Goal: Task Accomplishment & Management: Manage account settings

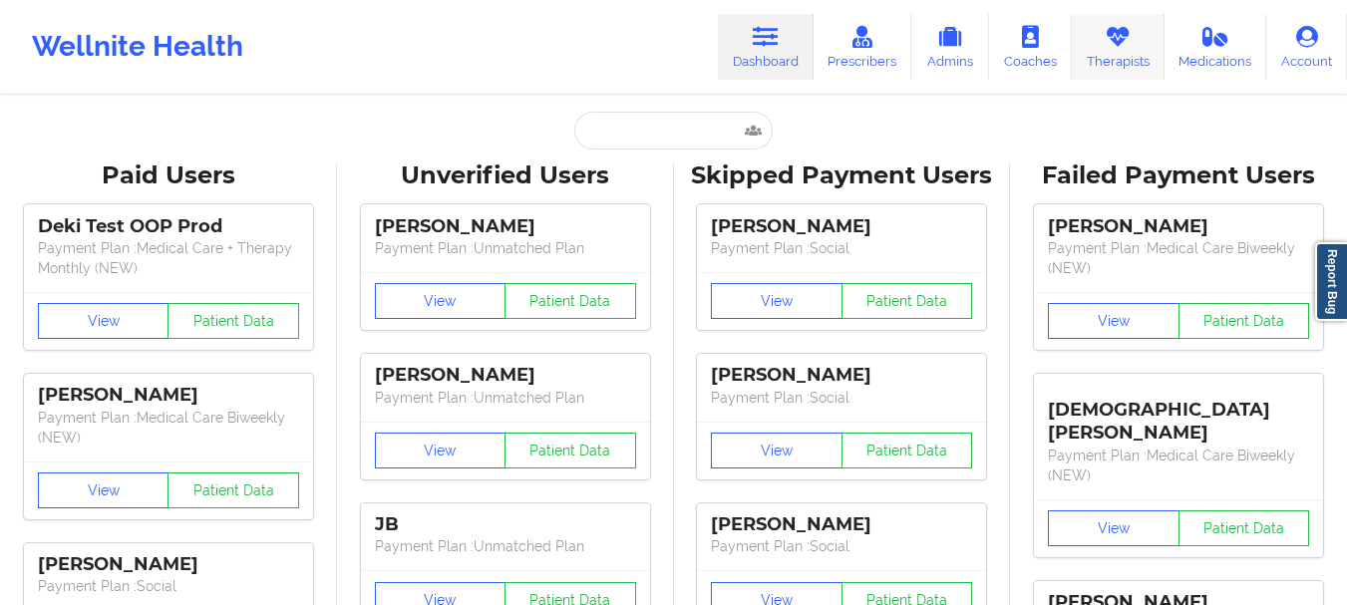
click at [1153, 60] on link "Therapists" at bounding box center [1118, 47] width 93 height 66
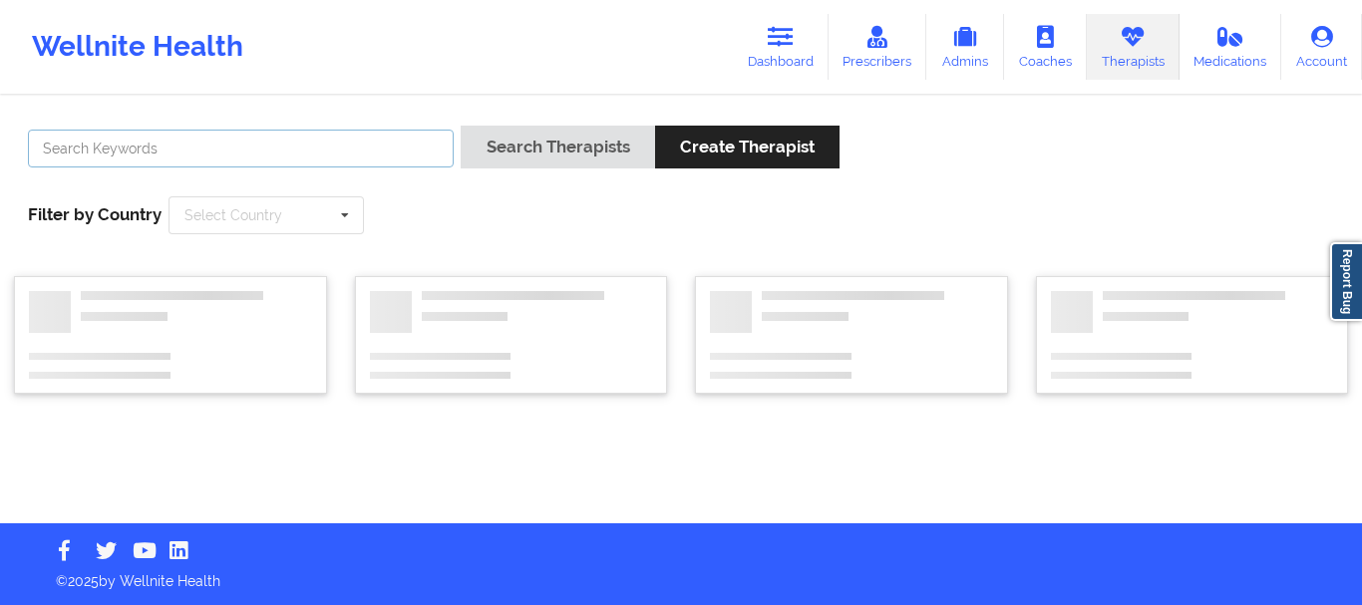
click at [274, 147] on input "text" at bounding box center [241, 149] width 426 height 38
paste input "[PERSON_NAME]"
type input "[PERSON_NAME]"
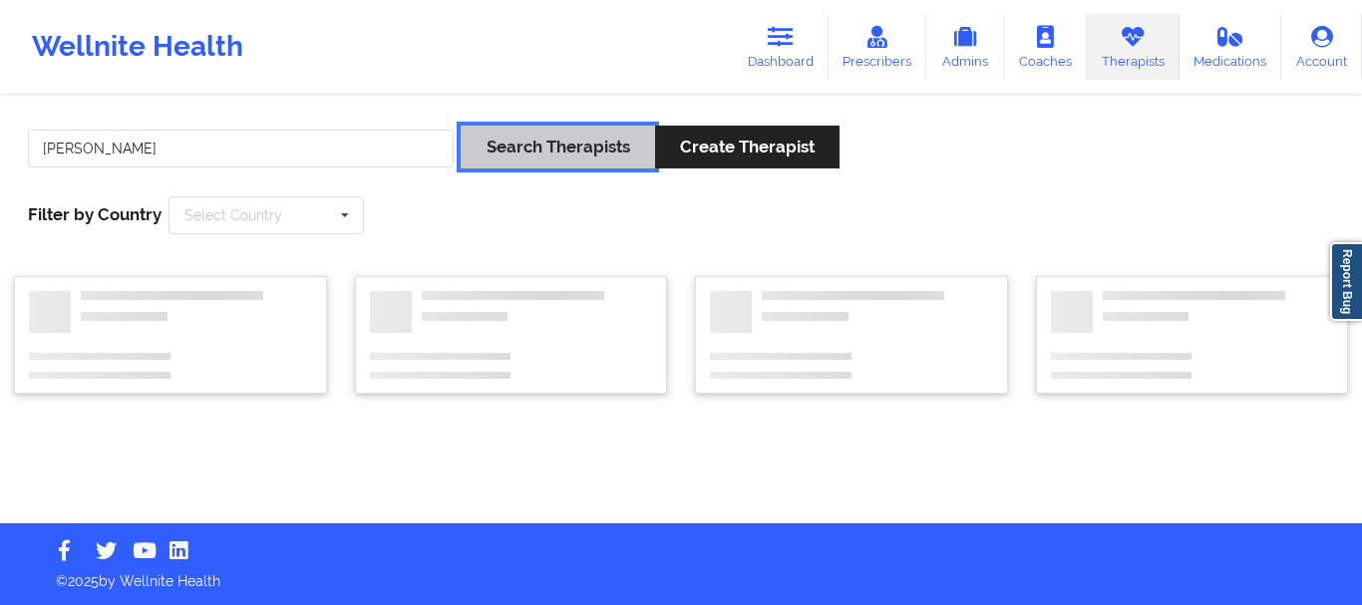
click at [526, 148] on button "Search Therapists" at bounding box center [556, 147] width 193 height 43
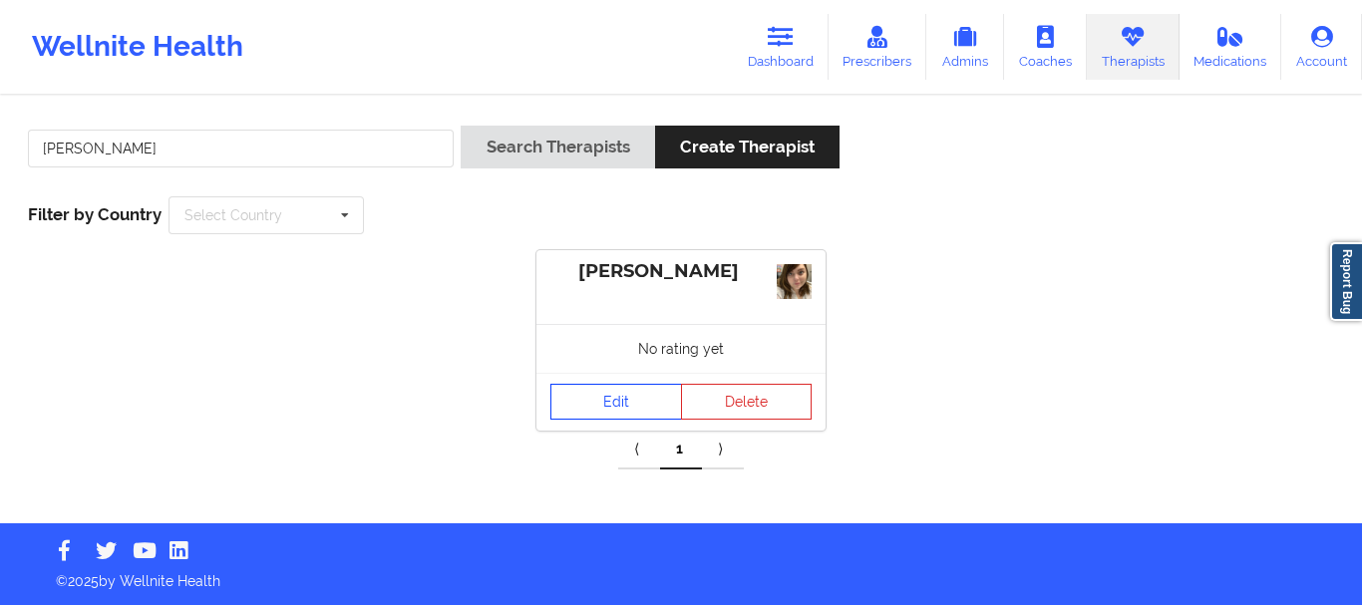
click at [595, 407] on link "Edit" at bounding box center [616, 402] width 132 height 36
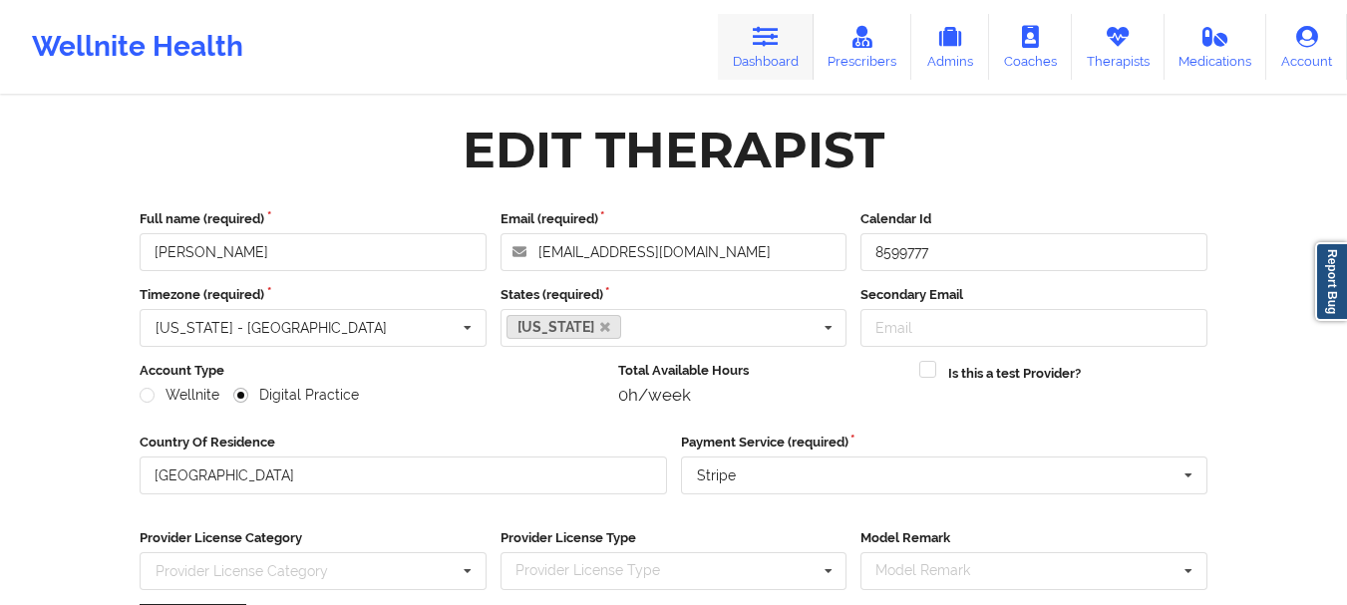
click at [768, 36] on icon at bounding box center [766, 37] width 26 height 22
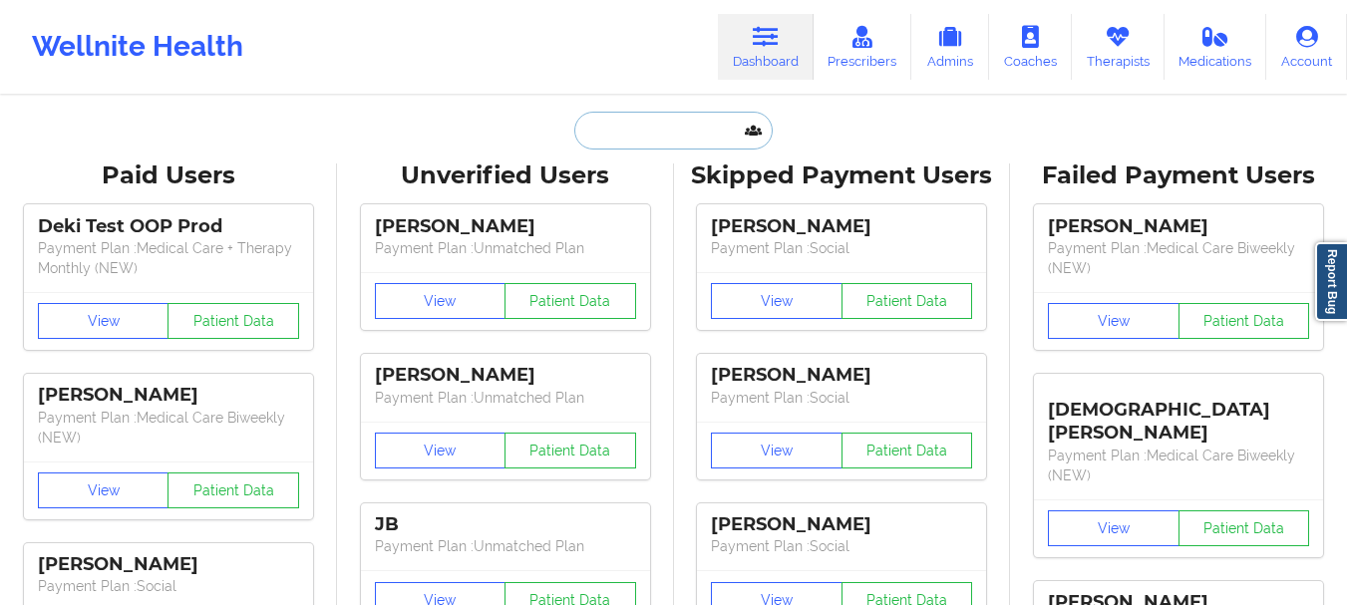
click at [696, 149] on input "text" at bounding box center [672, 131] width 197 height 38
paste input "[EMAIL_ADDRESS][DOMAIN_NAME]"
type input "[EMAIL_ADDRESS][DOMAIN_NAME]"
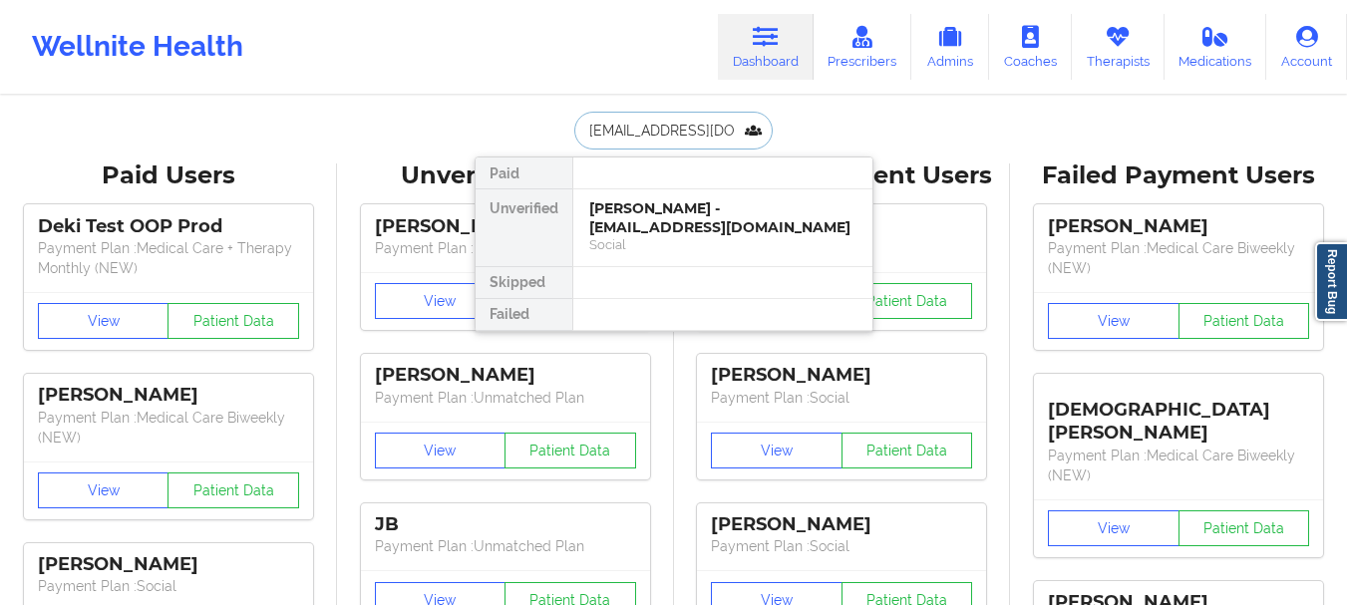
click at [678, 234] on div "[PERSON_NAME] - [EMAIL_ADDRESS][DOMAIN_NAME]" at bounding box center [722, 217] width 267 height 37
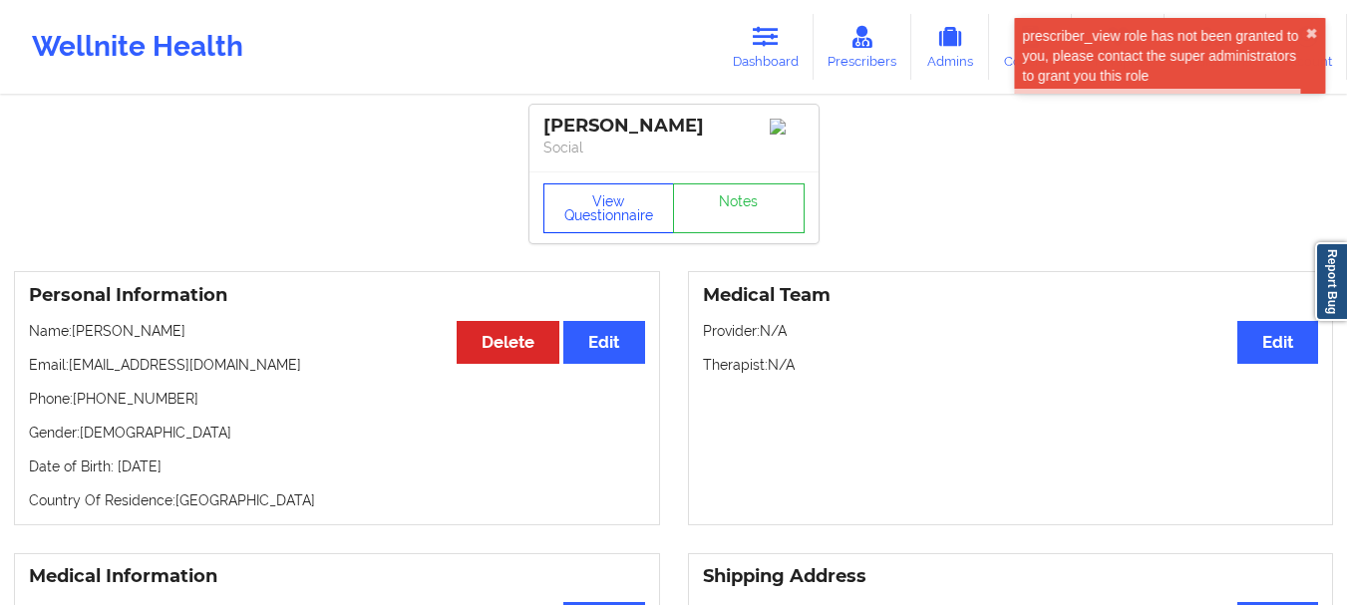
click at [573, 209] on button "View Questionnaire" at bounding box center [609, 208] width 132 height 50
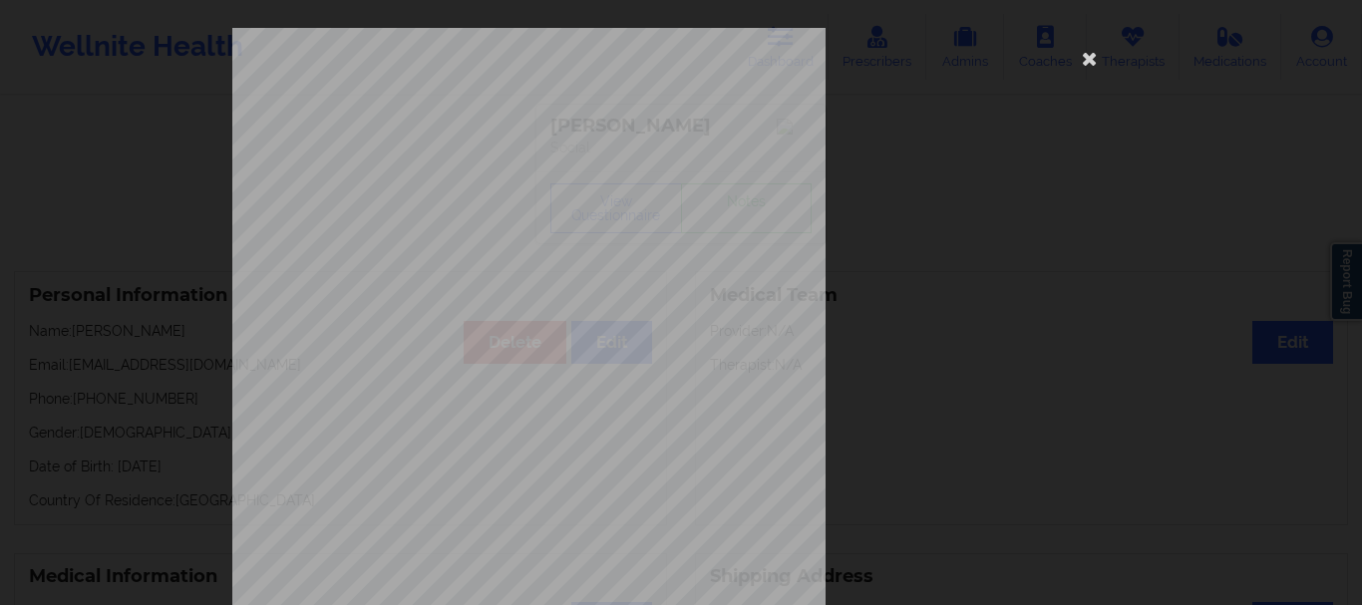
scroll to position [346, 0]
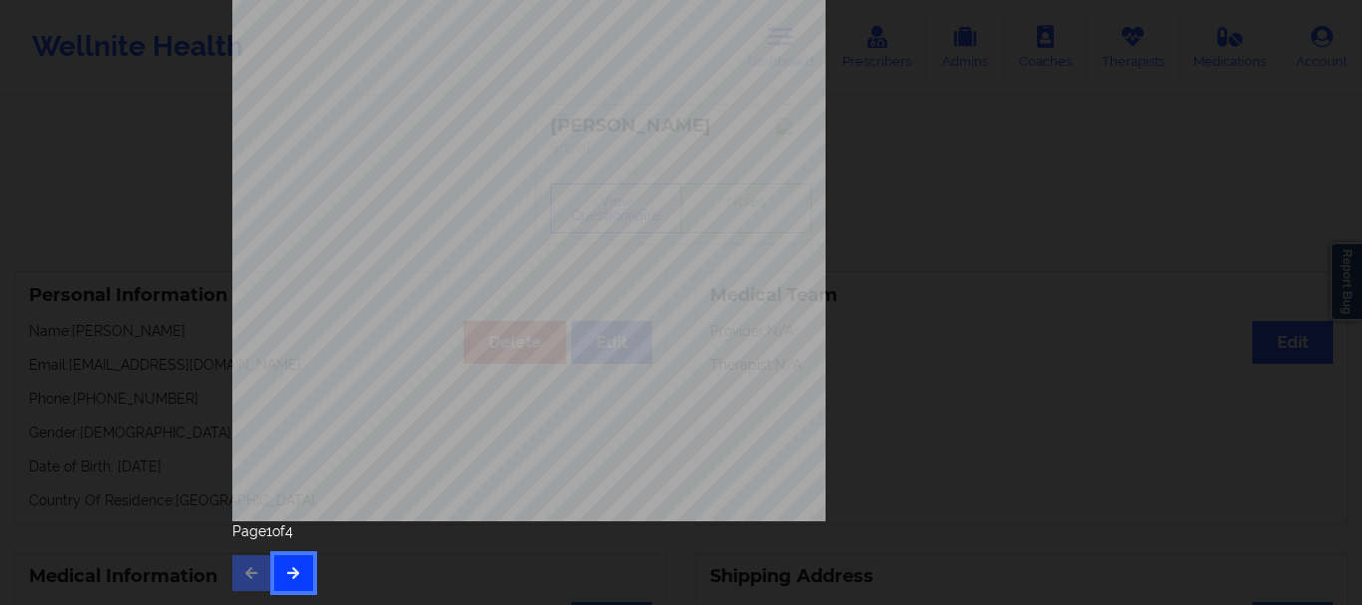
click at [292, 567] on icon "button" at bounding box center [293, 572] width 17 height 12
click at [297, 571] on button "button" at bounding box center [293, 573] width 39 height 36
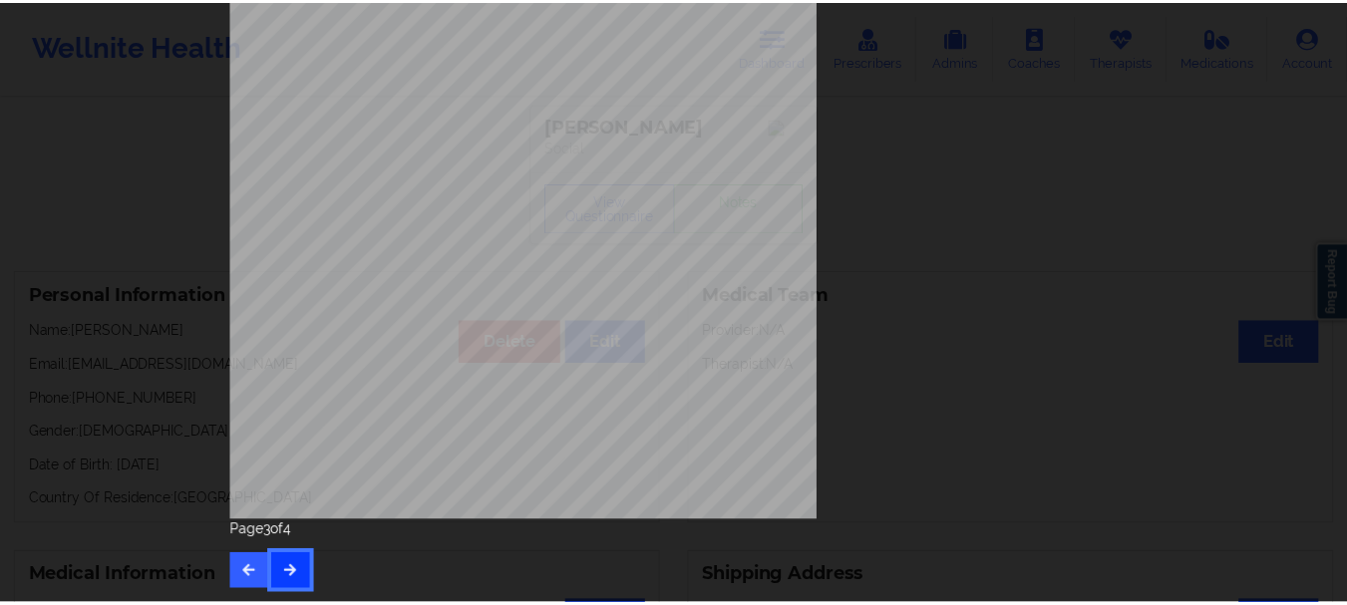
scroll to position [0, 0]
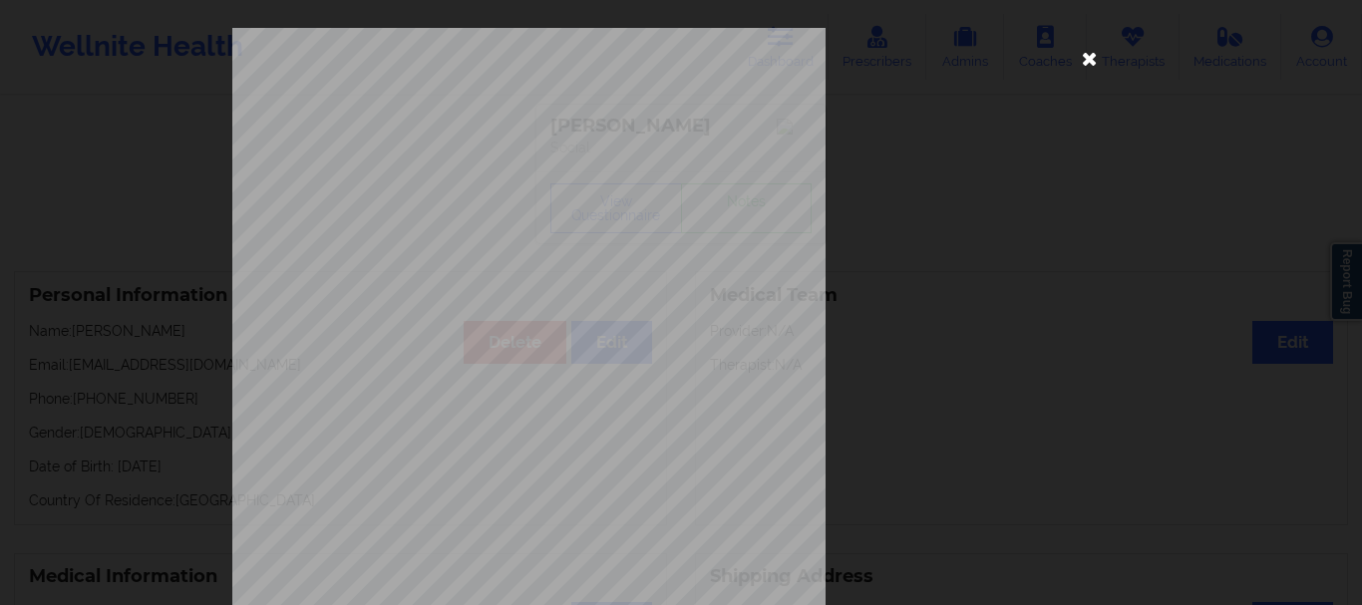
click at [1078, 60] on icon at bounding box center [1090, 58] width 32 height 32
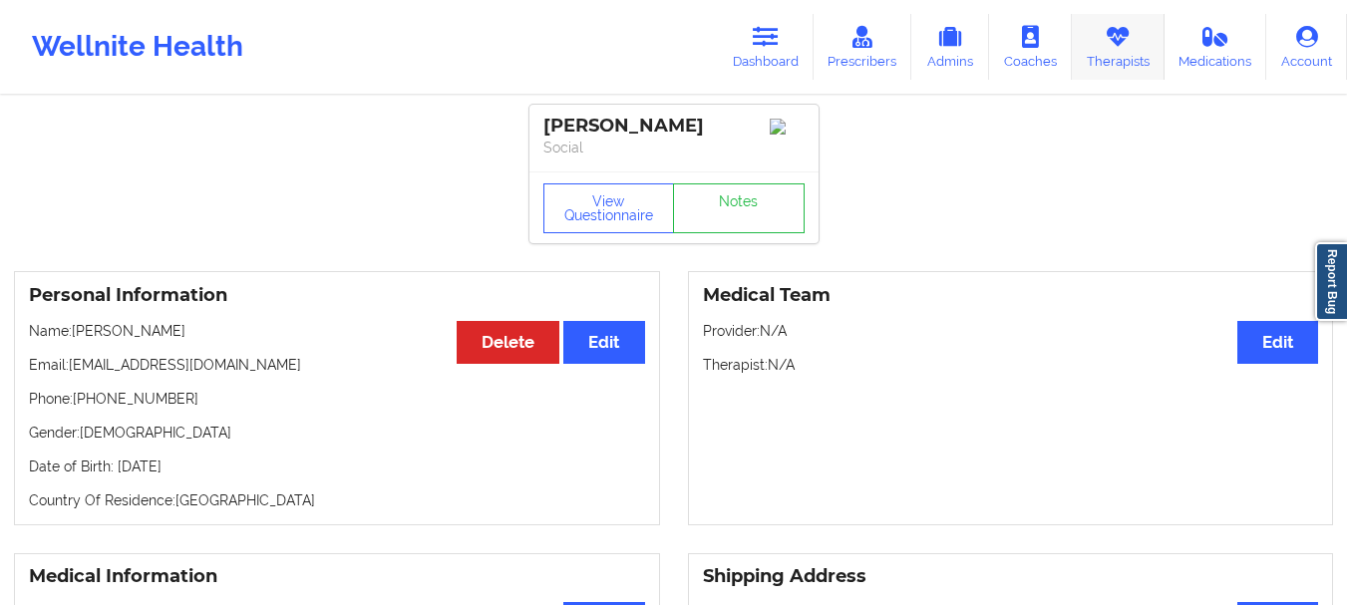
click at [1125, 44] on icon at bounding box center [1117, 37] width 26 height 22
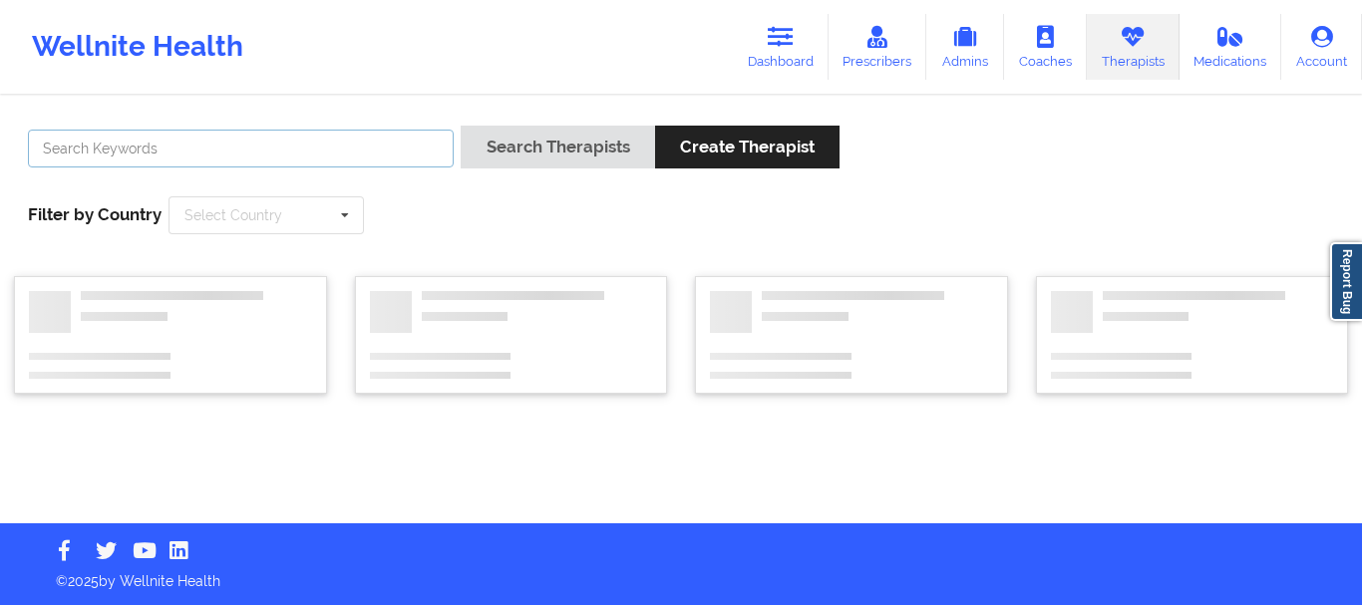
click at [369, 140] on input "text" at bounding box center [241, 149] width 426 height 38
paste input "[PERSON_NAME]-[PERSON_NAME]"
type input "[PERSON_NAME]-[PERSON_NAME]"
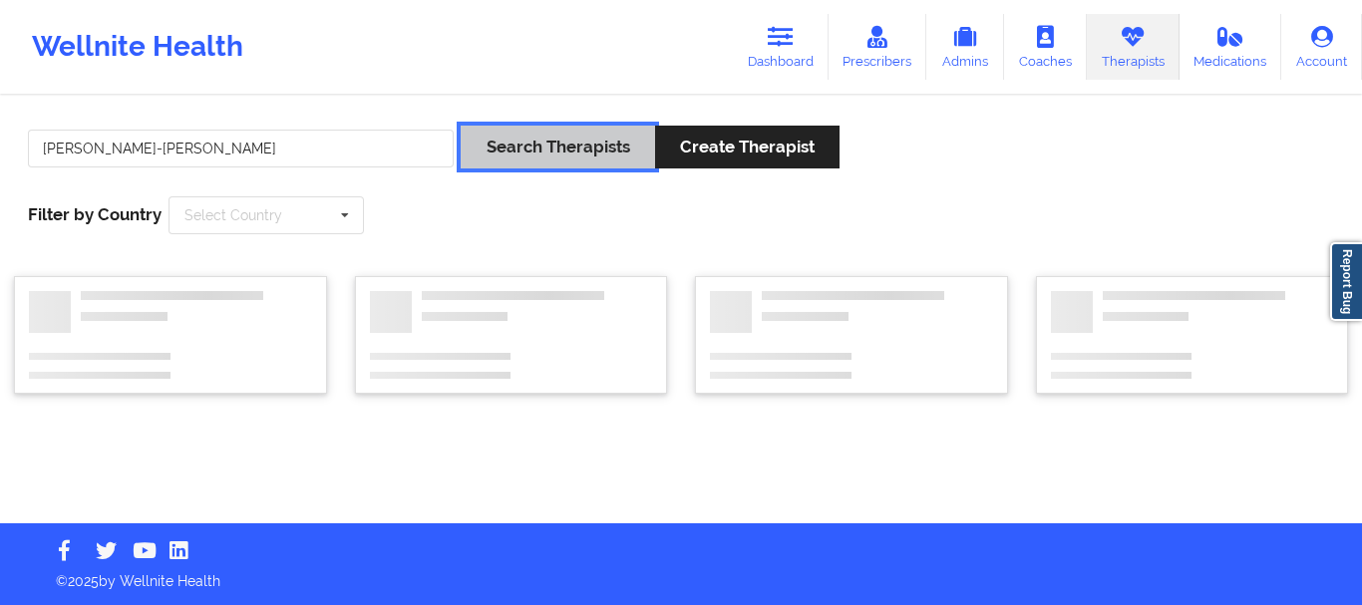
click at [553, 143] on button "Search Therapists" at bounding box center [556, 147] width 193 height 43
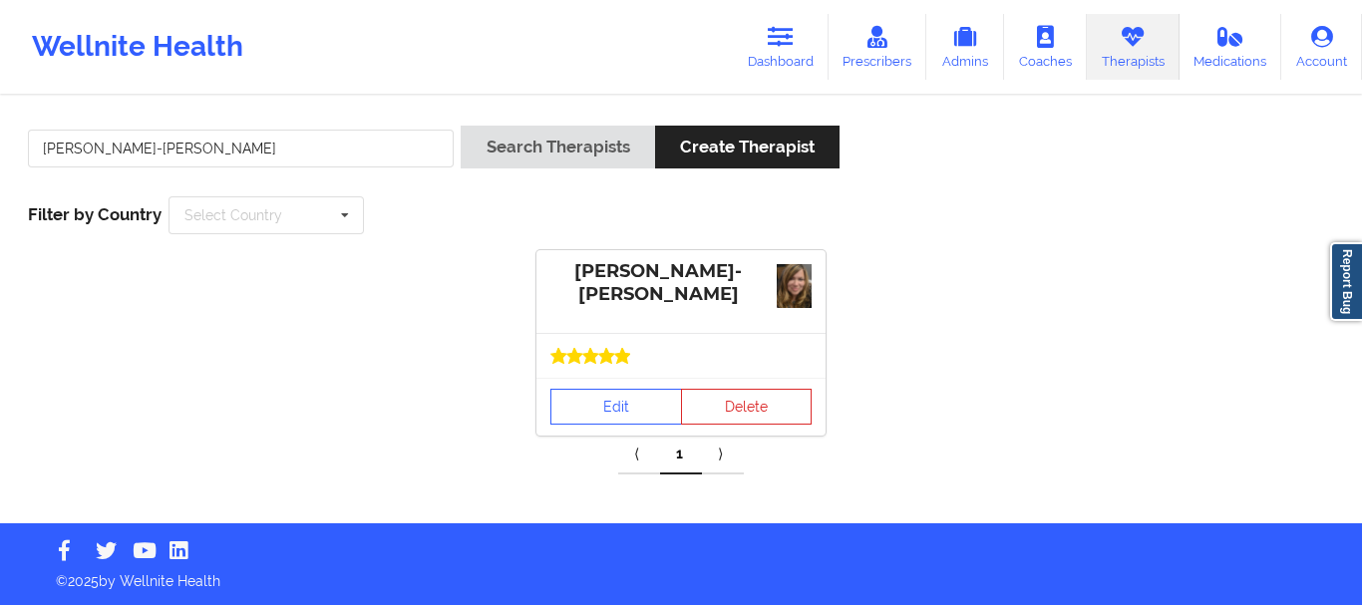
click at [626, 369] on div at bounding box center [680, 355] width 289 height 45
click at [617, 395] on link "Edit" at bounding box center [616, 407] width 132 height 36
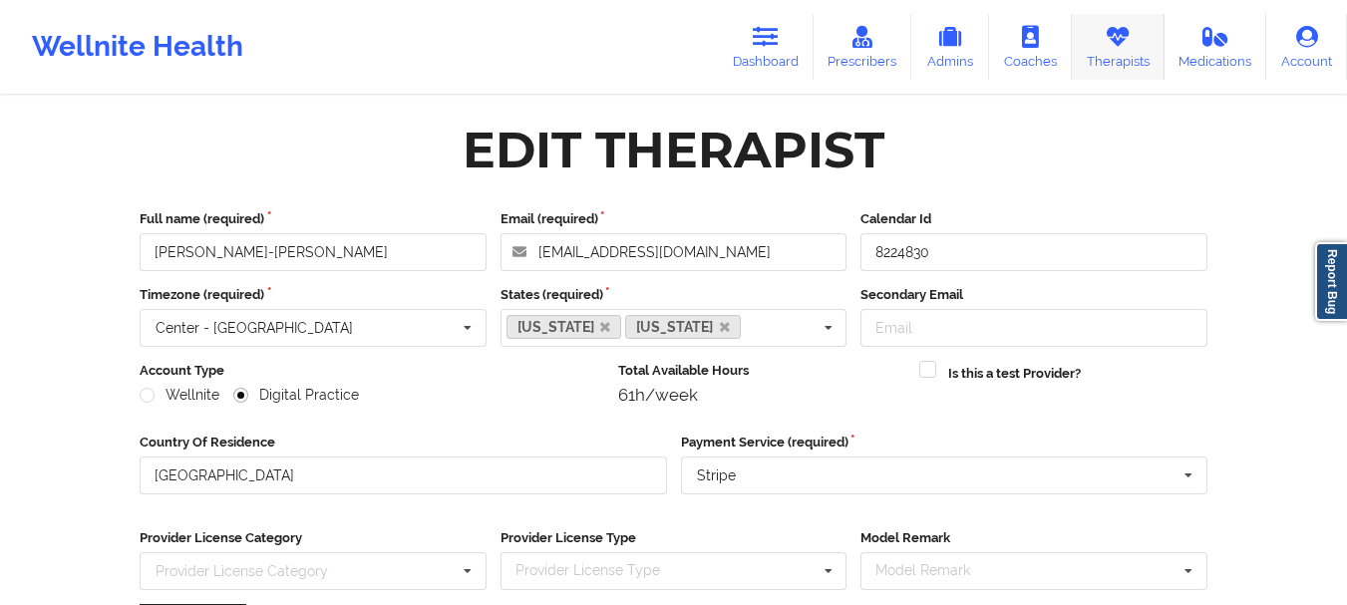
click at [1116, 40] on icon at bounding box center [1117, 37] width 26 height 22
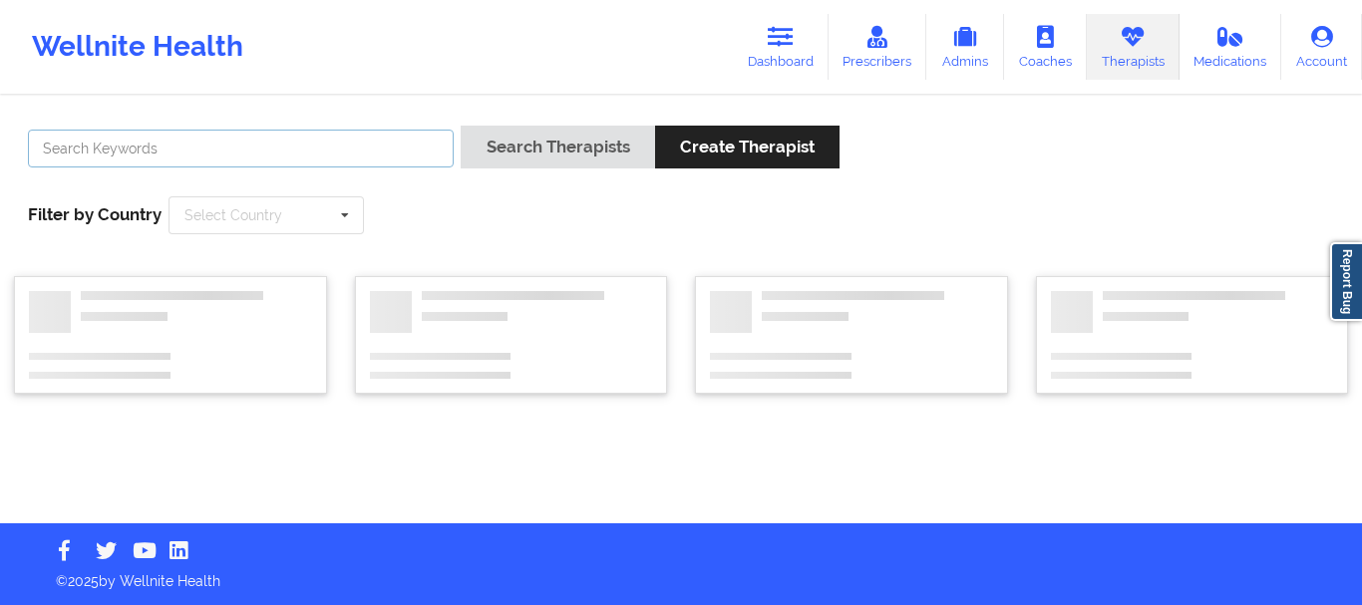
click at [345, 150] on input "text" at bounding box center [241, 149] width 426 height 38
paste input "[PERSON_NAME]"
type input "[PERSON_NAME]"
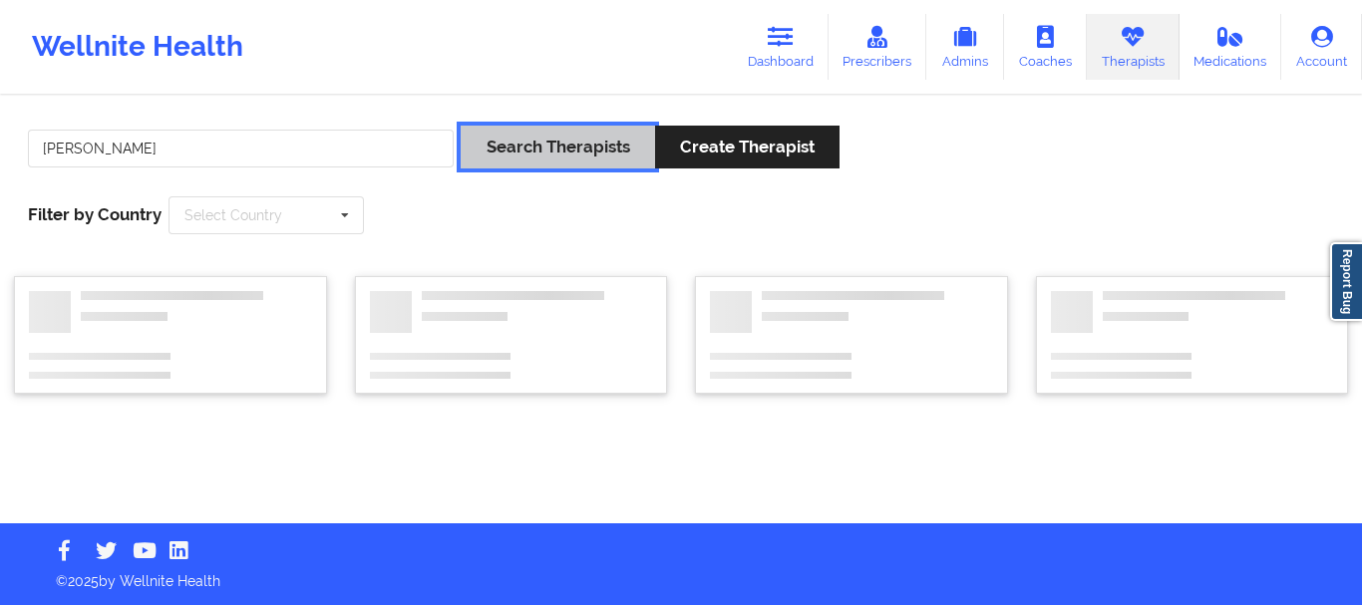
click at [588, 153] on button "Search Therapists" at bounding box center [556, 147] width 193 height 43
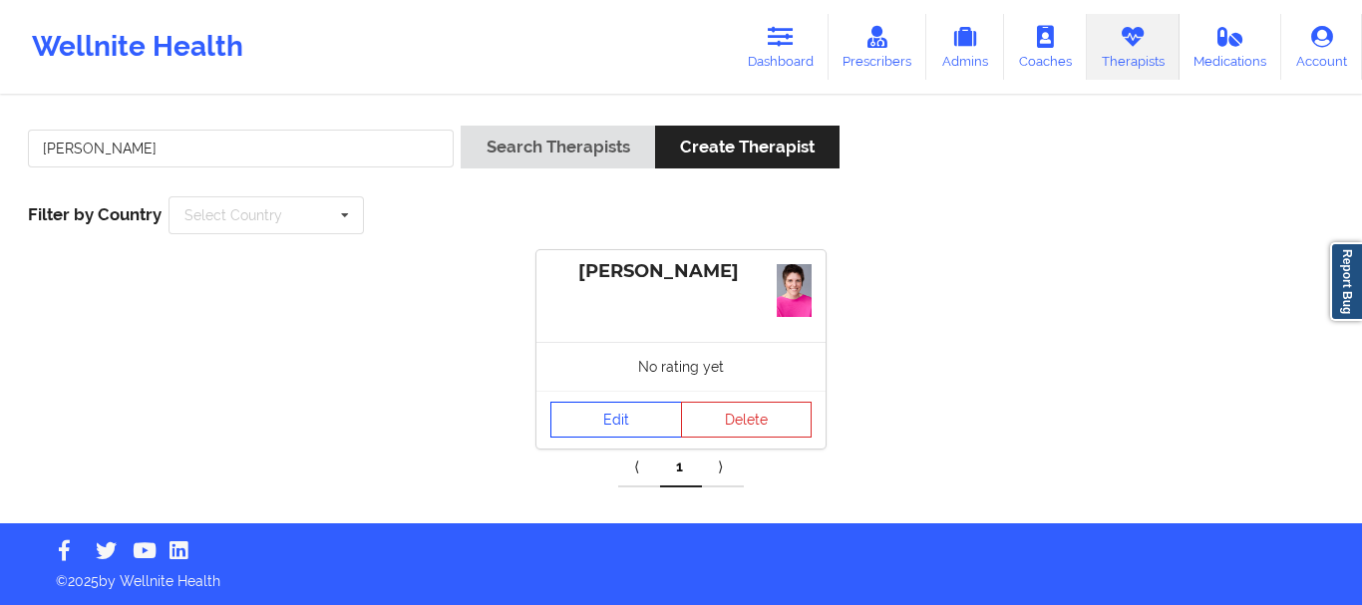
click at [591, 415] on link "Edit" at bounding box center [616, 420] width 132 height 36
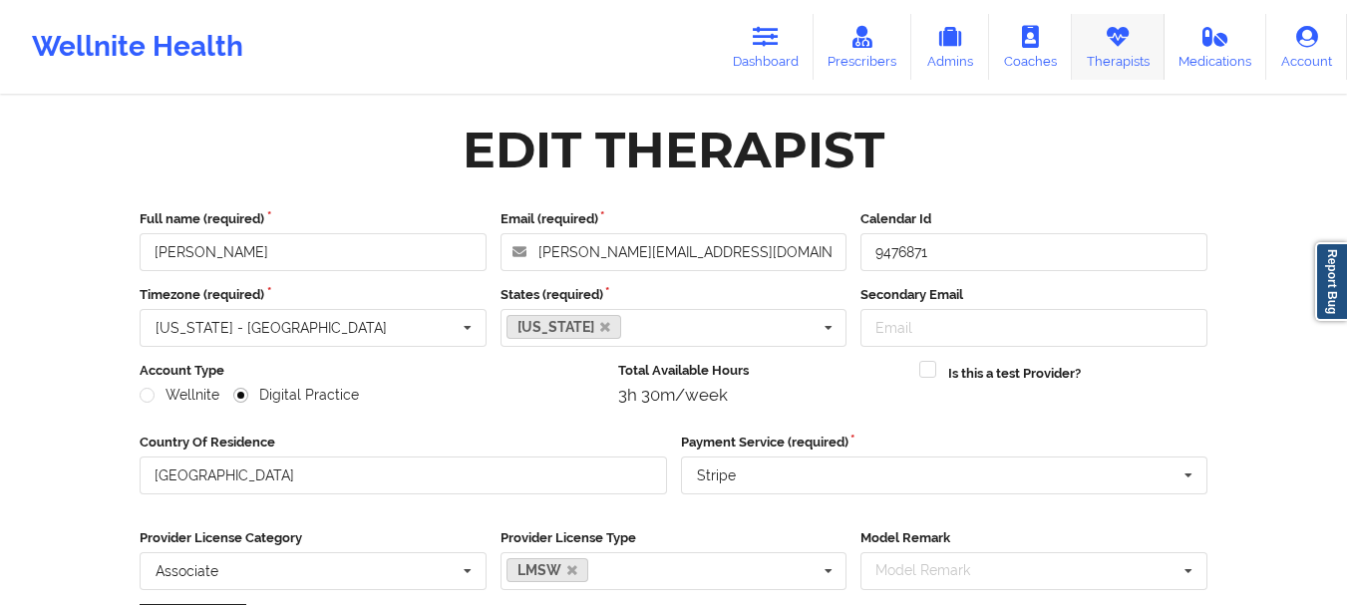
click at [1116, 47] on icon at bounding box center [1117, 37] width 26 height 22
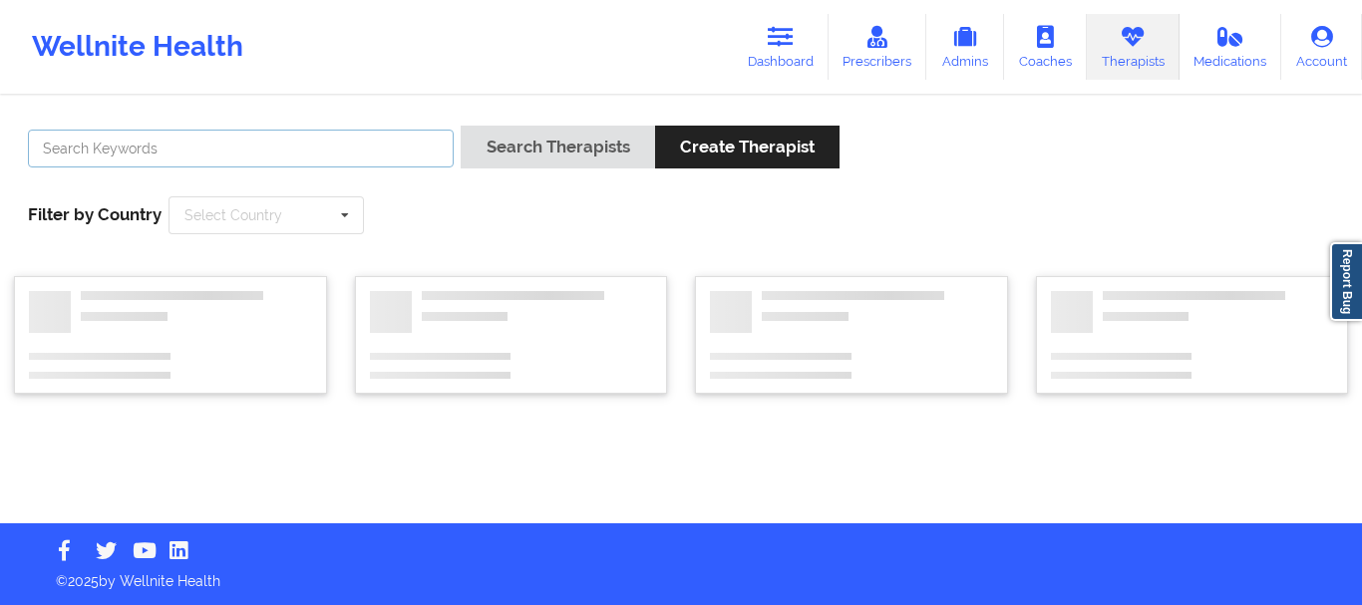
click at [372, 146] on input "text" at bounding box center [241, 149] width 426 height 38
paste input "[PERSON_NAME]"
type input "[PERSON_NAME]"
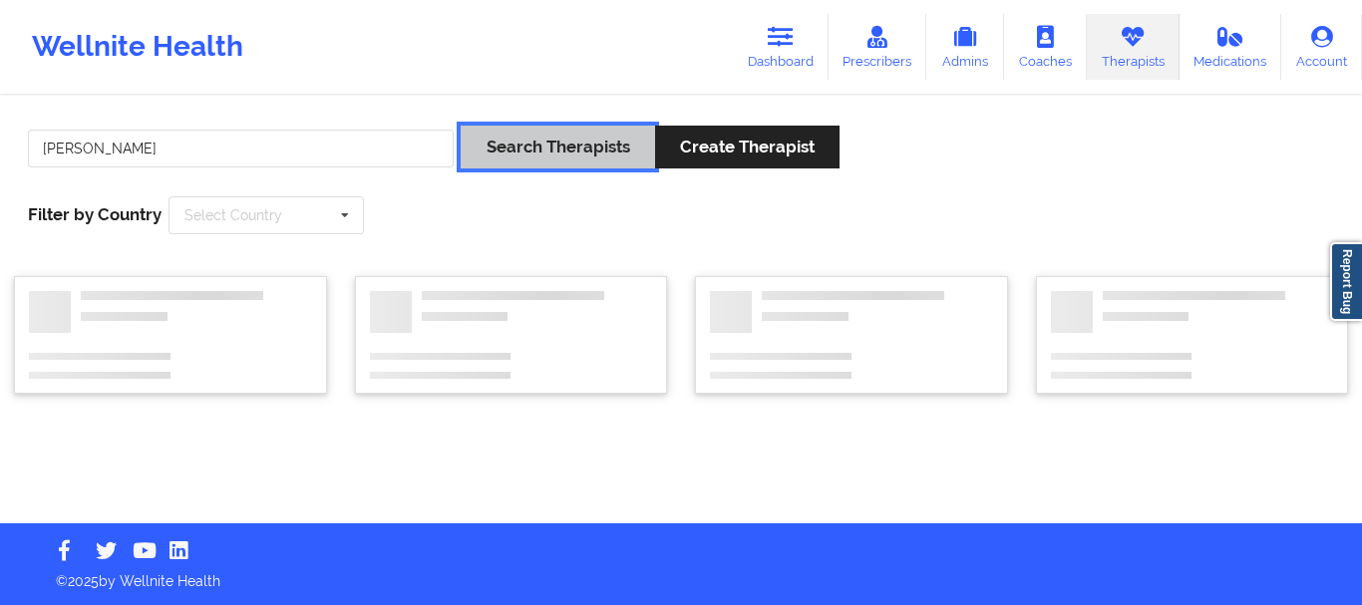
click at [517, 140] on button "Search Therapists" at bounding box center [556, 147] width 193 height 43
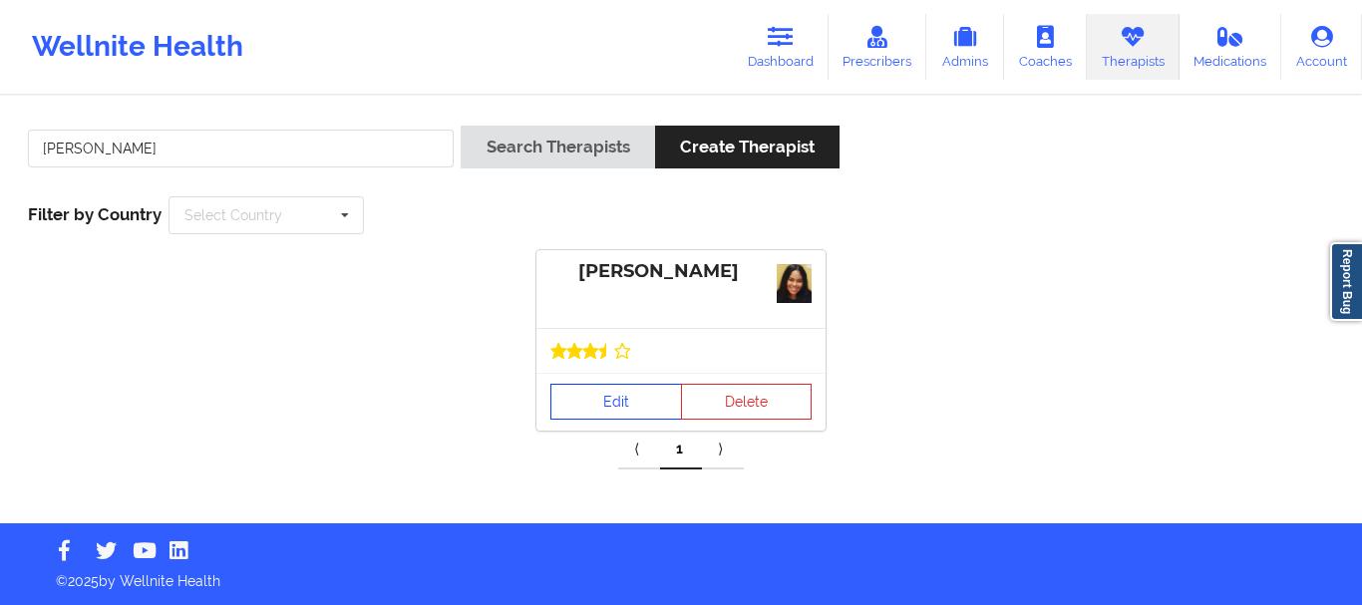
click at [600, 407] on link "Edit" at bounding box center [616, 402] width 132 height 36
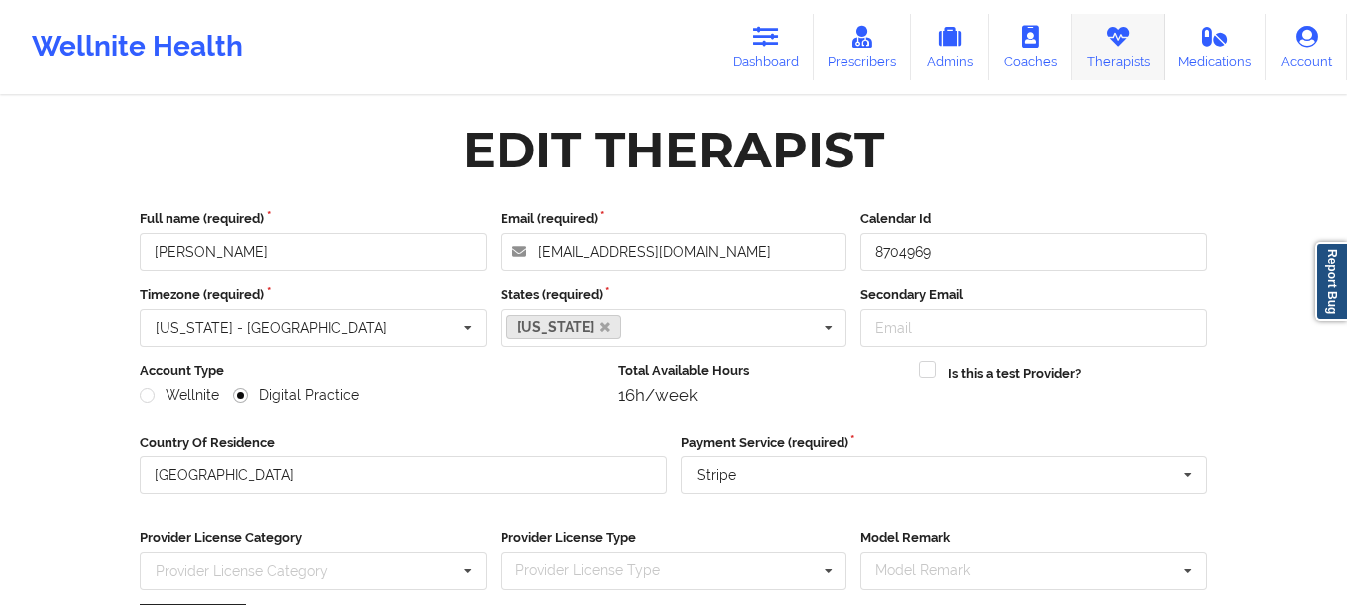
click at [1142, 42] on link "Therapists" at bounding box center [1118, 47] width 93 height 66
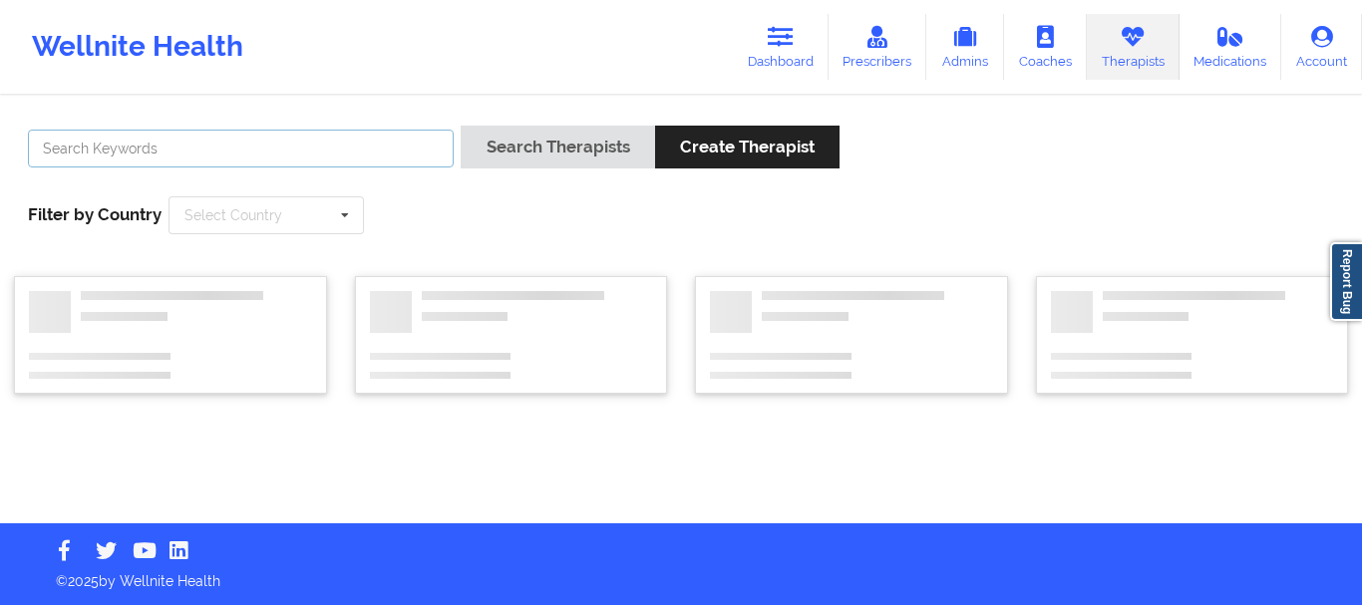
click at [358, 143] on input "text" at bounding box center [241, 149] width 426 height 38
paste input "[PERSON_NAME]"
type input "[PERSON_NAME]"
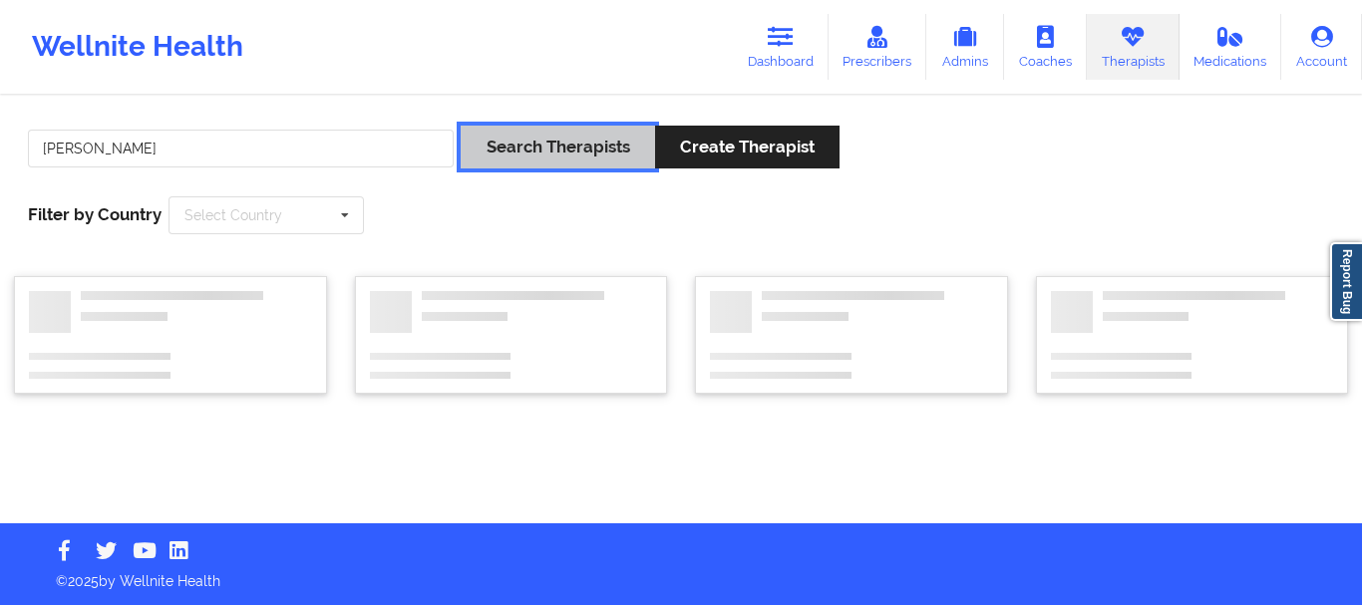
click at [531, 143] on button "Search Therapists" at bounding box center [556, 147] width 193 height 43
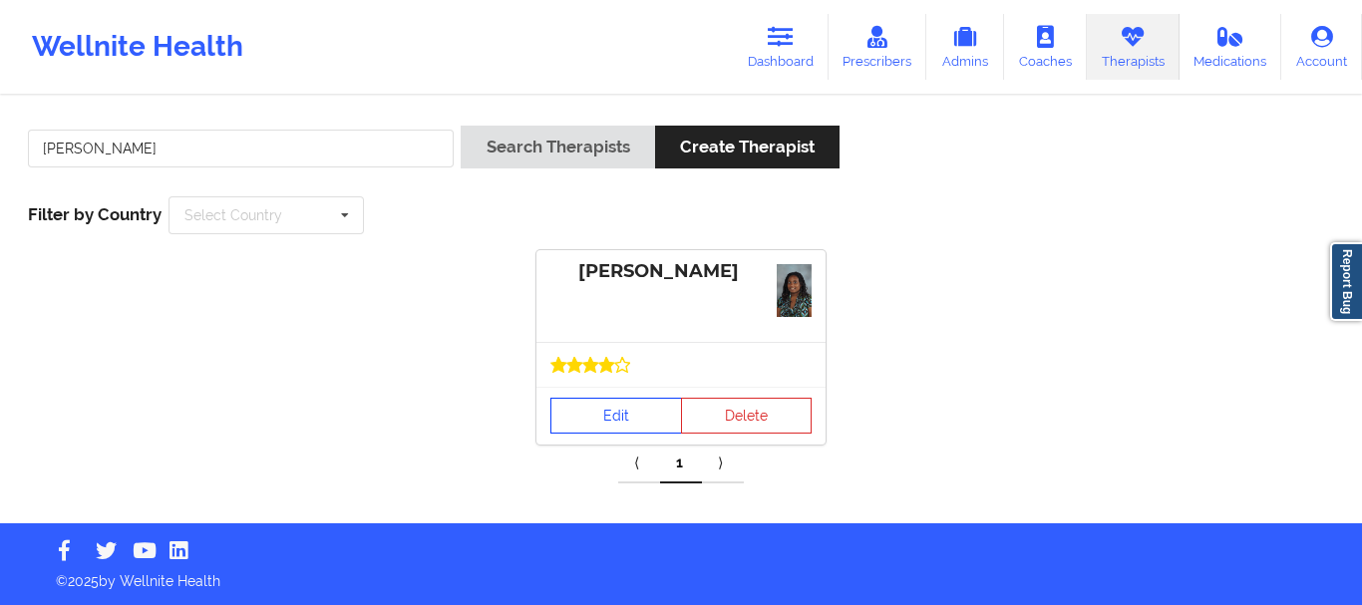
click at [642, 413] on link "Edit" at bounding box center [616, 416] width 132 height 36
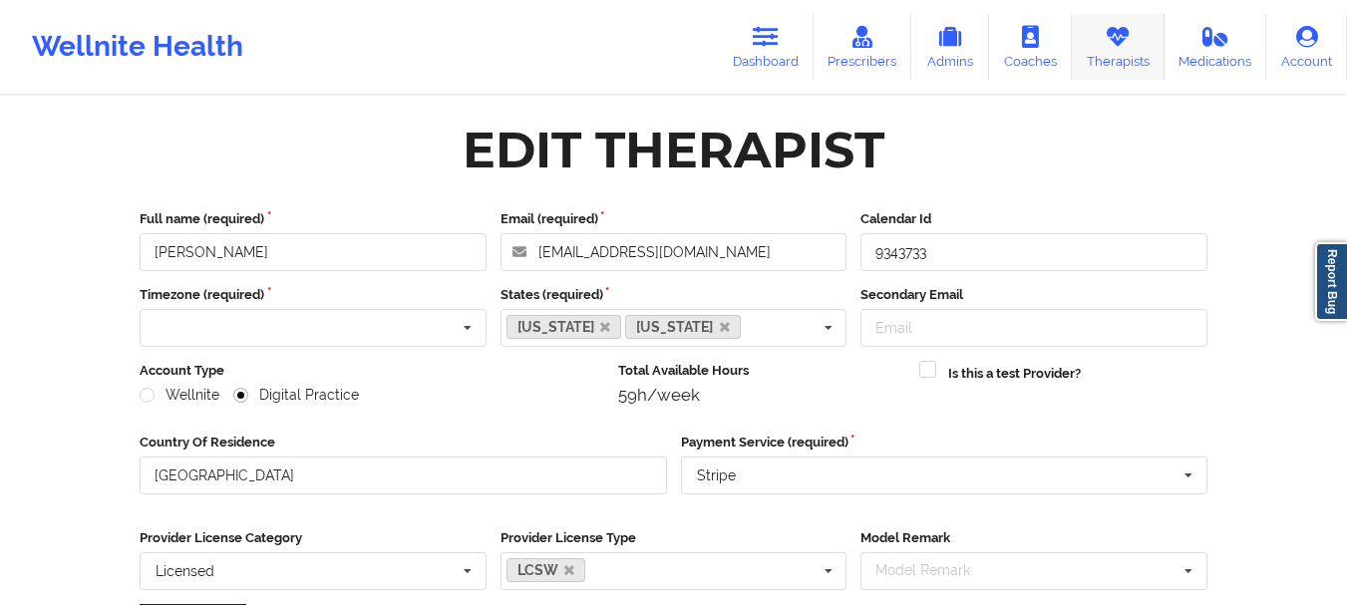
click at [1116, 36] on icon at bounding box center [1117, 37] width 26 height 22
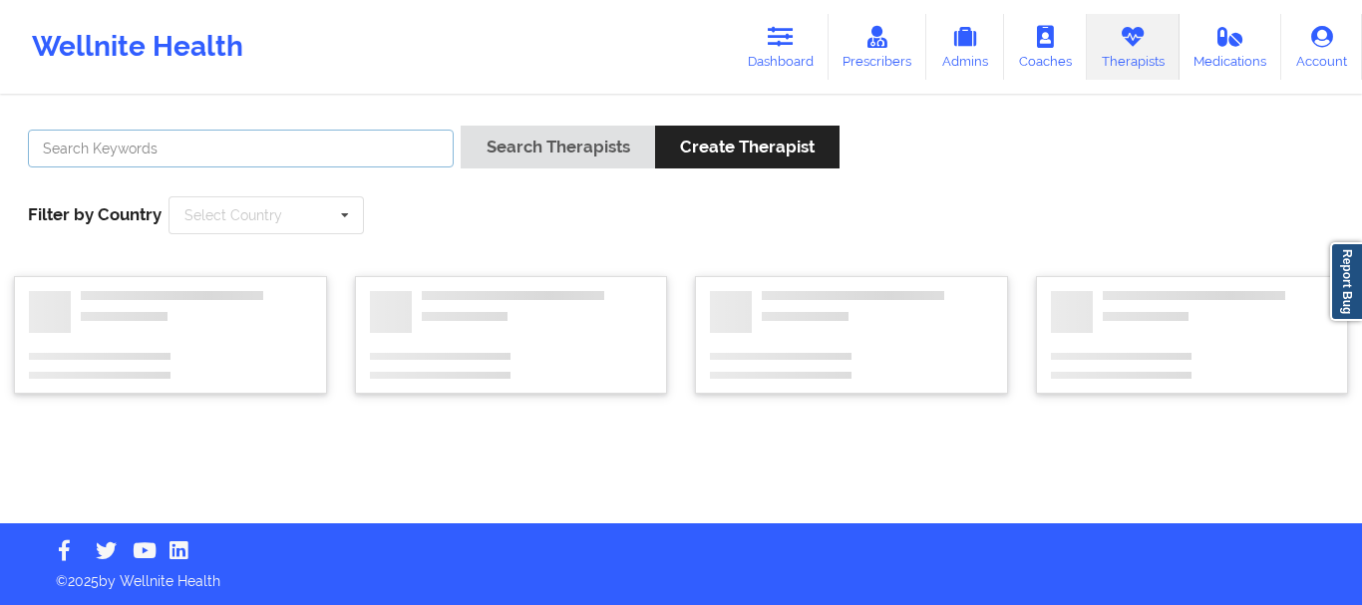
click at [357, 146] on input "text" at bounding box center [241, 149] width 426 height 38
paste input "[PERSON_NAME]"
type input "[PERSON_NAME]"
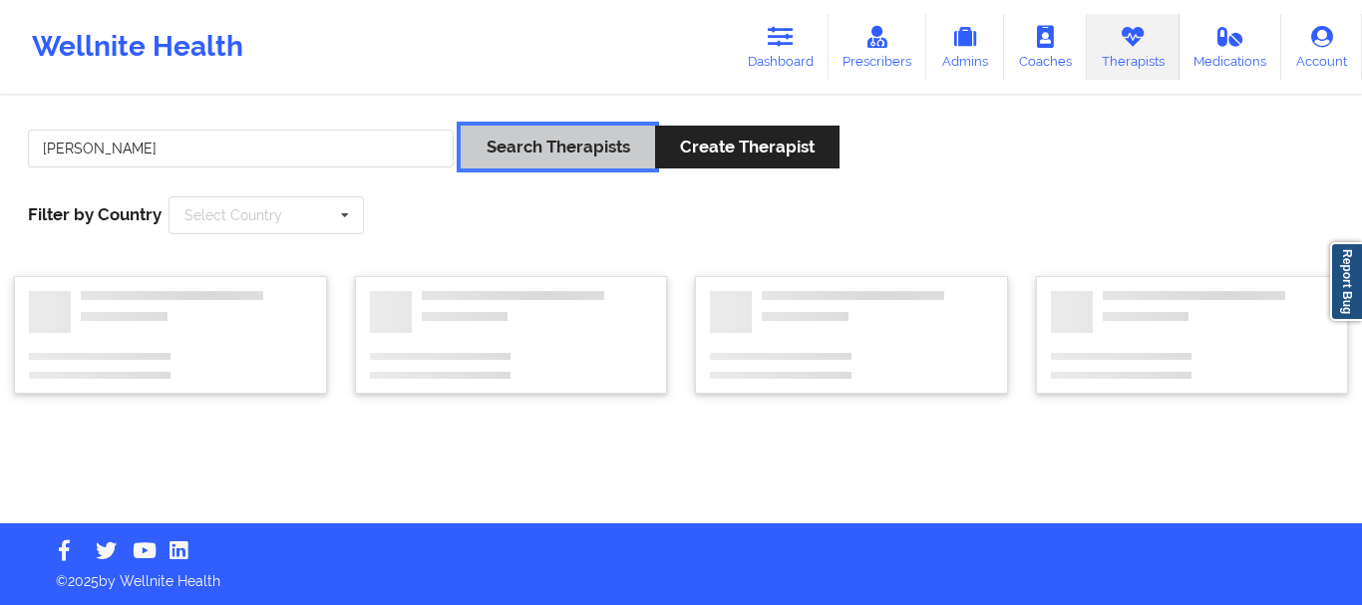
click at [481, 144] on button "Search Therapists" at bounding box center [556, 147] width 193 height 43
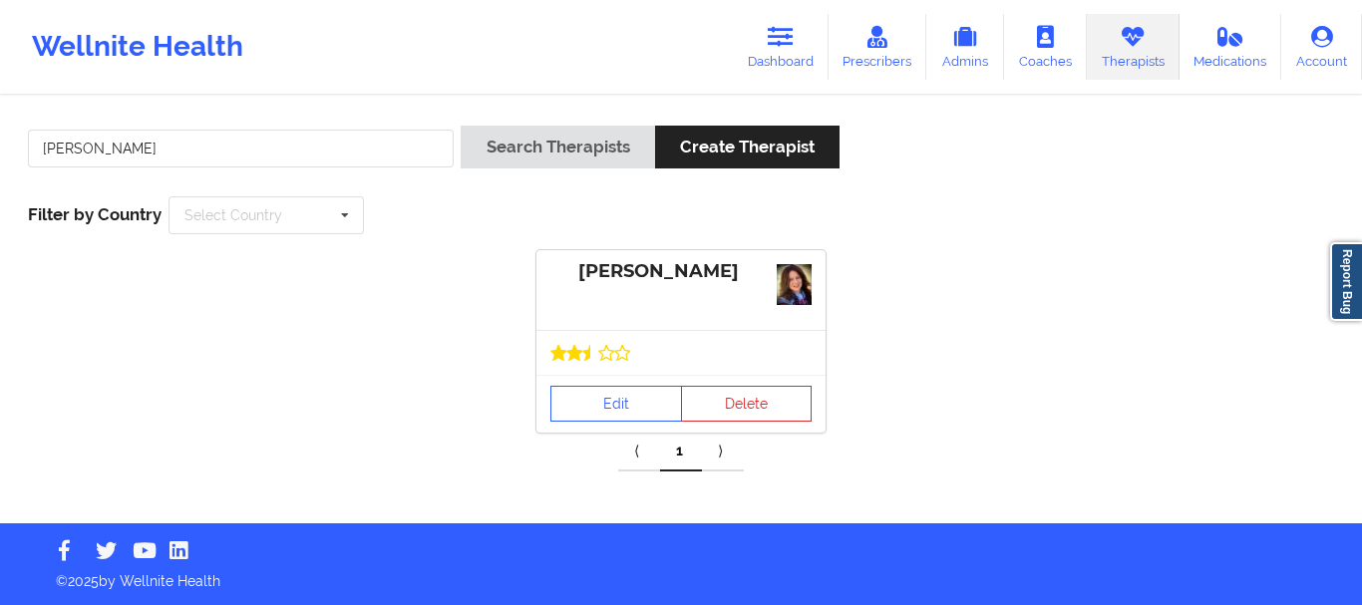
click at [621, 370] on div at bounding box center [680, 352] width 289 height 45
click at [610, 397] on link "Edit" at bounding box center [616, 404] width 132 height 36
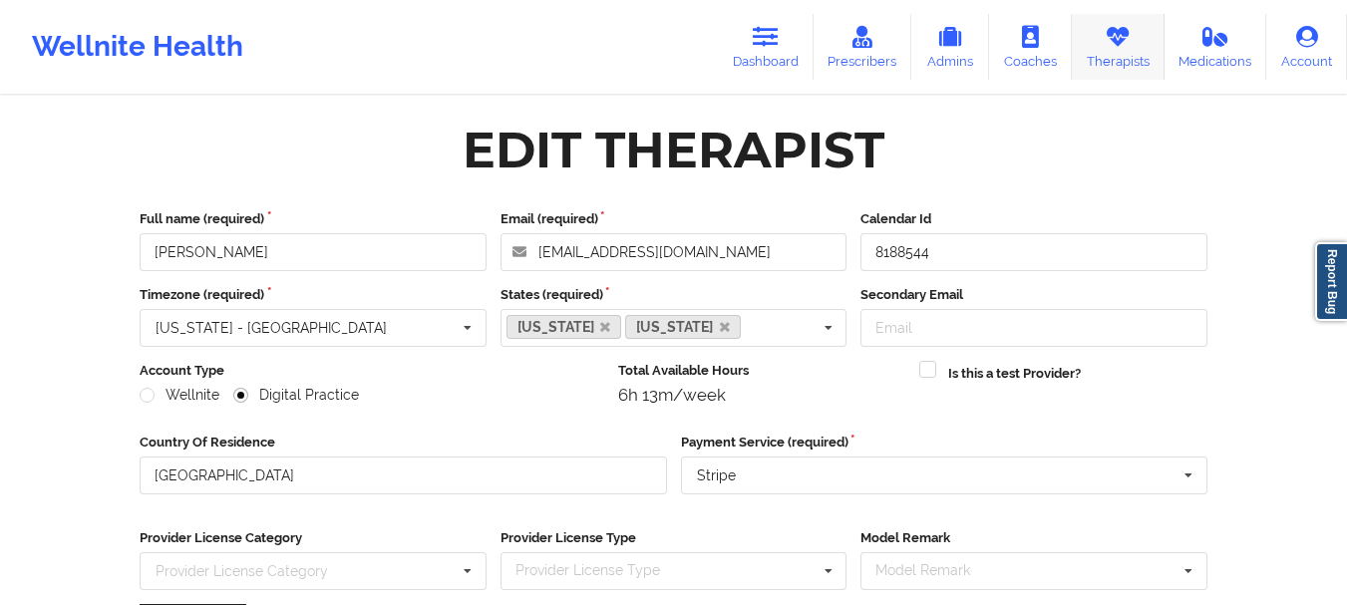
click at [1103, 50] on link "Therapists" at bounding box center [1118, 47] width 93 height 66
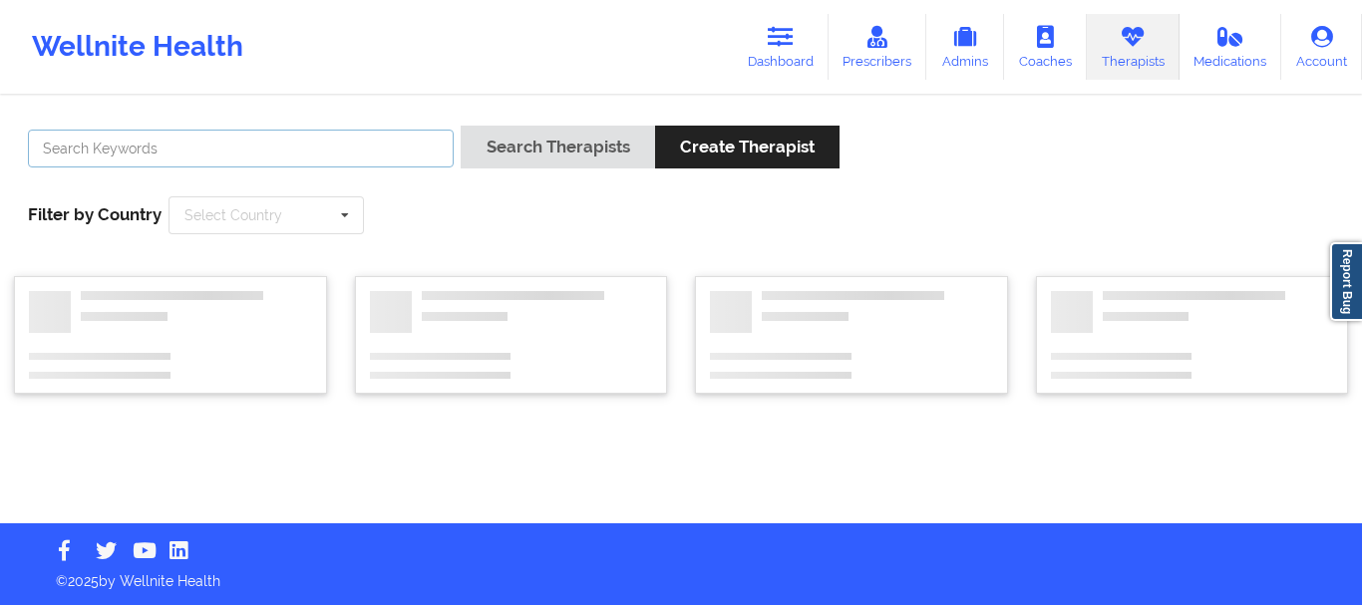
click at [321, 153] on input "text" at bounding box center [241, 149] width 426 height 38
click at [460, 126] on button "Search Therapists" at bounding box center [556, 147] width 193 height 43
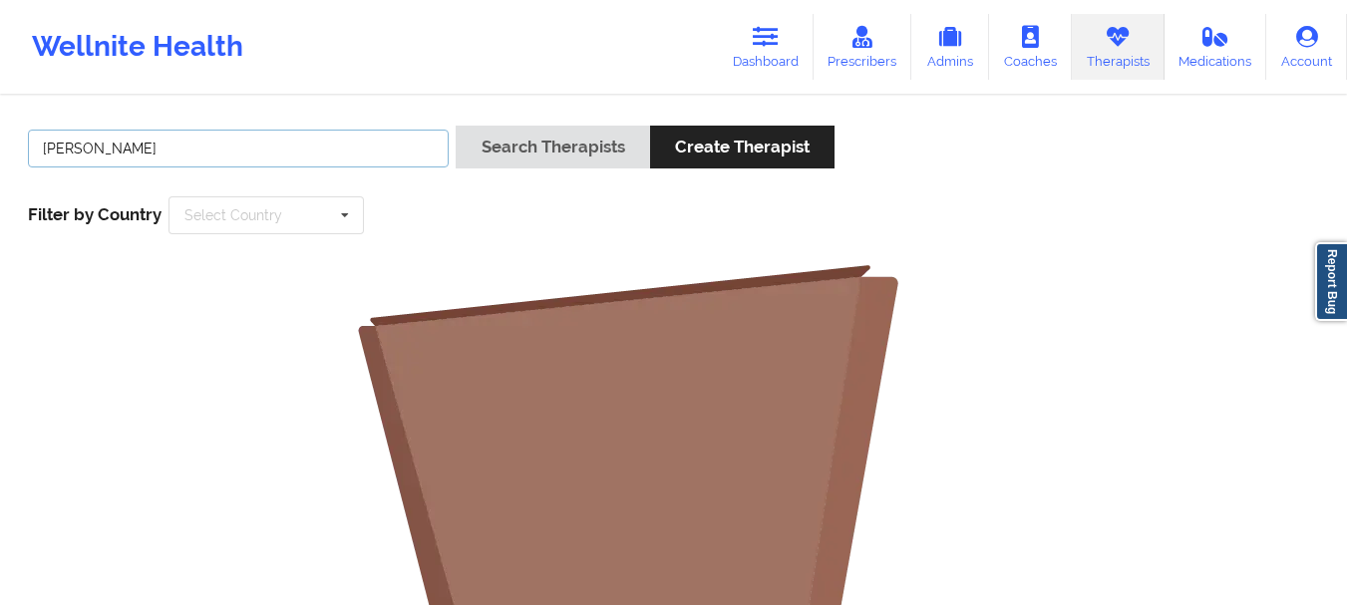
click at [273, 148] on input "[PERSON_NAME]" at bounding box center [238, 149] width 421 height 38
click at [160, 145] on input "[PERSON_NAME]" at bounding box center [238, 149] width 421 height 38
drag, startPoint x: 163, startPoint y: 145, endPoint x: 118, endPoint y: 142, distance: 45.9
click at [118, 142] on input "[PERSON_NAME]" at bounding box center [238, 149] width 421 height 38
type input "[PERSON_NAME]"
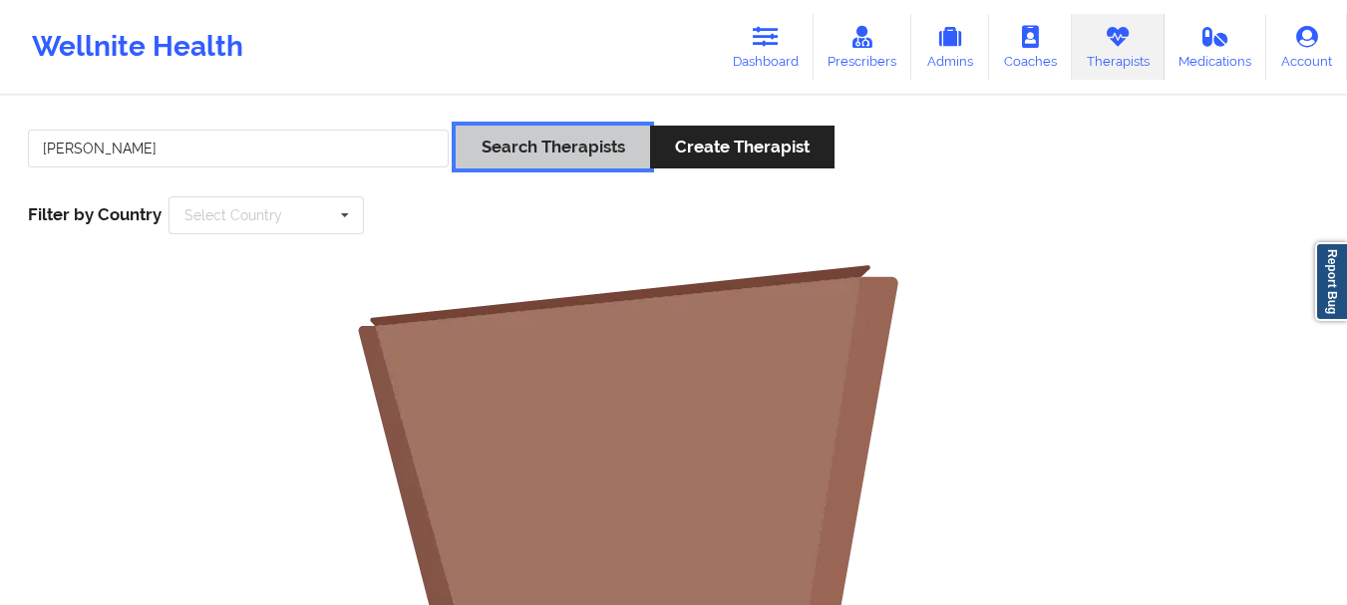
click at [456, 126] on button "Search Therapists" at bounding box center [552, 147] width 193 height 43
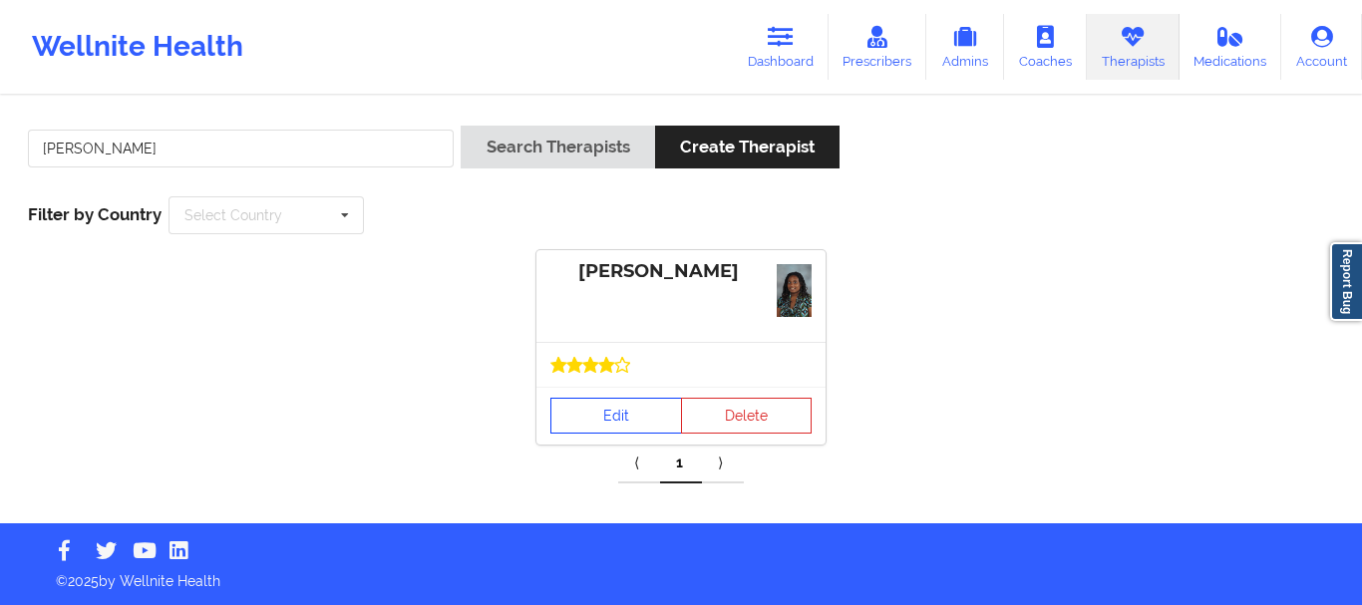
click at [589, 422] on link "Edit" at bounding box center [616, 416] width 132 height 36
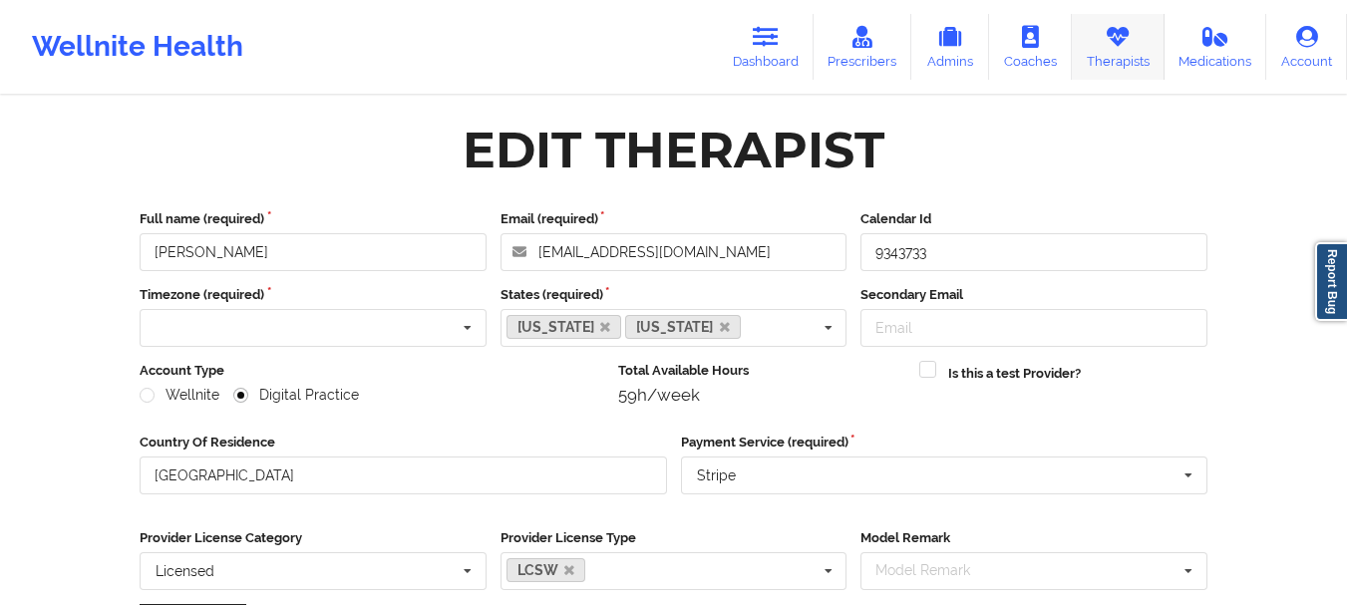
click at [1125, 48] on icon at bounding box center [1117, 37] width 26 height 22
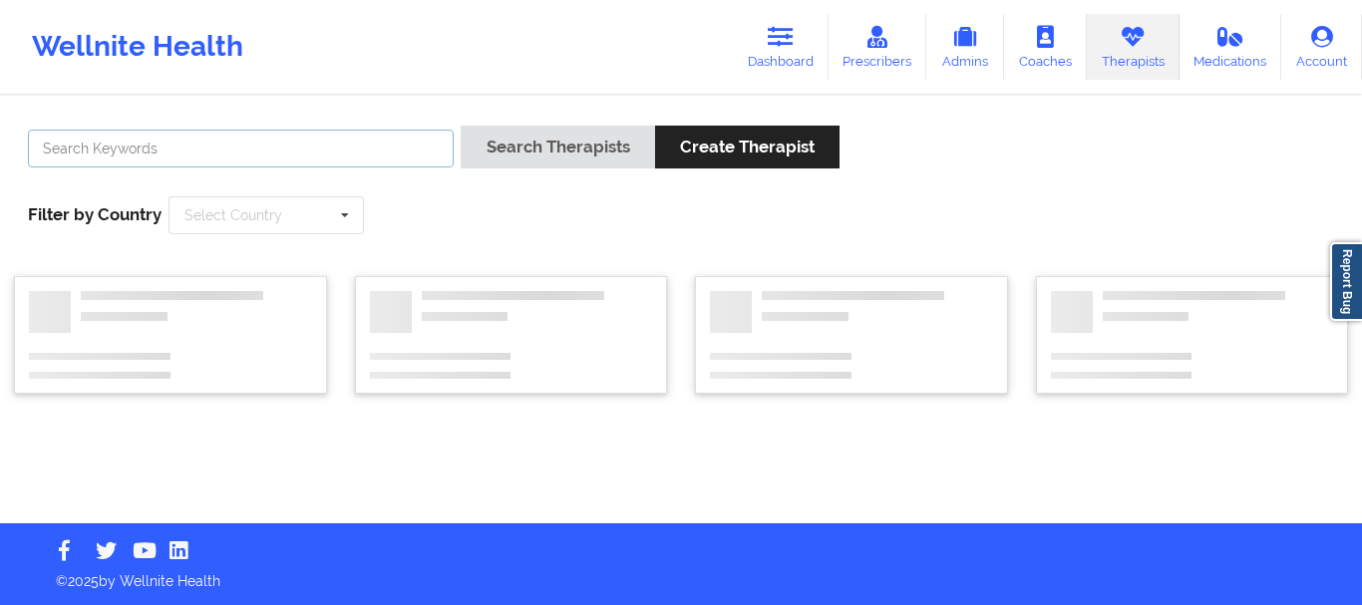
click at [284, 164] on input "text" at bounding box center [241, 149] width 426 height 38
paste input "[PERSON_NAME]-[PERSON_NAME]"
type input "[PERSON_NAME]-[PERSON_NAME]"
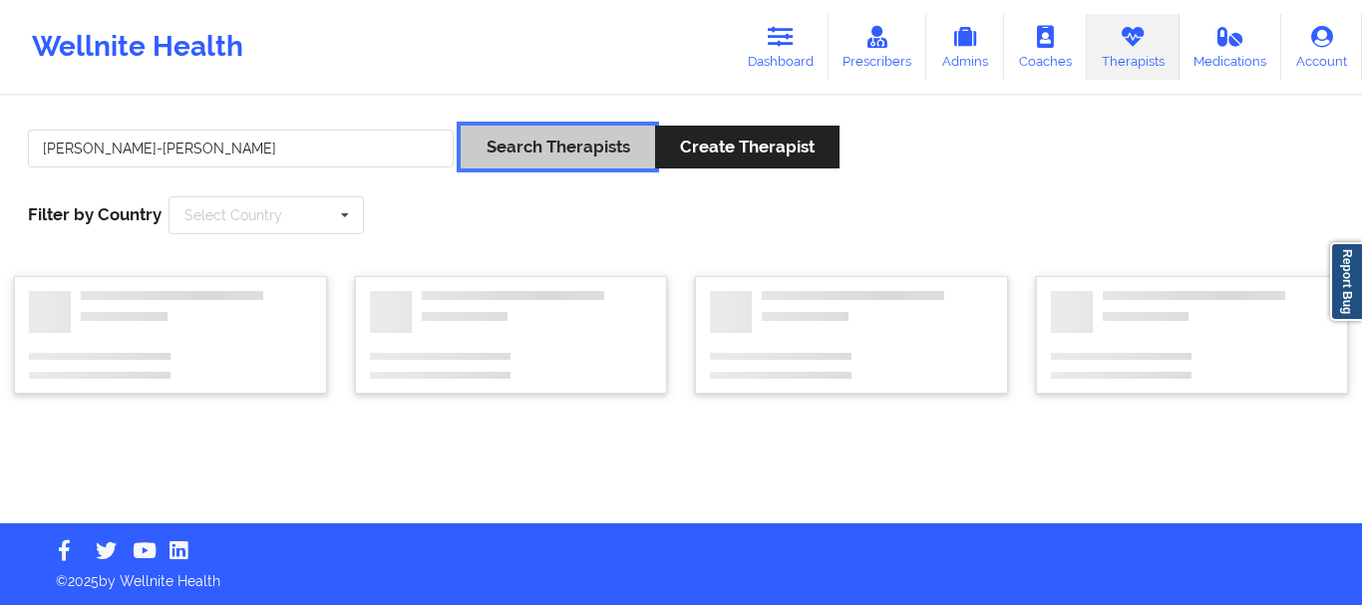
click at [541, 143] on button "Search Therapists" at bounding box center [556, 147] width 193 height 43
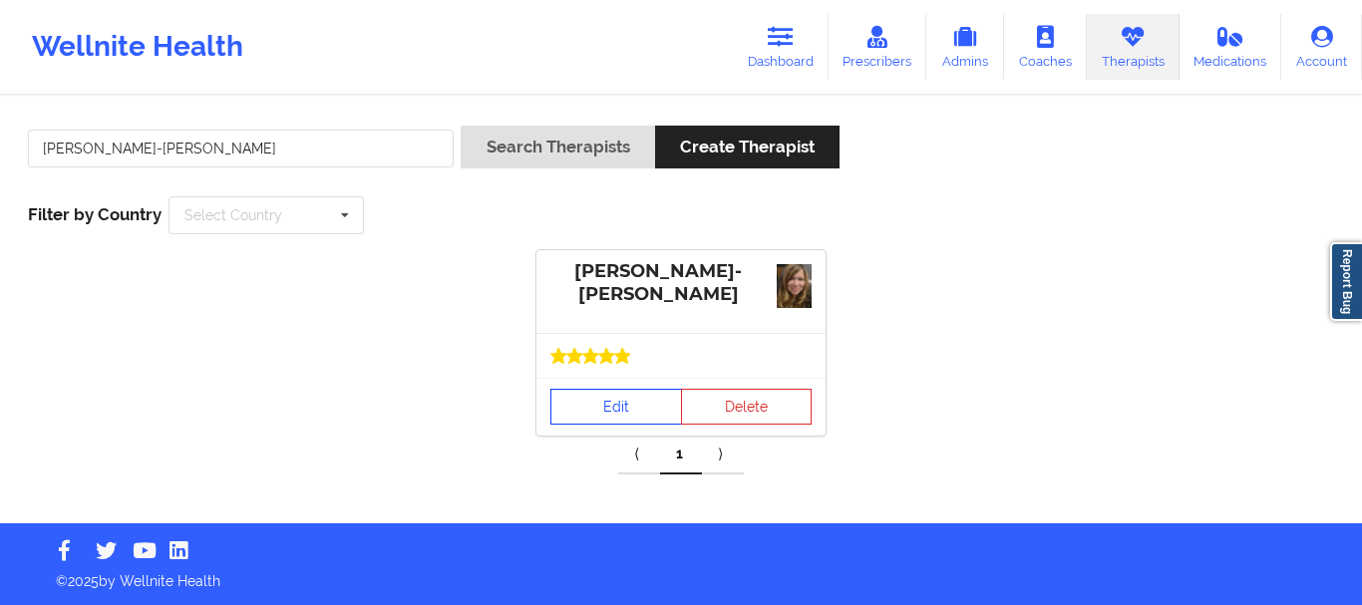
click at [617, 422] on link "Edit" at bounding box center [616, 407] width 132 height 36
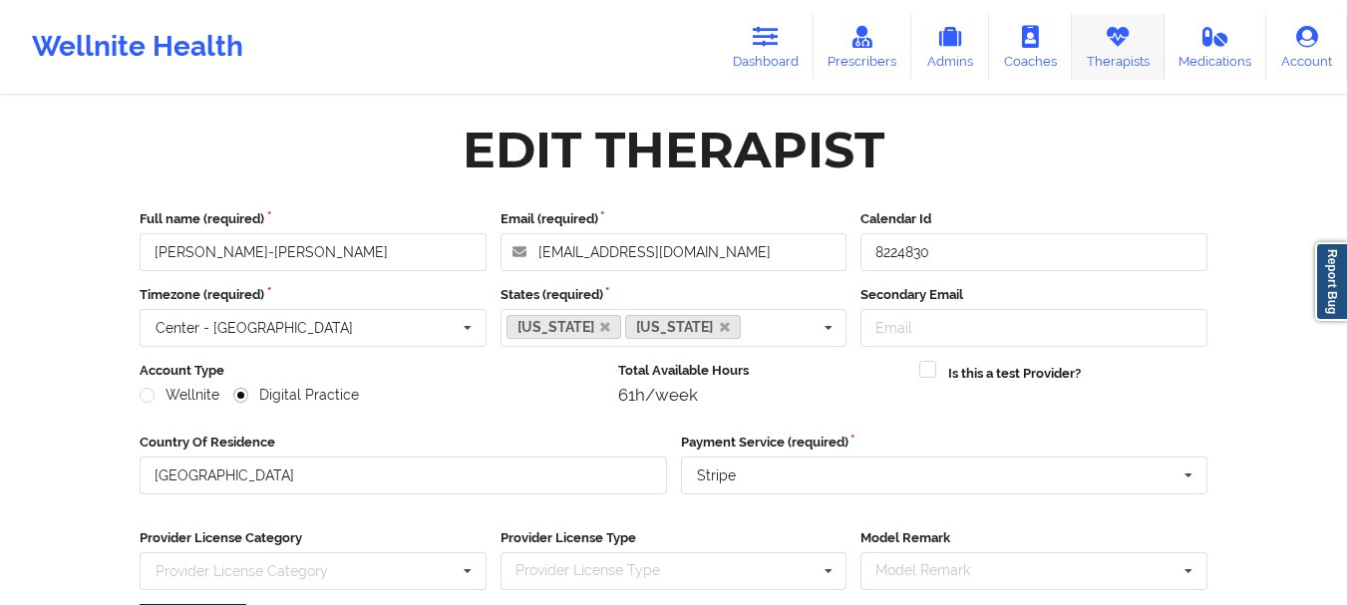
click at [1109, 46] on icon at bounding box center [1117, 37] width 26 height 22
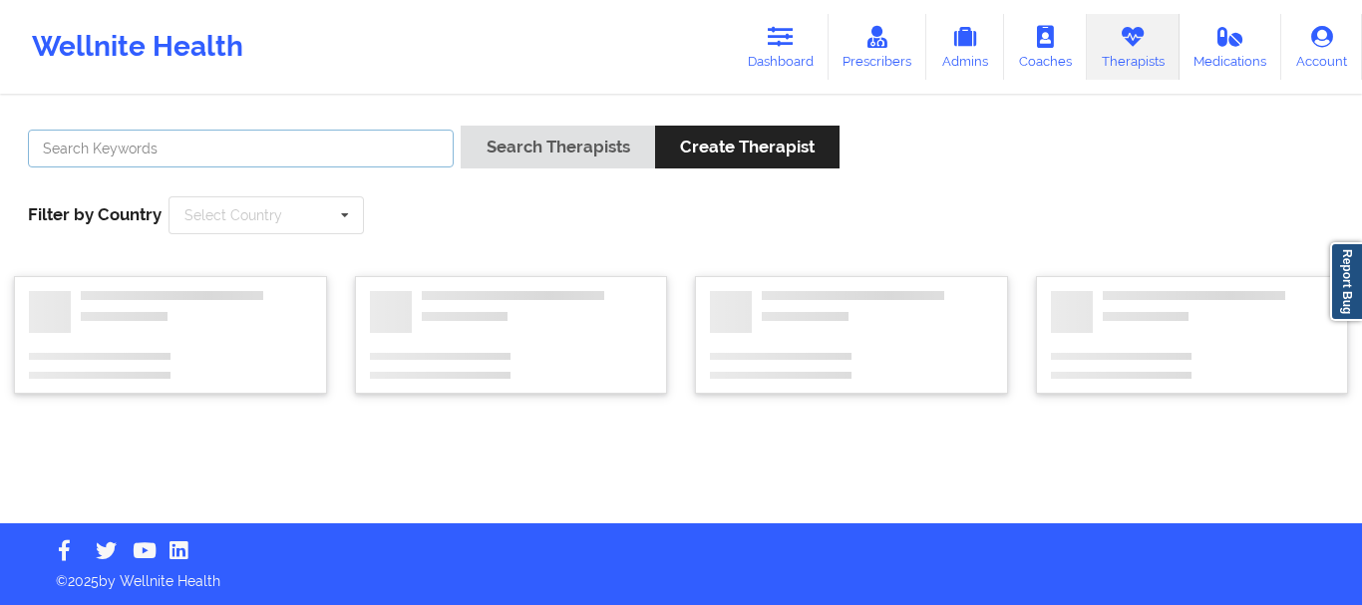
click at [386, 155] on input "text" at bounding box center [241, 149] width 426 height 38
paste input "[PERSON_NAME]"
type input "[PERSON_NAME]"
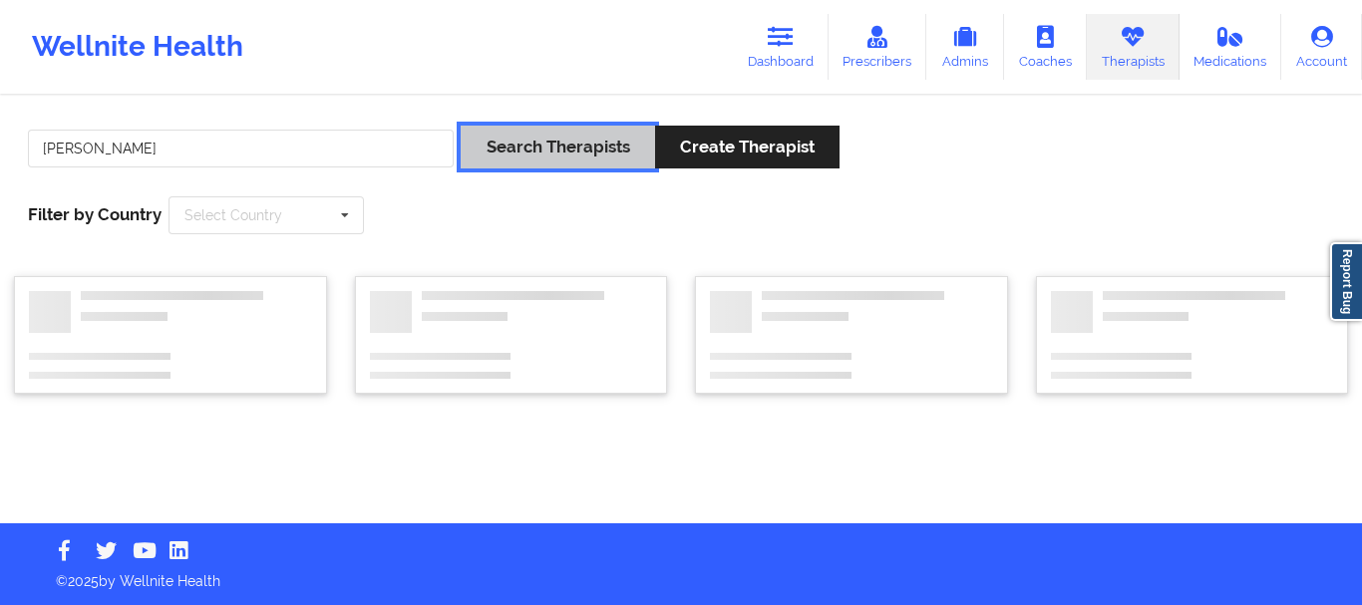
click at [528, 151] on button "Search Therapists" at bounding box center [556, 147] width 193 height 43
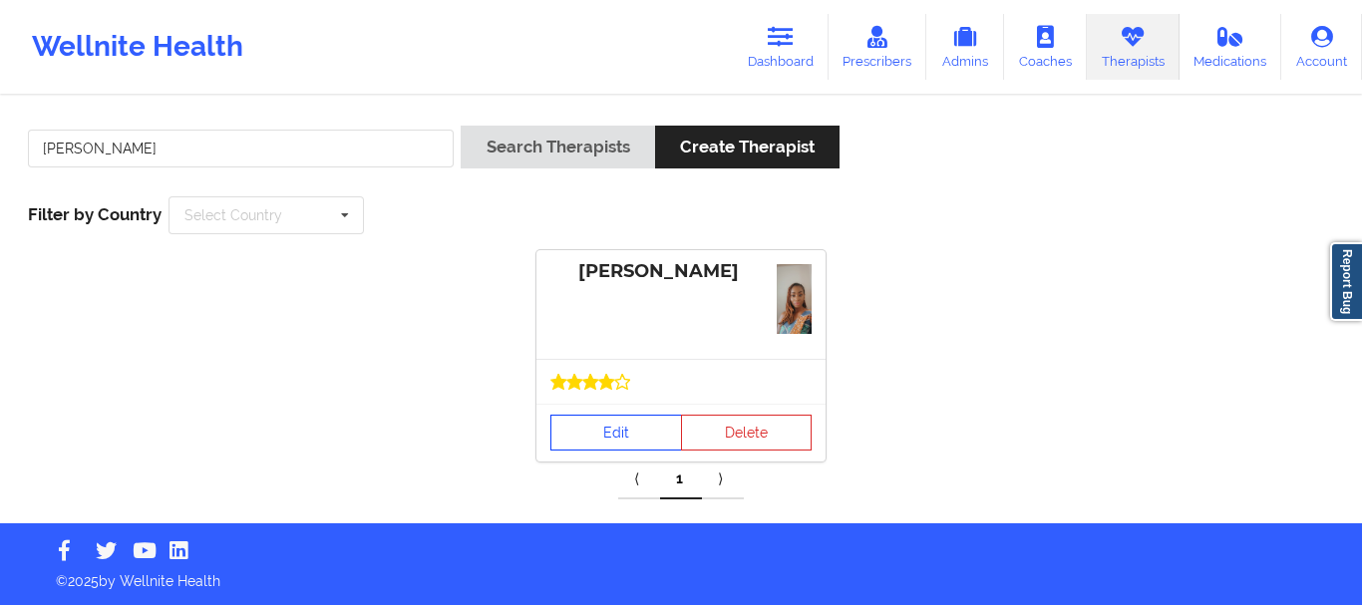
click at [578, 433] on link "Edit" at bounding box center [616, 433] width 132 height 36
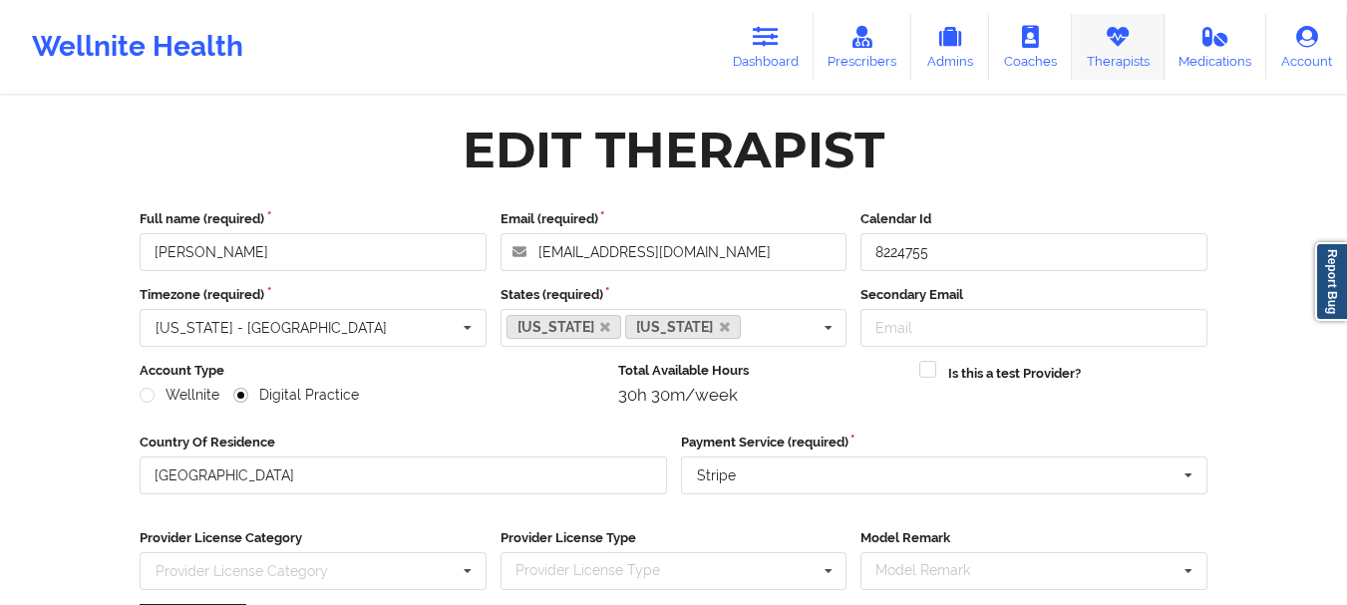
click at [1145, 55] on link "Therapists" at bounding box center [1118, 47] width 93 height 66
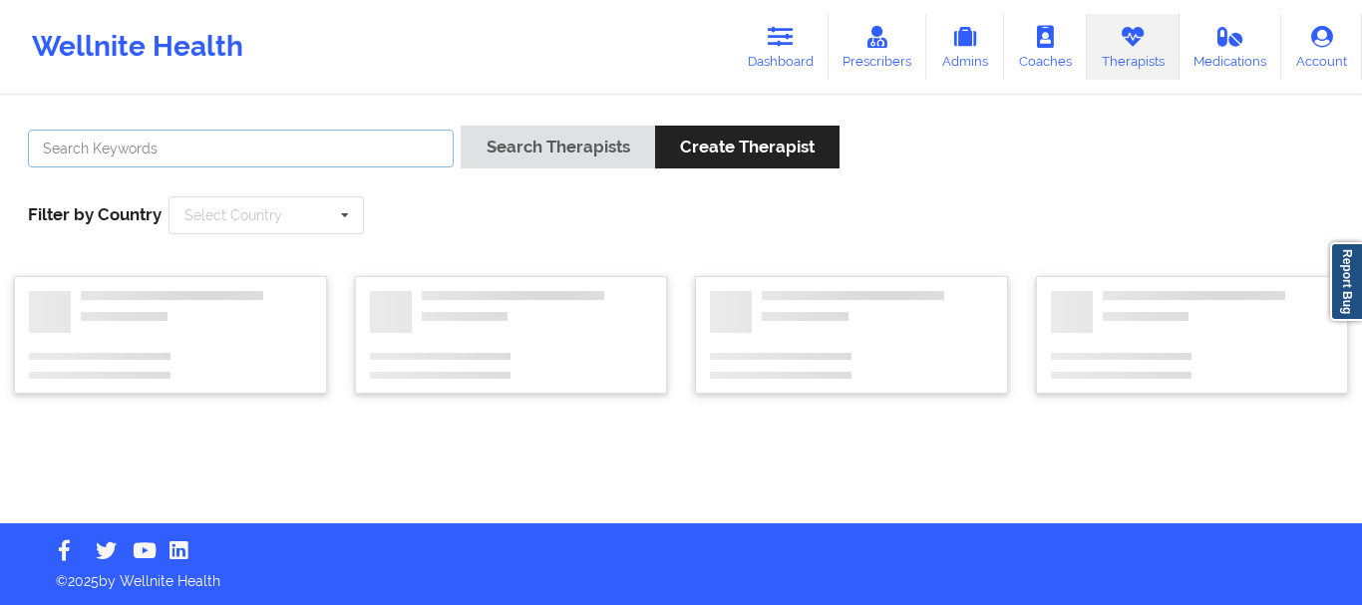
click at [344, 153] on input "text" at bounding box center [241, 149] width 426 height 38
paste input "[PERSON_NAME]"
type input "[PERSON_NAME]"
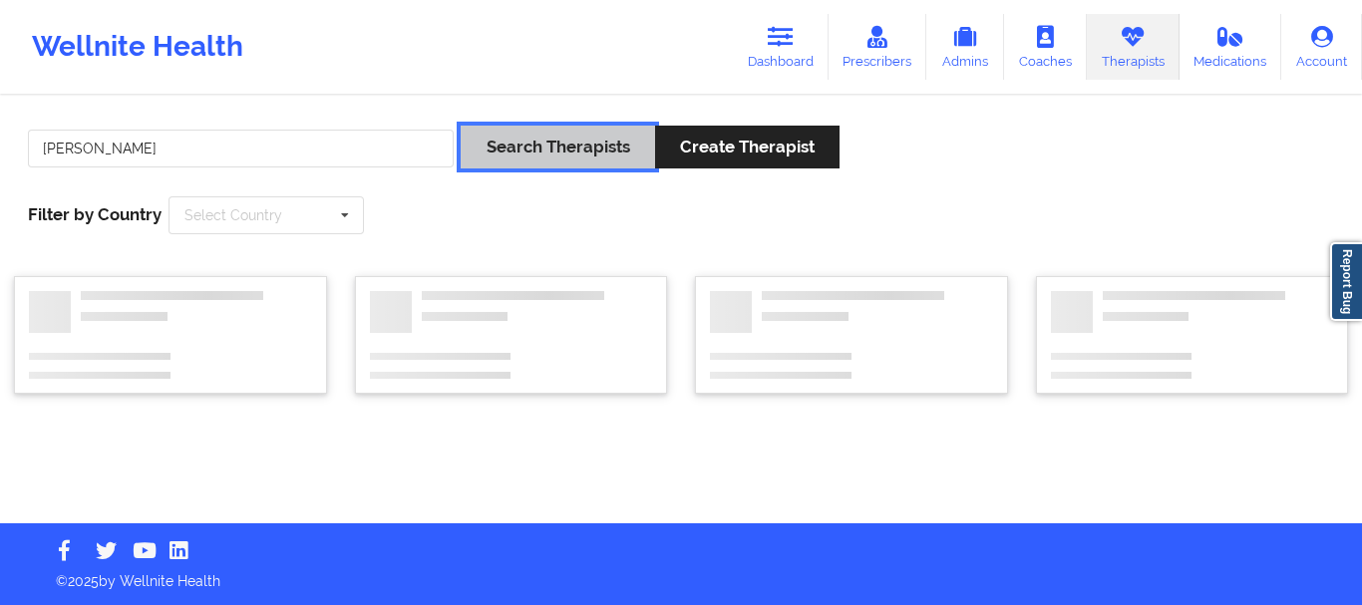
click at [531, 153] on button "Search Therapists" at bounding box center [556, 147] width 193 height 43
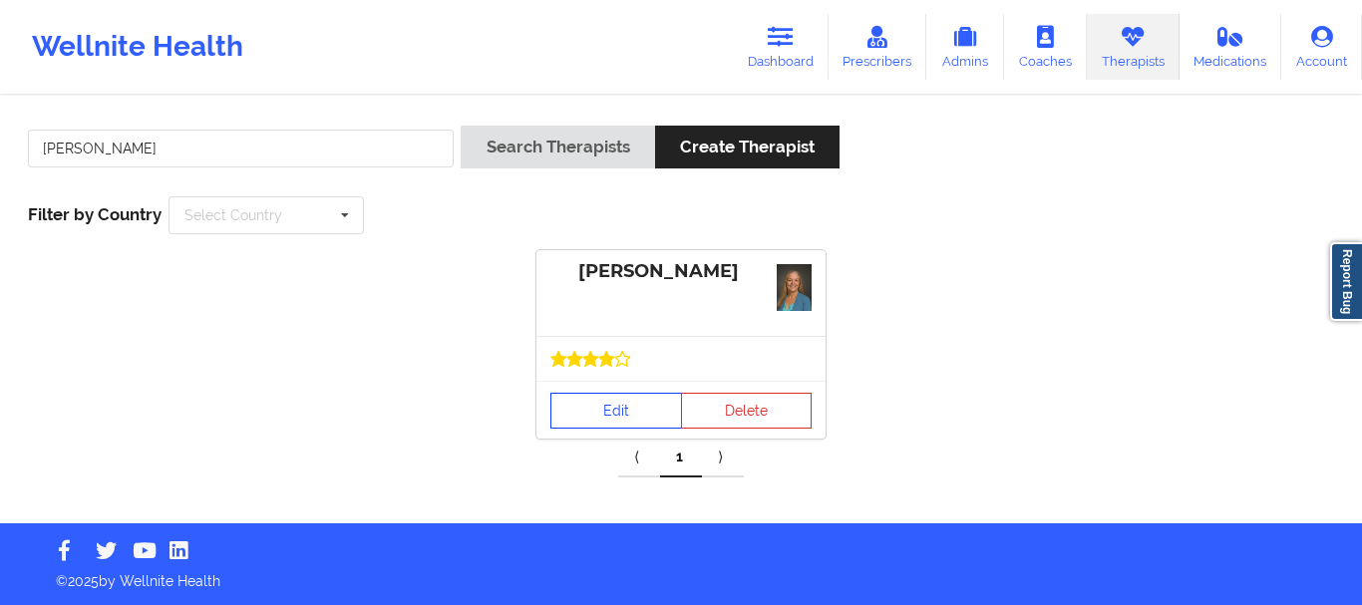
click at [590, 419] on link "Edit" at bounding box center [616, 411] width 132 height 36
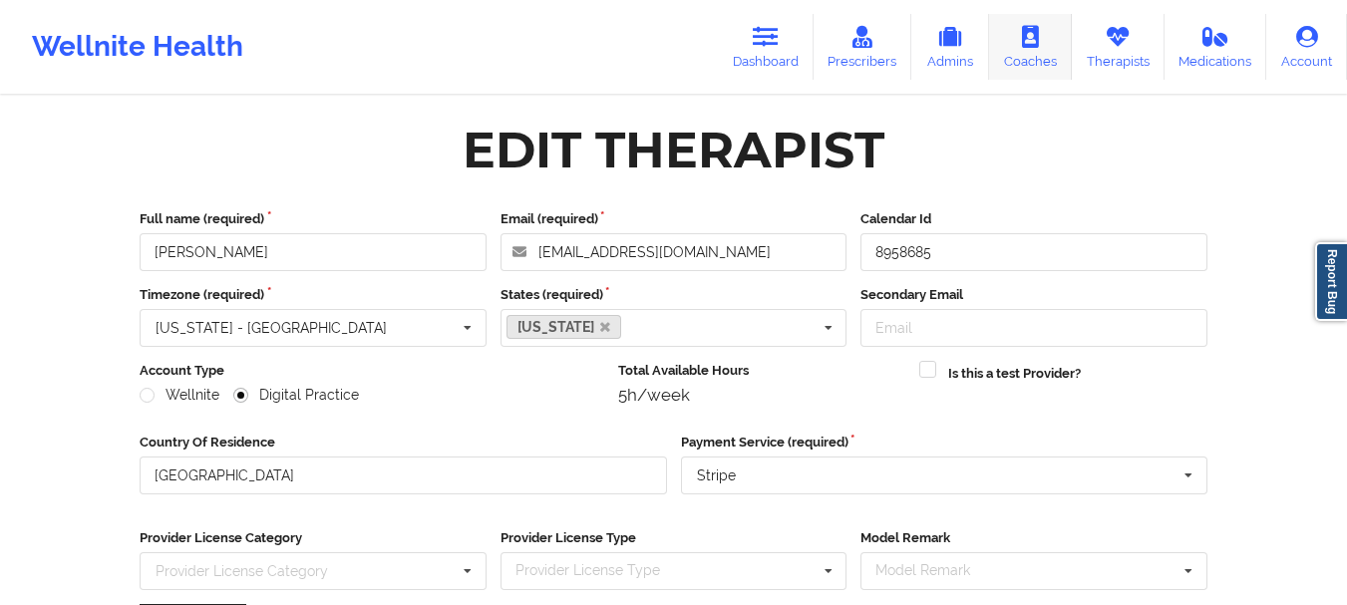
click at [1134, 46] on link "Therapists" at bounding box center [1118, 47] width 93 height 66
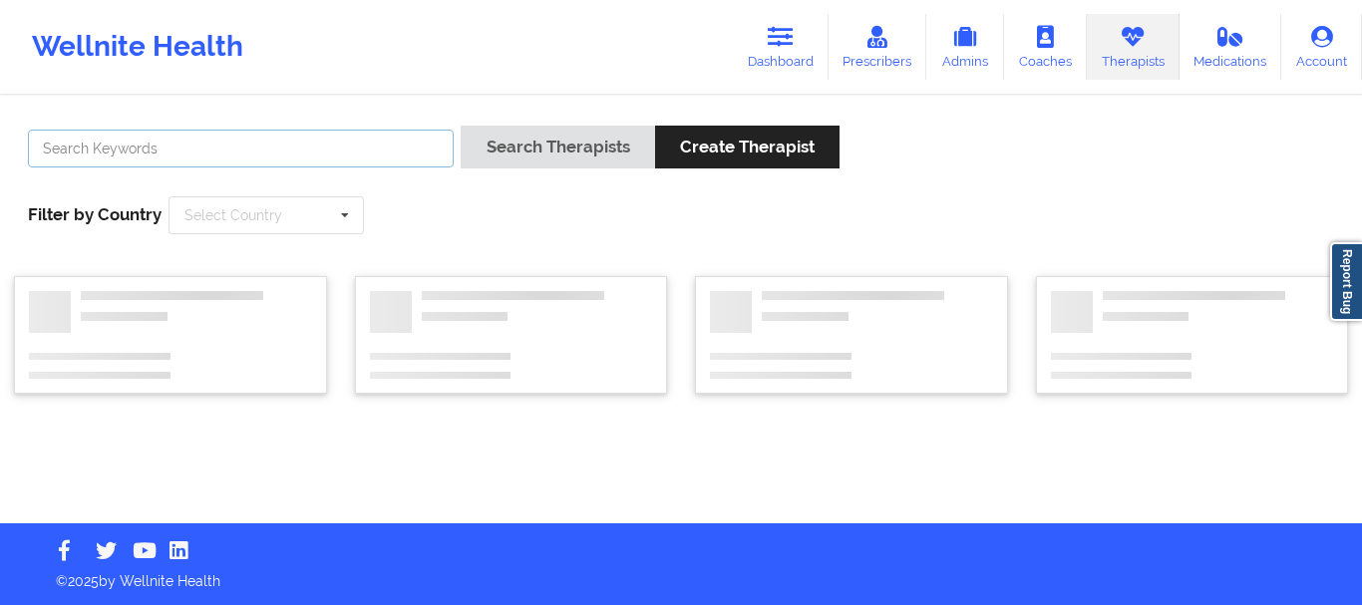
drag, startPoint x: 400, startPoint y: 155, endPoint x: 410, endPoint y: 156, distance: 10.0
click at [400, 155] on input "text" at bounding box center [241, 149] width 426 height 38
paste input "[PERSON_NAME]"
type input "[PERSON_NAME]"
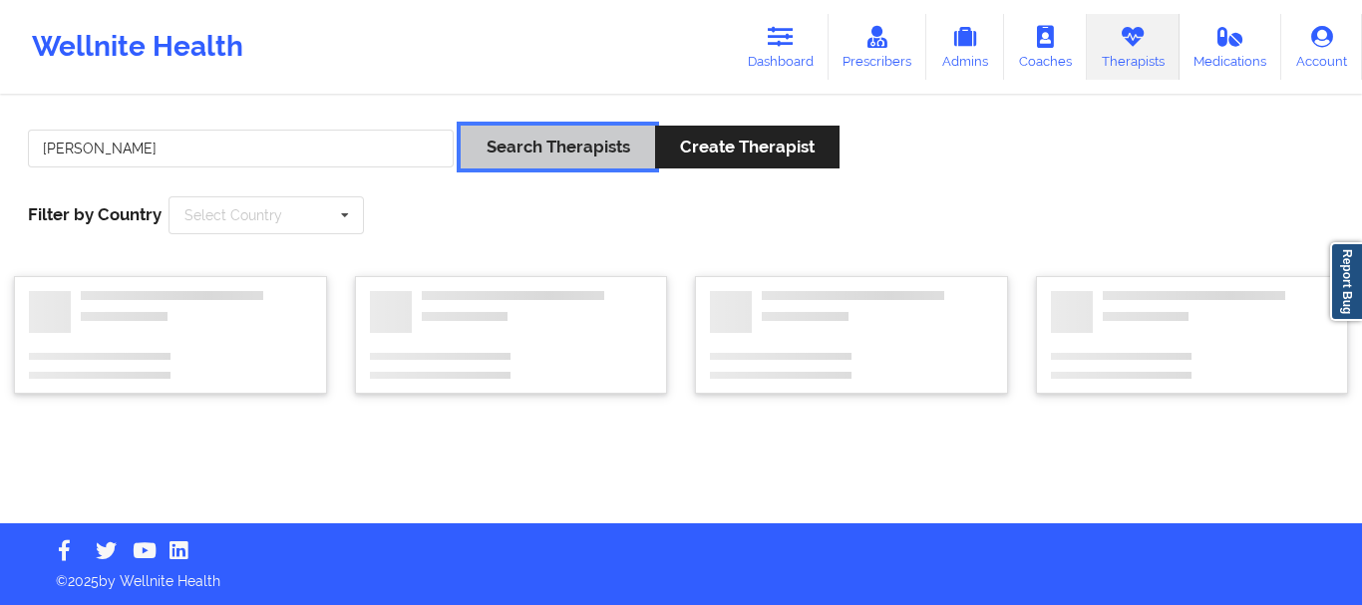
click at [530, 159] on button "Search Therapists" at bounding box center [556, 147] width 193 height 43
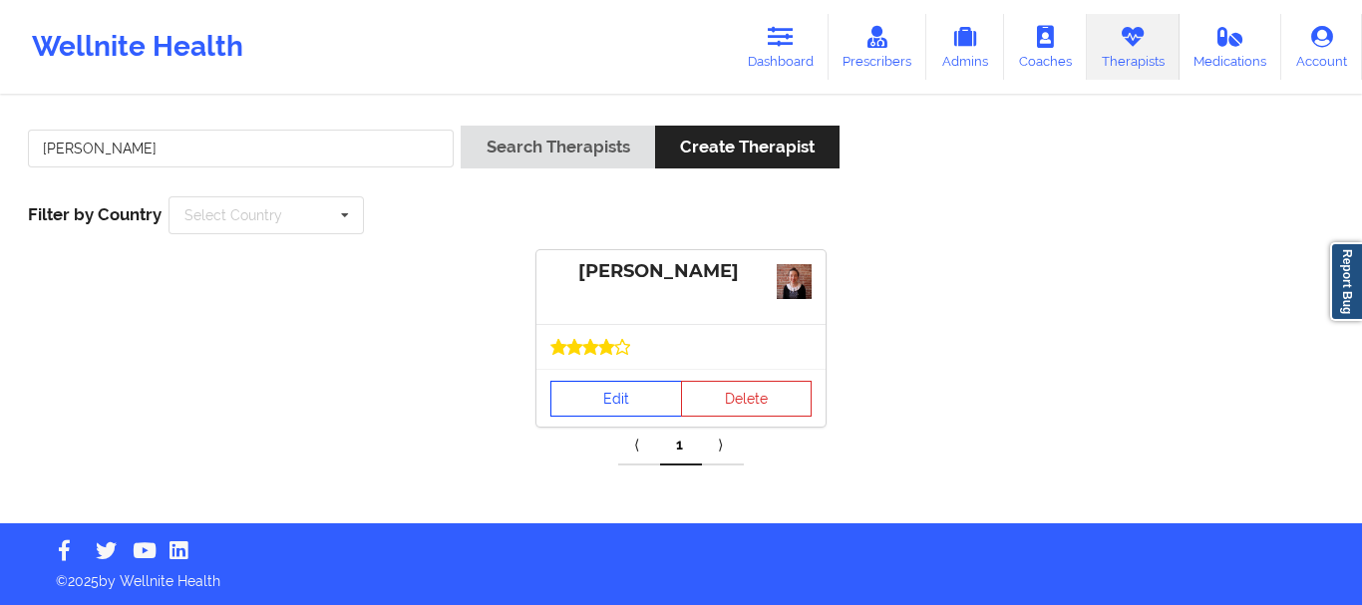
click at [626, 399] on link "Edit" at bounding box center [616, 399] width 132 height 36
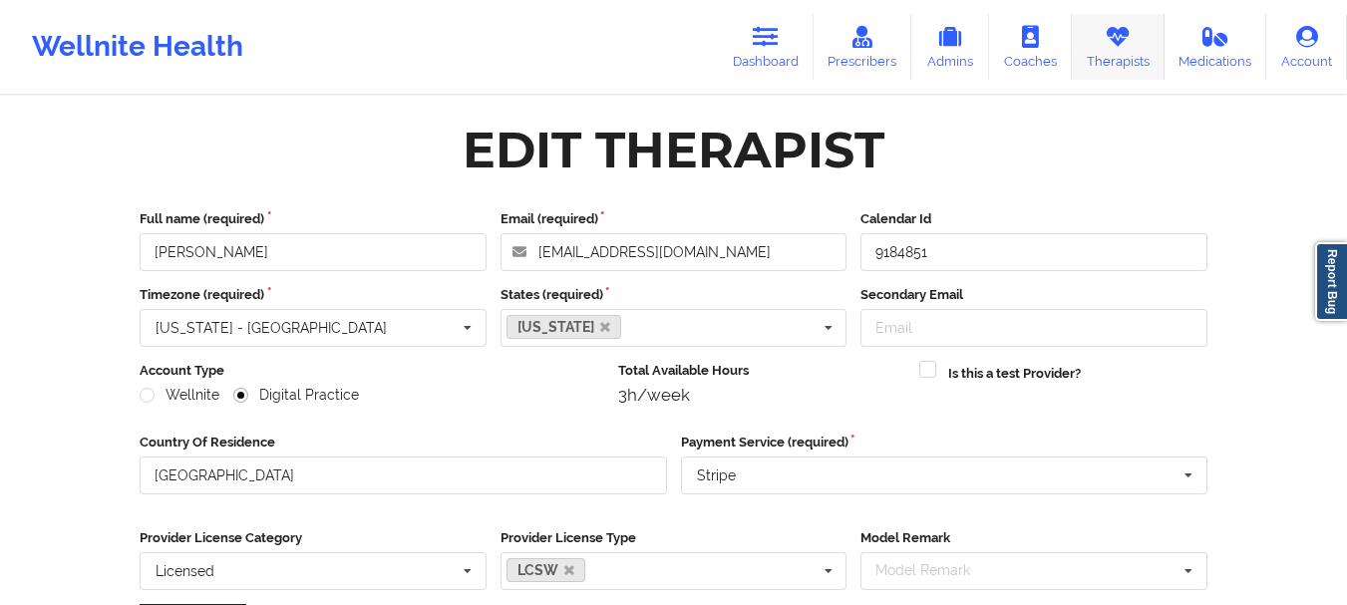
click at [1090, 37] on link "Therapists" at bounding box center [1118, 47] width 93 height 66
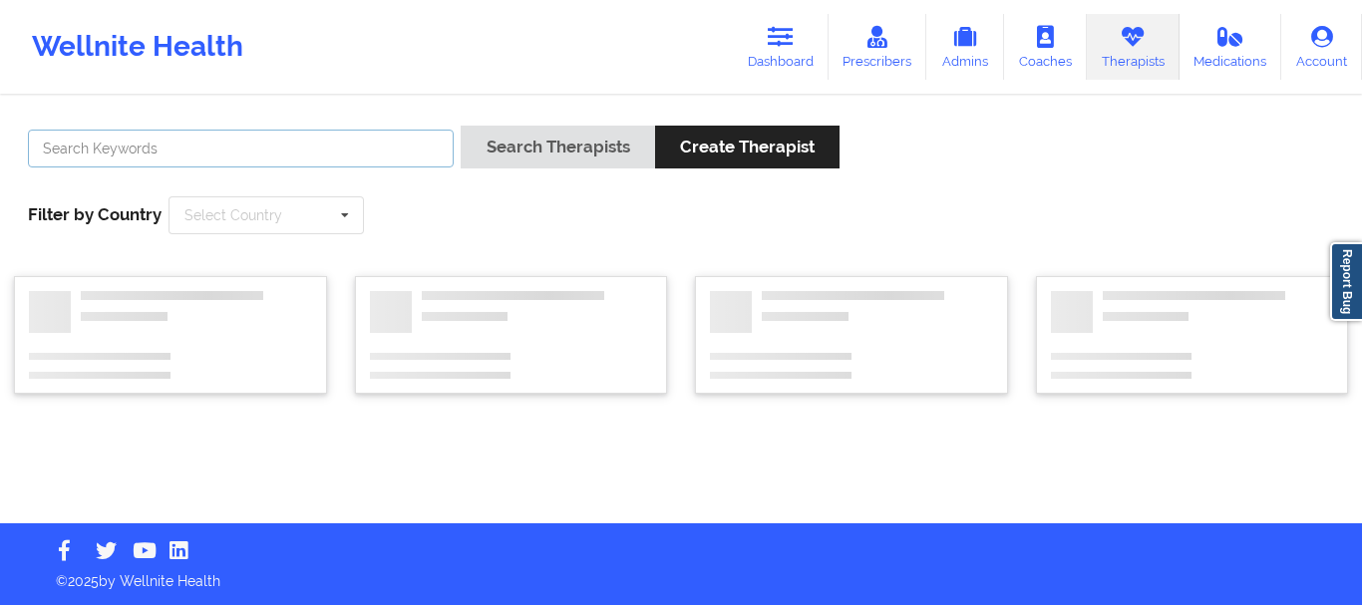
click at [353, 158] on input "text" at bounding box center [241, 149] width 426 height 38
paste input "[PERSON_NAME] Oh"
type input "[PERSON_NAME] Oh"
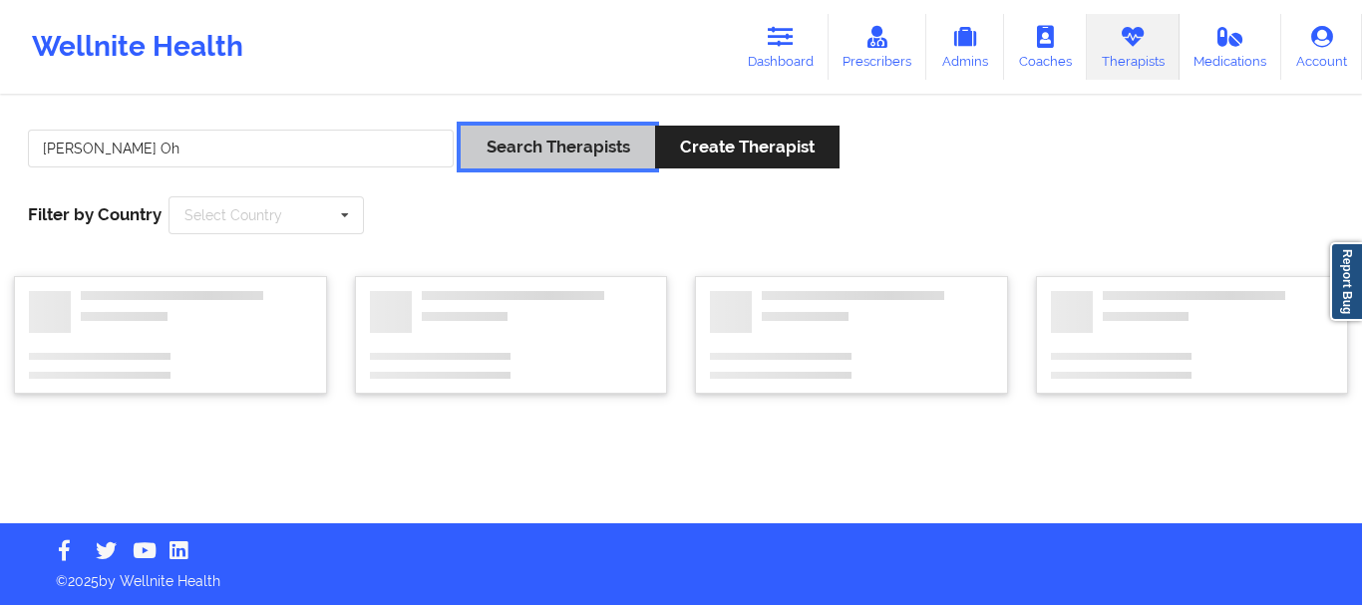
click at [485, 145] on button "Search Therapists" at bounding box center [556, 147] width 193 height 43
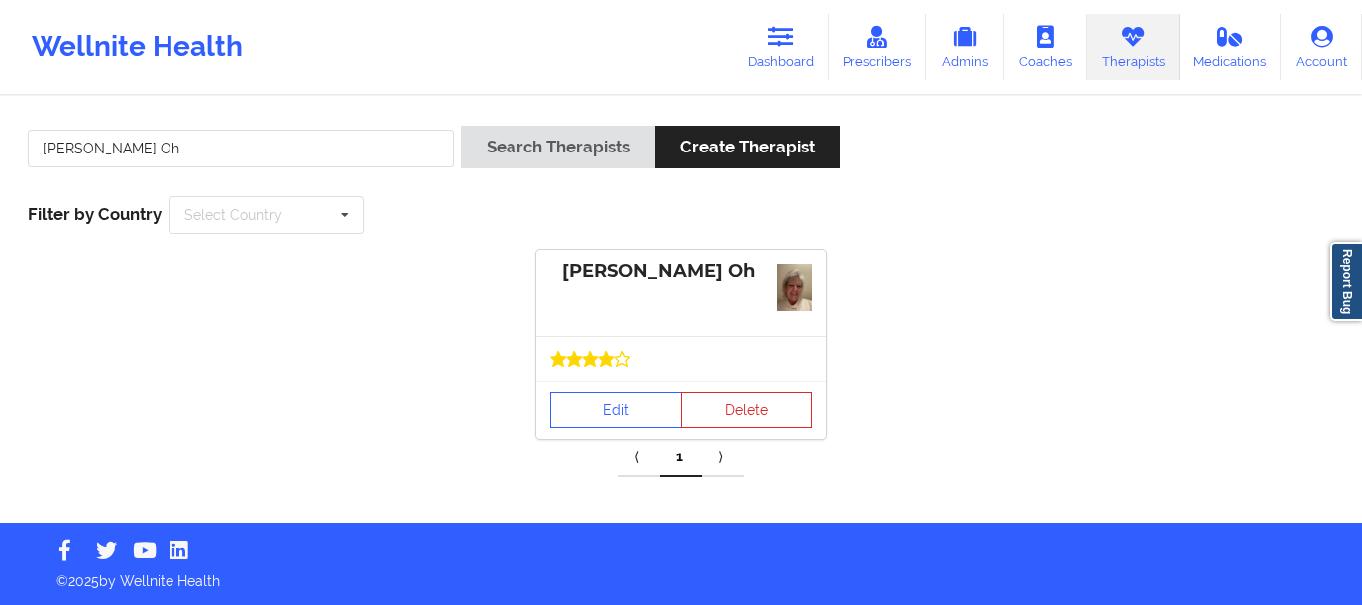
drag, startPoint x: 597, startPoint y: 372, endPoint x: 623, endPoint y: 391, distance: 32.1
click at [597, 371] on div at bounding box center [680, 358] width 289 height 45
click at [594, 418] on link "Edit" at bounding box center [616, 410] width 132 height 36
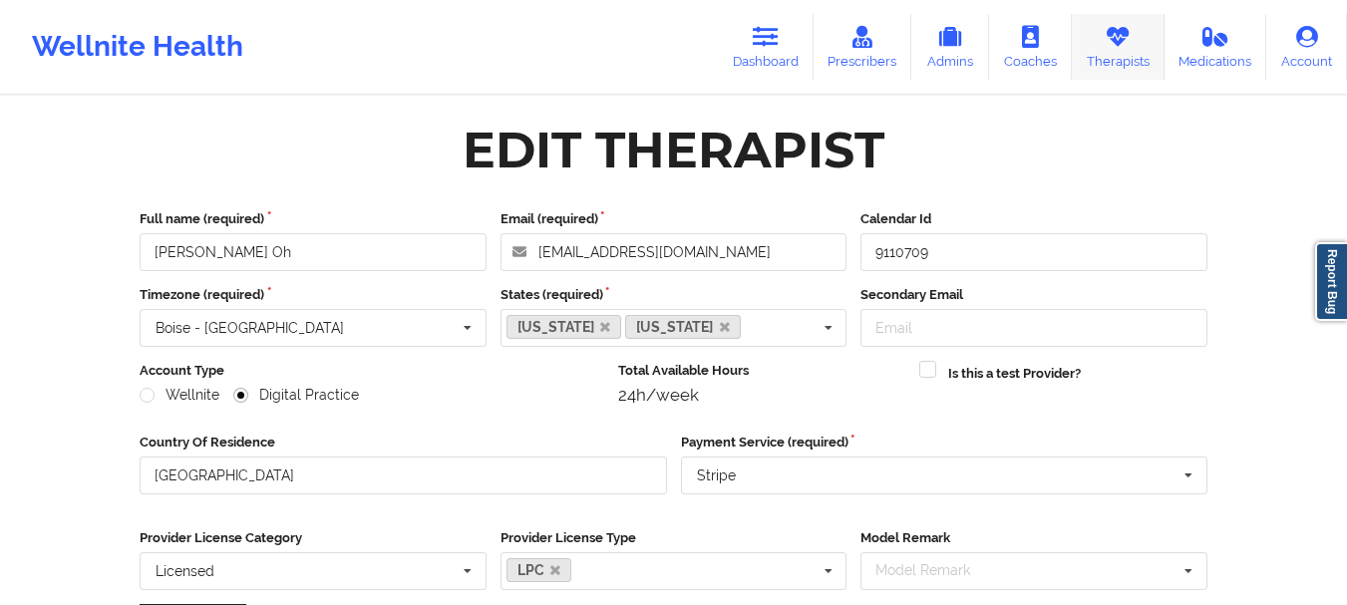
click at [1139, 46] on link "Therapists" at bounding box center [1118, 47] width 93 height 66
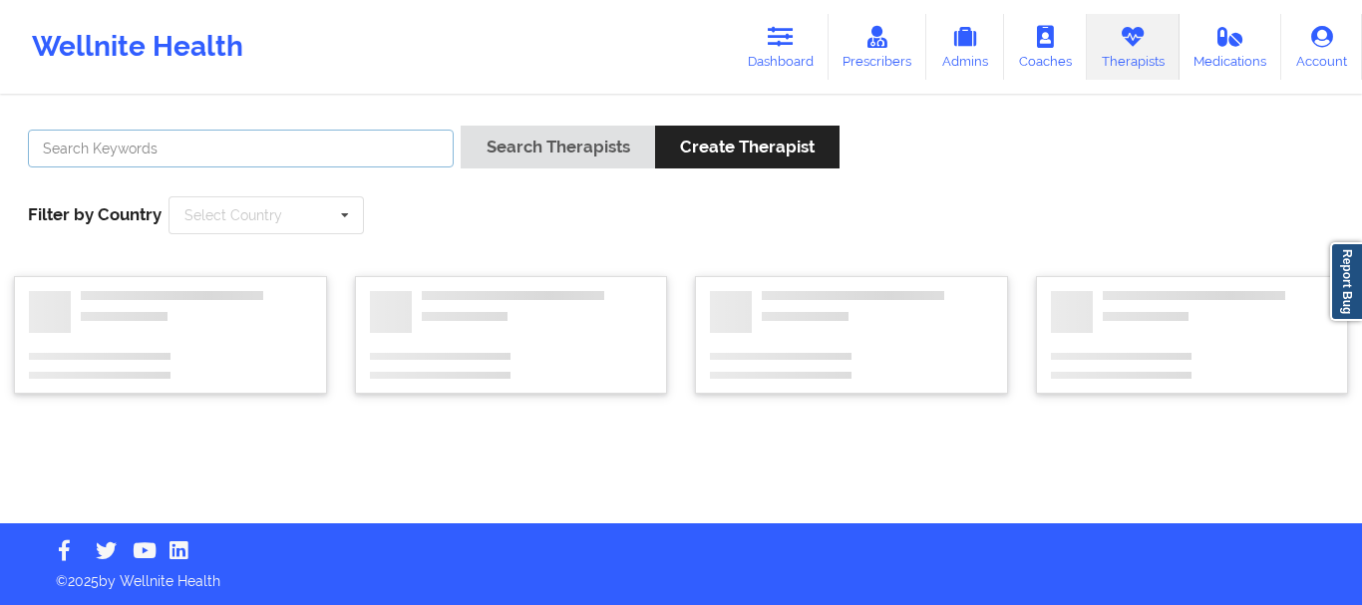
click at [346, 148] on input "text" at bounding box center [241, 149] width 426 height 38
paste input "[PERSON_NAME]"
type input "[PERSON_NAME]"
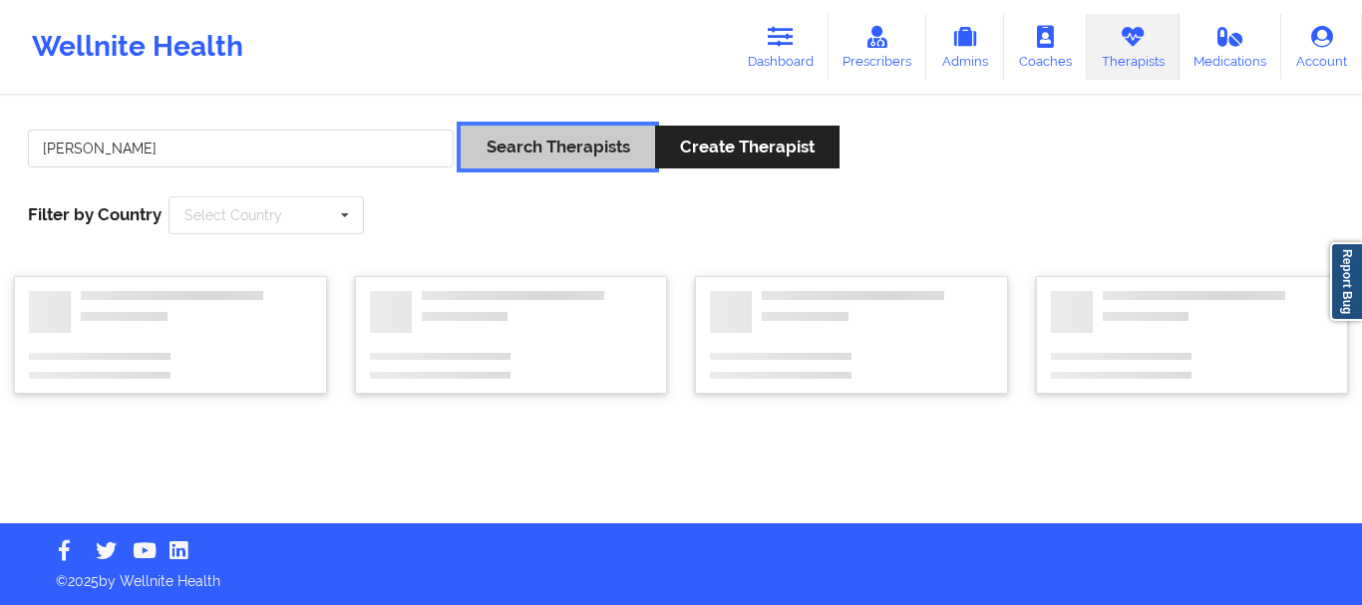
click at [525, 151] on button "Search Therapists" at bounding box center [556, 147] width 193 height 43
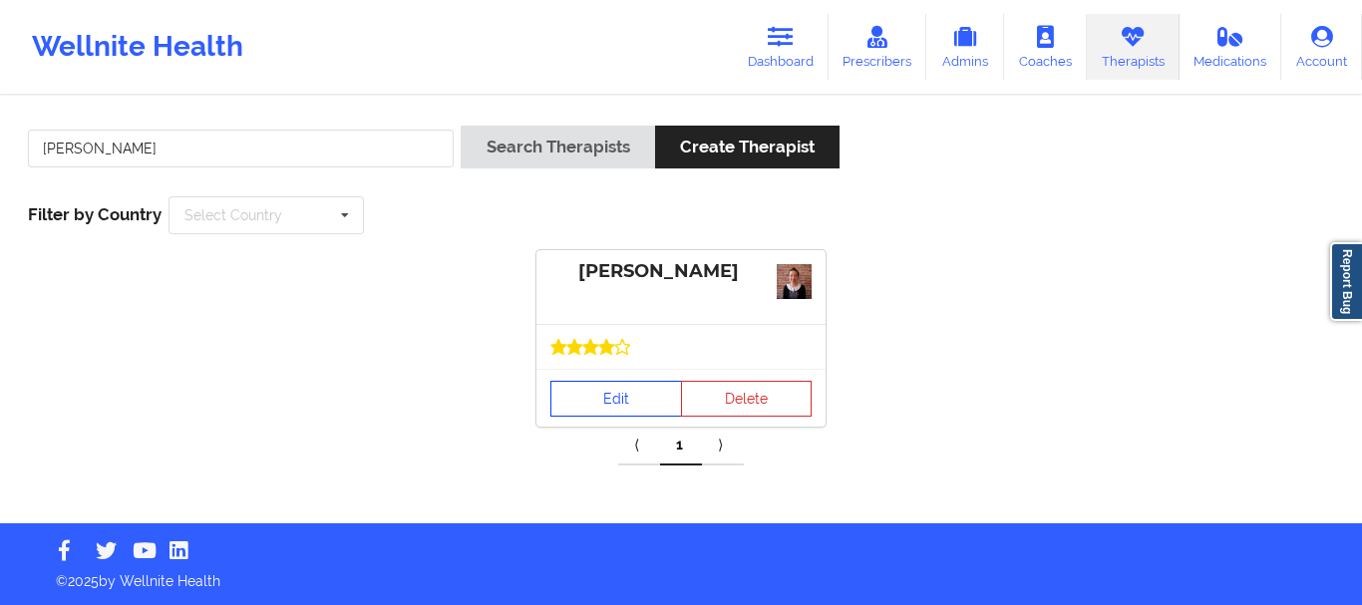
click at [628, 411] on link "Edit" at bounding box center [616, 399] width 132 height 36
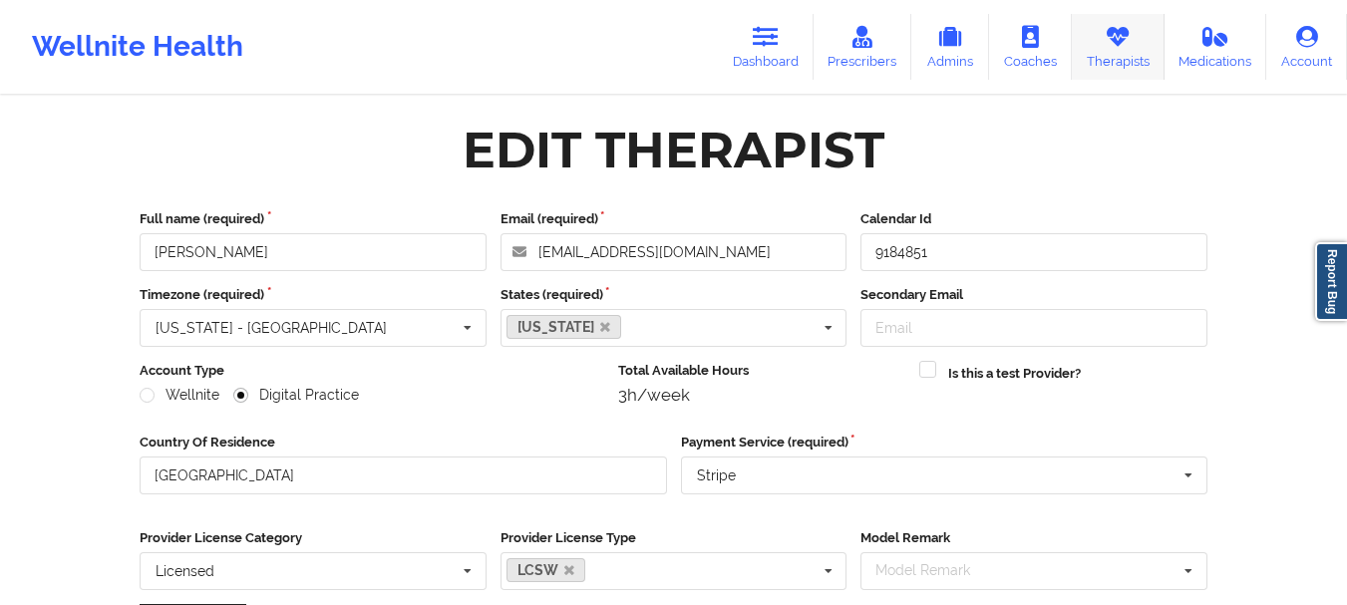
click at [1126, 49] on link "Therapists" at bounding box center [1118, 47] width 93 height 66
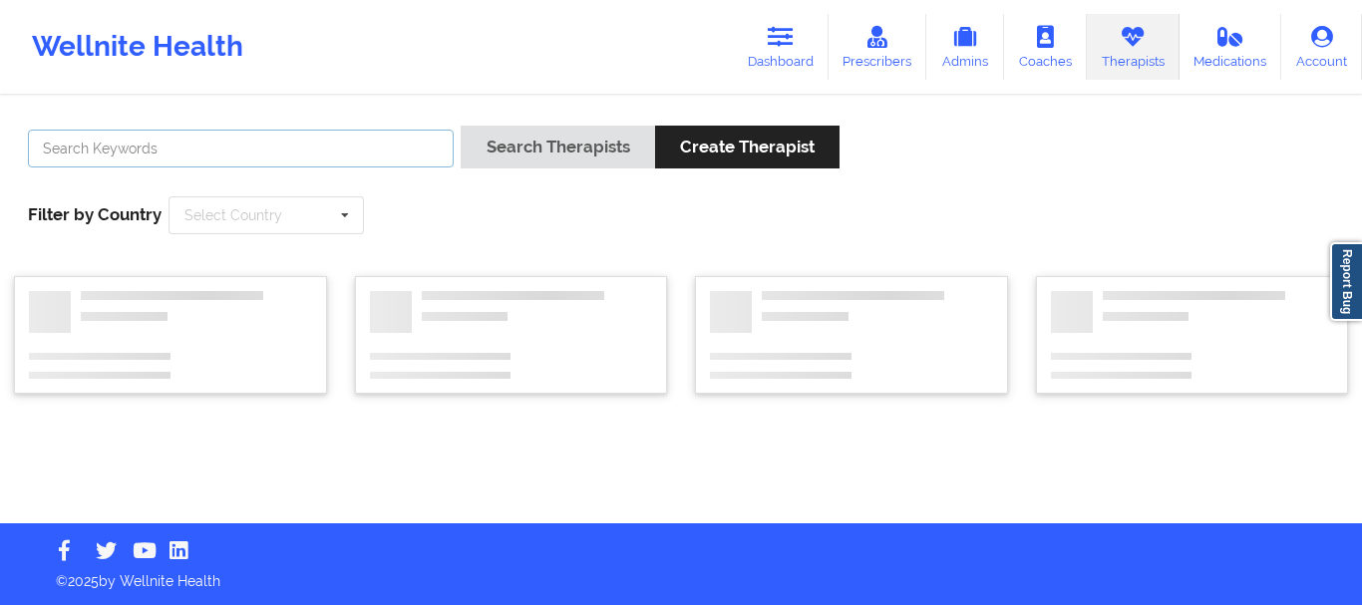
click at [355, 156] on input "text" at bounding box center [241, 149] width 426 height 38
paste input "[PERSON_NAME]"
type input "[PERSON_NAME]"
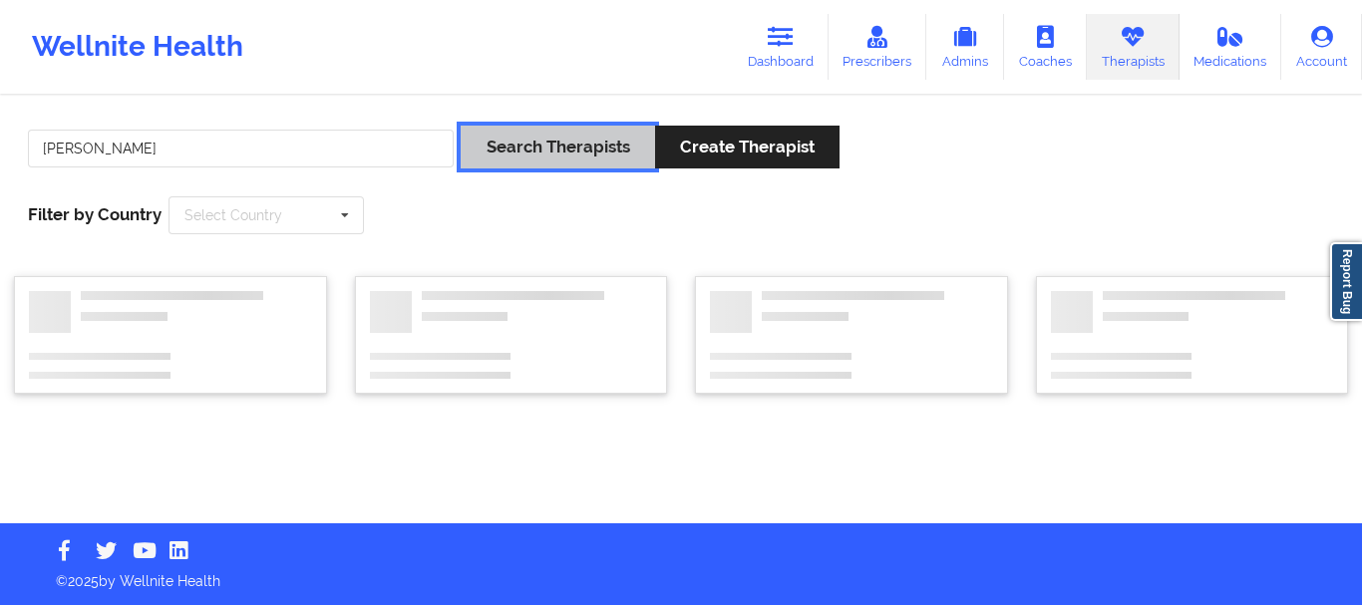
click at [561, 144] on button "Search Therapists" at bounding box center [556, 147] width 193 height 43
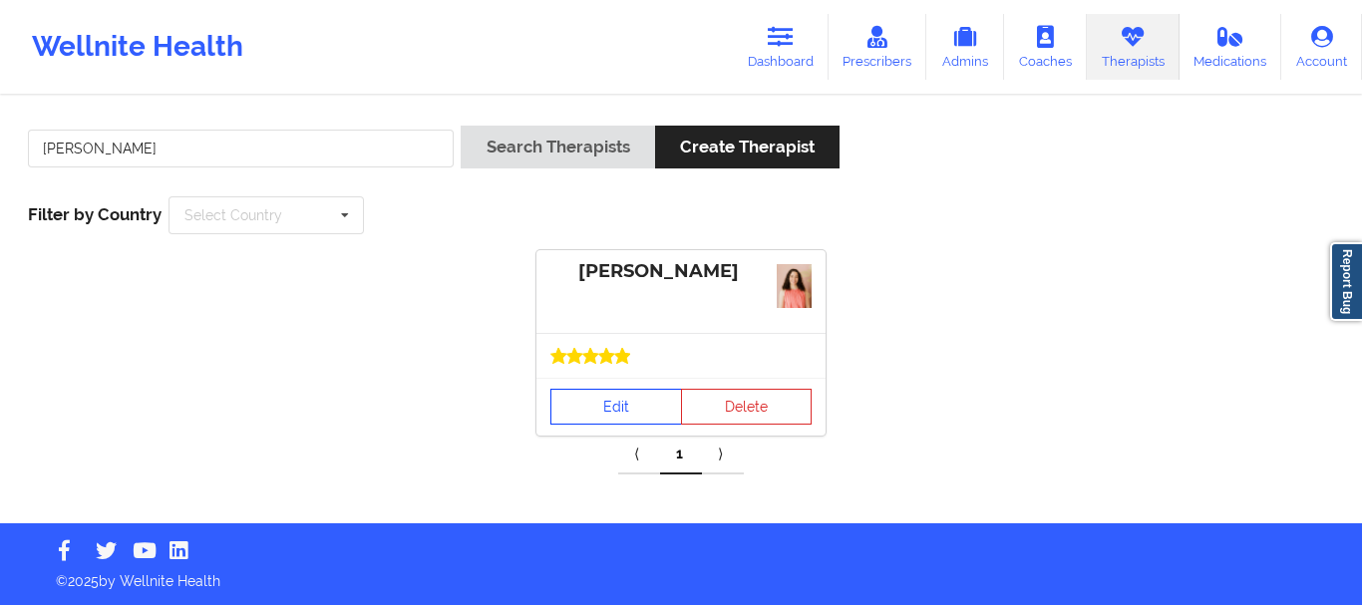
click at [609, 393] on link "Edit" at bounding box center [616, 407] width 132 height 36
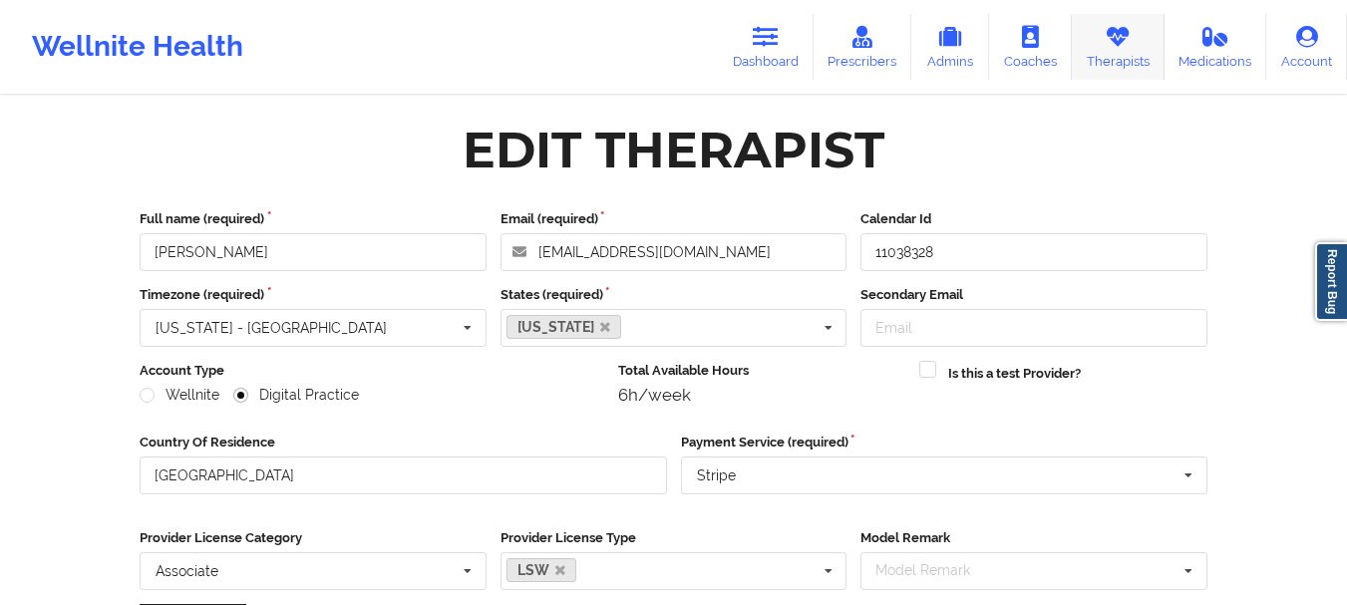
click at [1119, 50] on link "Therapists" at bounding box center [1118, 47] width 93 height 66
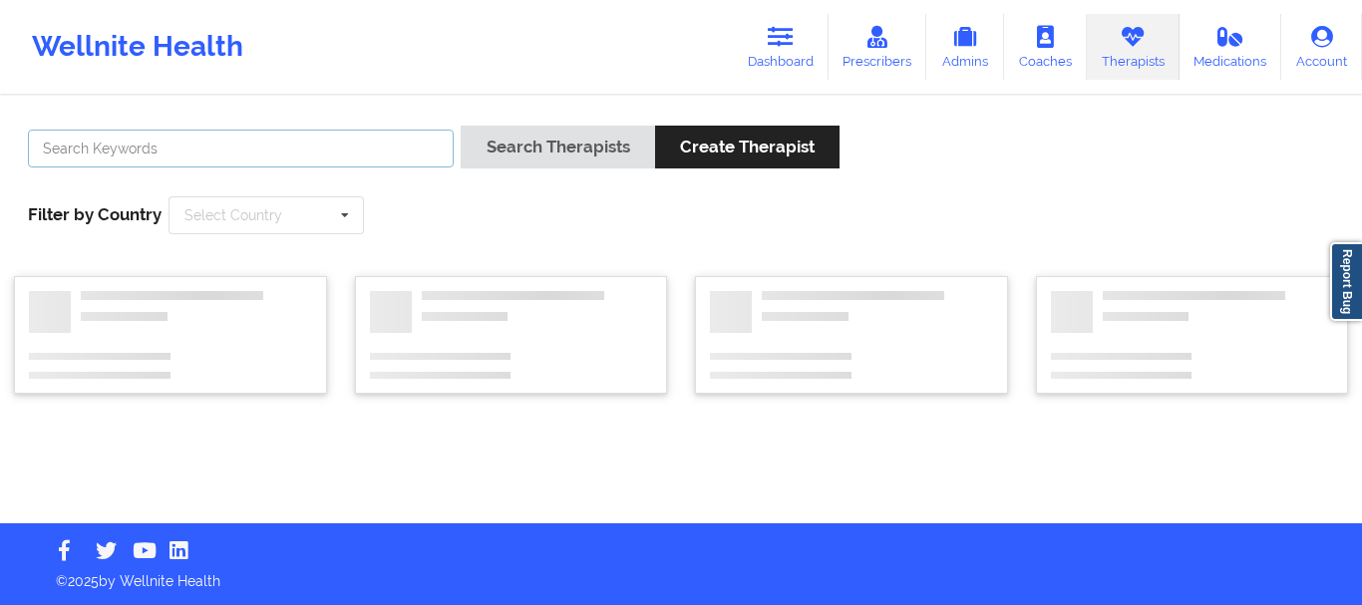
click at [334, 153] on input "text" at bounding box center [241, 149] width 426 height 38
paste input "[PERSON_NAME]"
type input "[PERSON_NAME]"
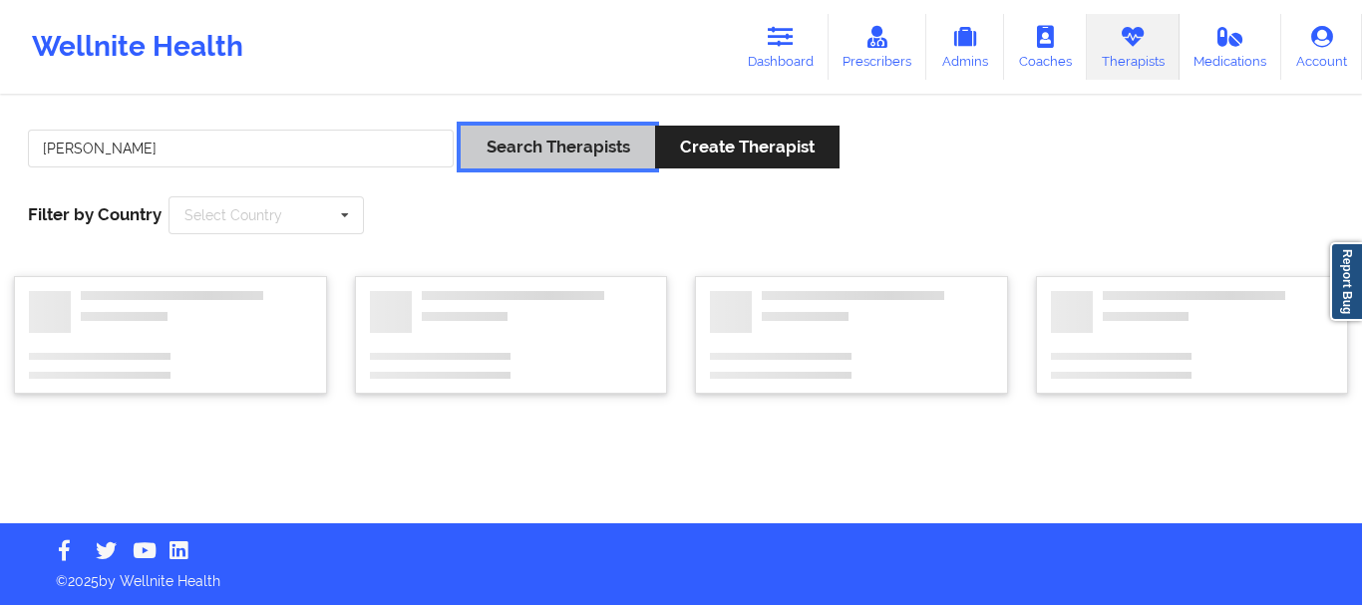
click at [532, 155] on button "Search Therapists" at bounding box center [556, 147] width 193 height 43
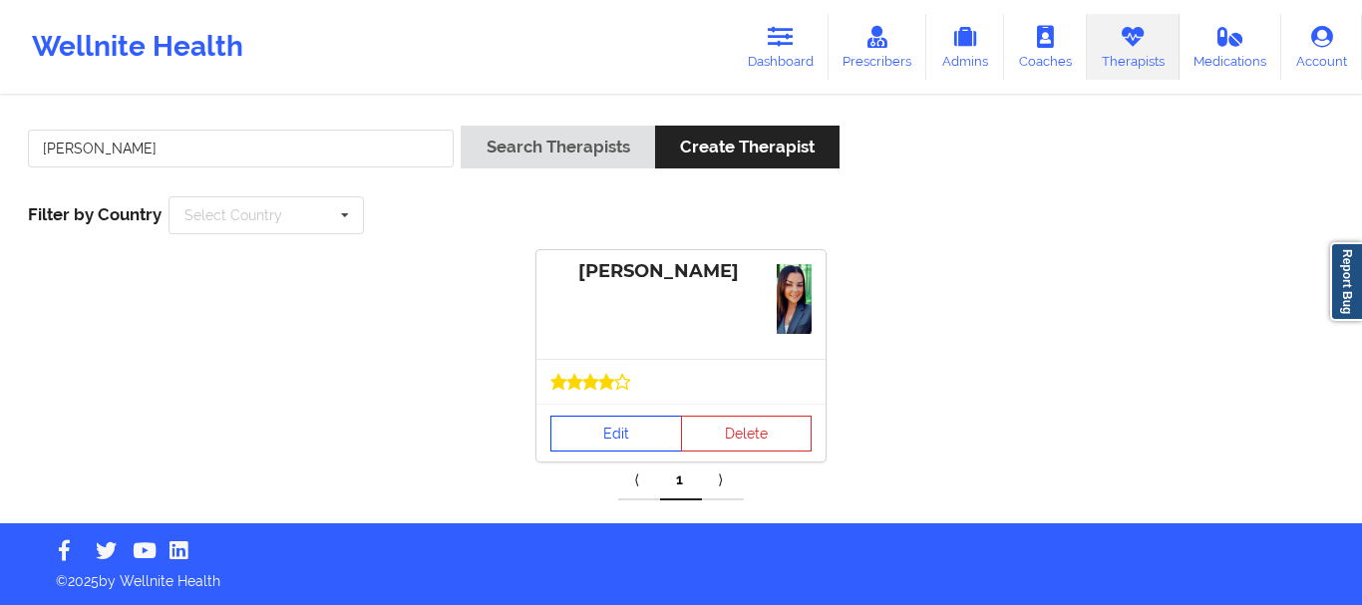
click at [610, 434] on link "Edit" at bounding box center [616, 434] width 132 height 36
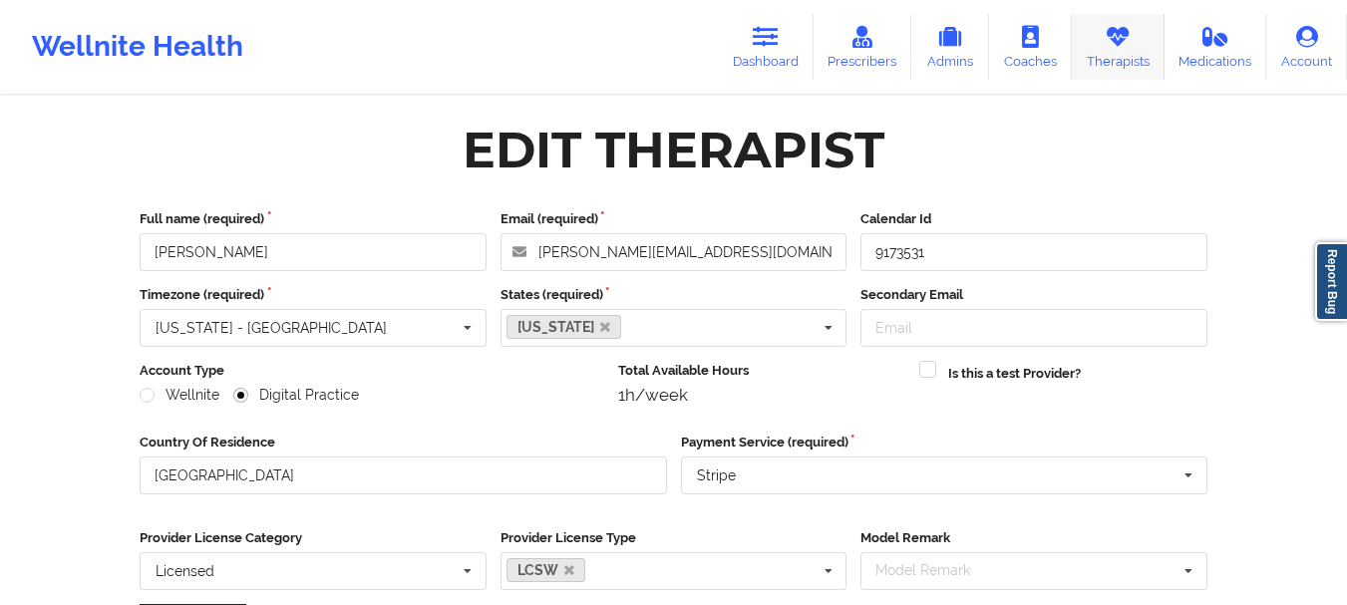
click at [1106, 52] on link "Therapists" at bounding box center [1118, 47] width 93 height 66
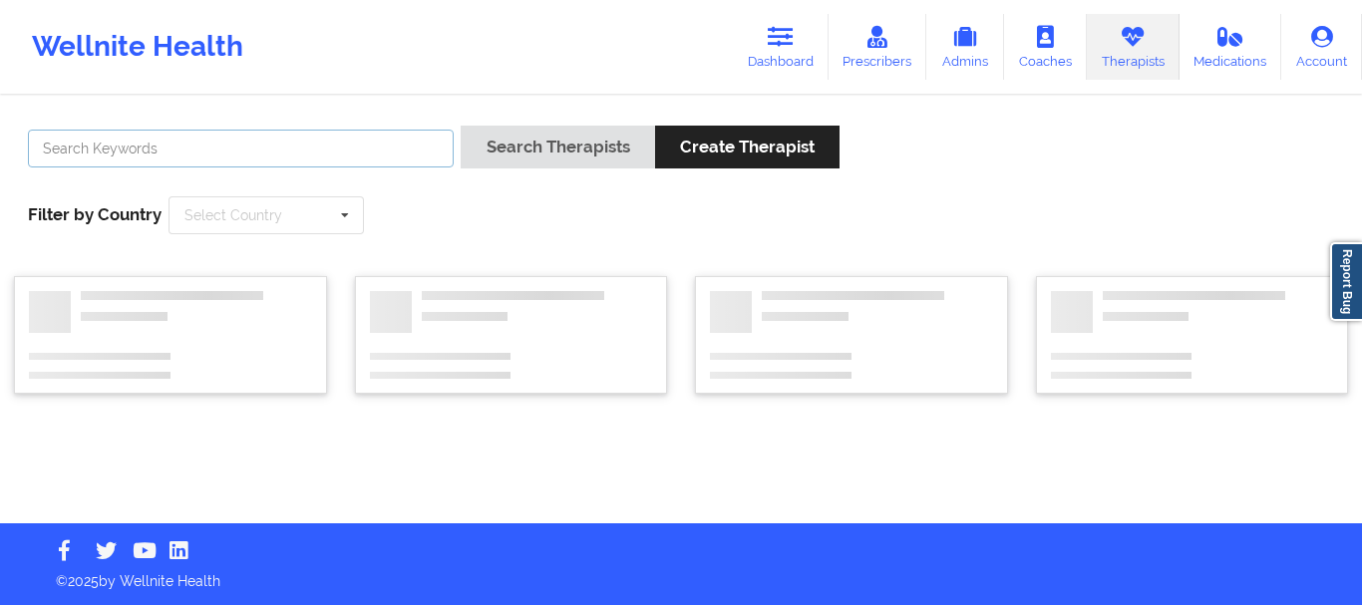
click at [361, 153] on input "text" at bounding box center [241, 149] width 426 height 38
paste input "[PERSON_NAME]"
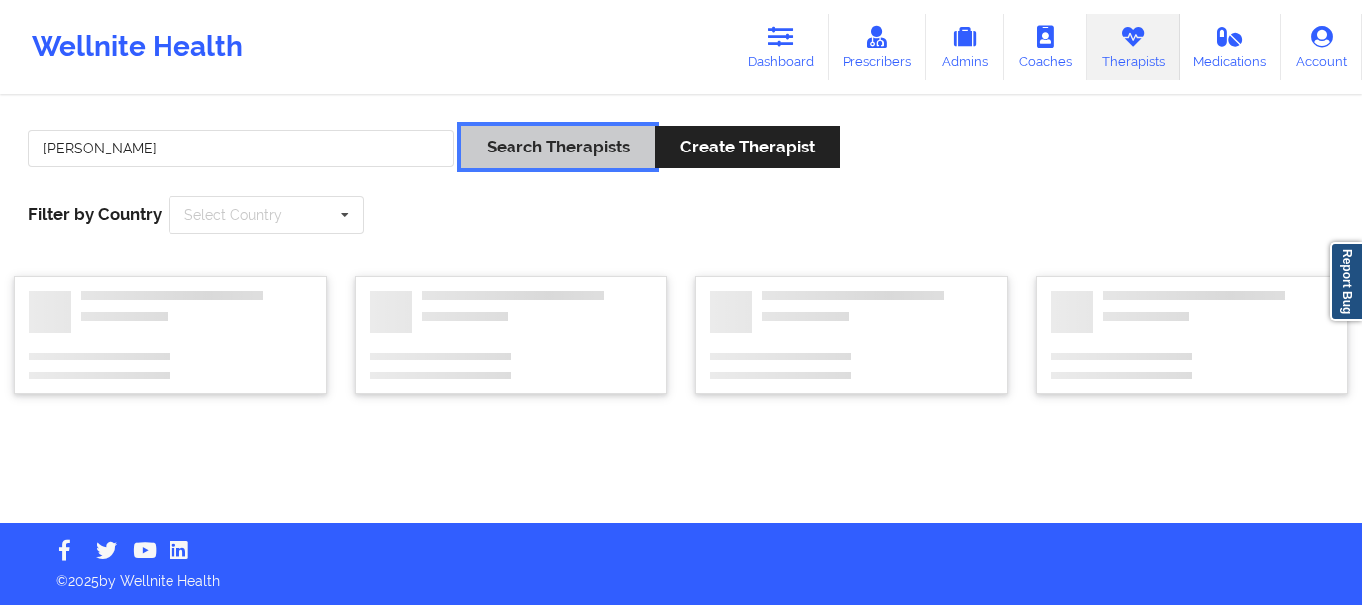
click at [538, 152] on button "Search Therapists" at bounding box center [556, 147] width 193 height 43
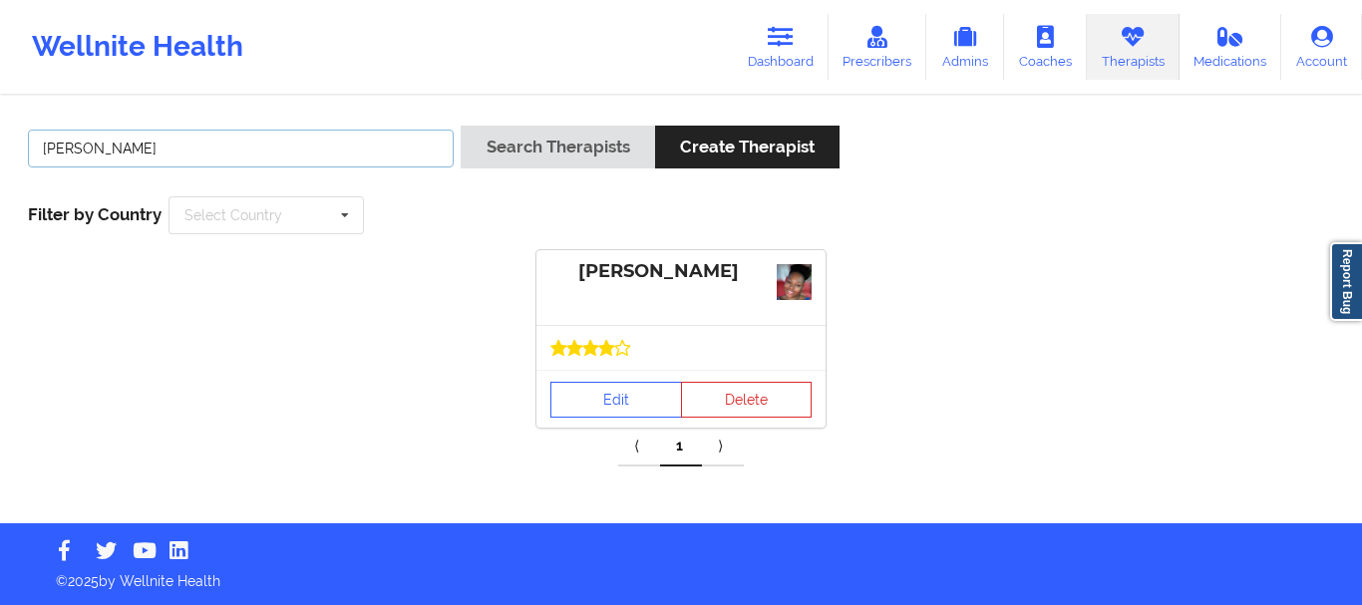
click at [351, 153] on input "[PERSON_NAME]" at bounding box center [241, 149] width 426 height 38
paste input "[PERSON_NAME]"
type input "[PERSON_NAME] [PERSON_NAME]"
click at [620, 384] on link "Edit" at bounding box center [616, 400] width 132 height 36
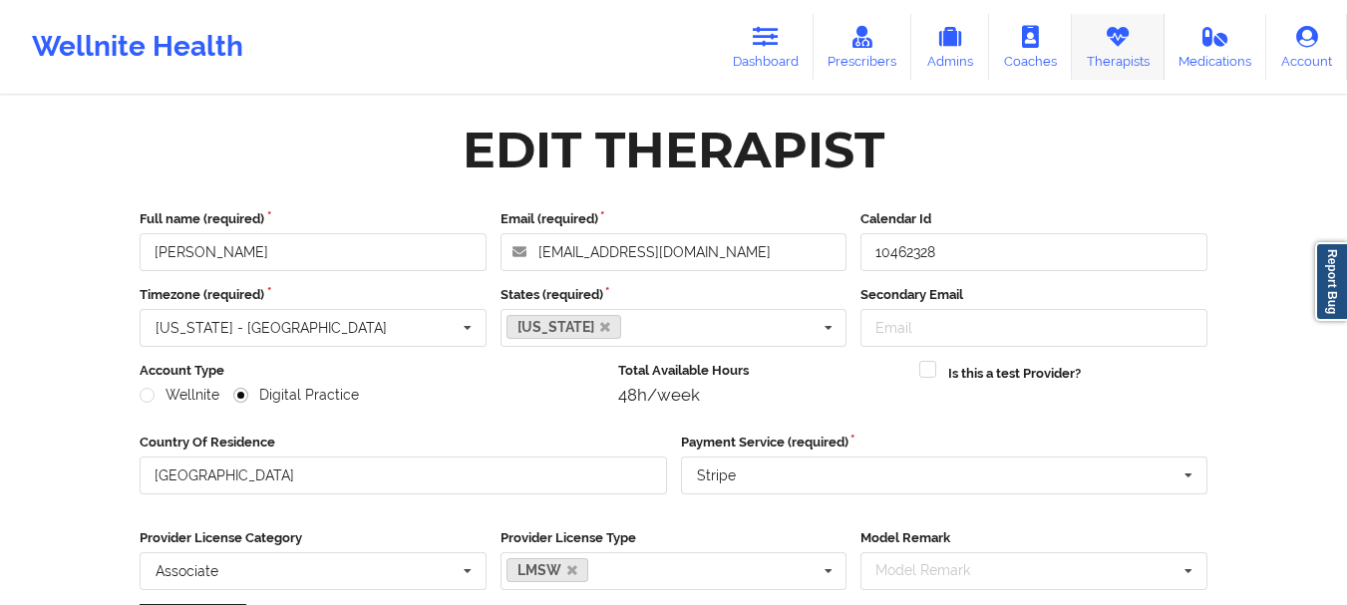
click at [1096, 44] on link "Therapists" at bounding box center [1118, 47] width 93 height 66
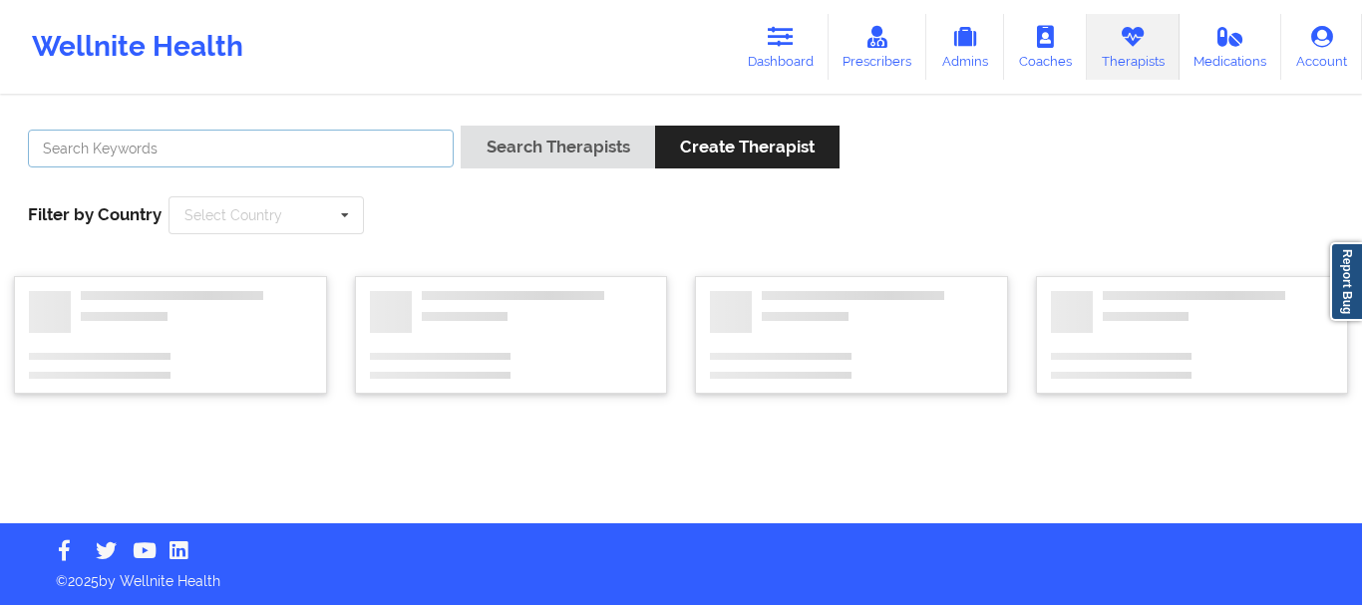
click at [350, 151] on input "text" at bounding box center [241, 149] width 426 height 38
paste input "[PERSON_NAME]"
type input "[PERSON_NAME]"
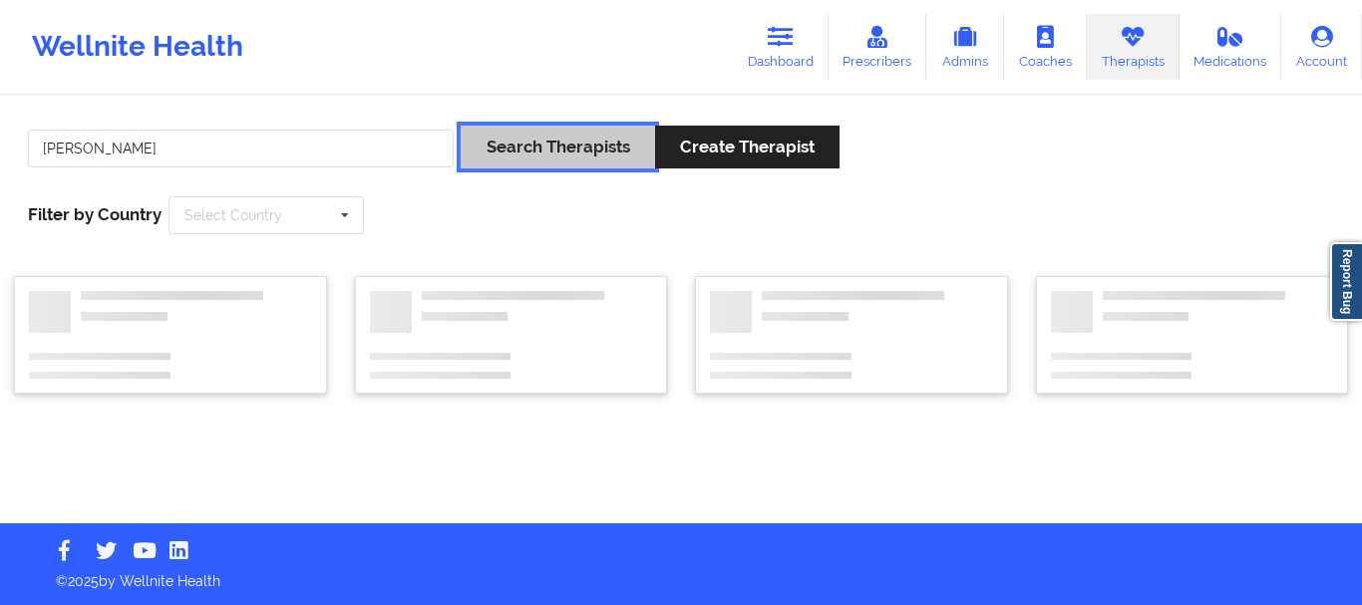
click at [496, 142] on button "Search Therapists" at bounding box center [556, 147] width 193 height 43
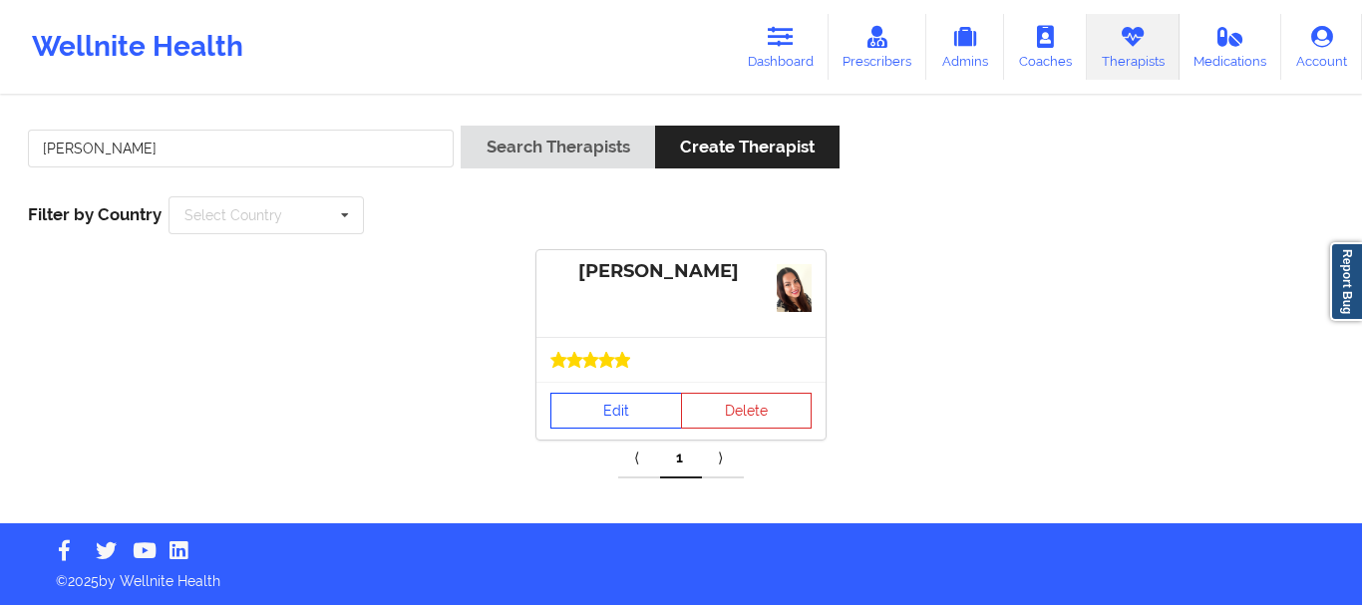
click at [623, 411] on link "Edit" at bounding box center [616, 411] width 132 height 36
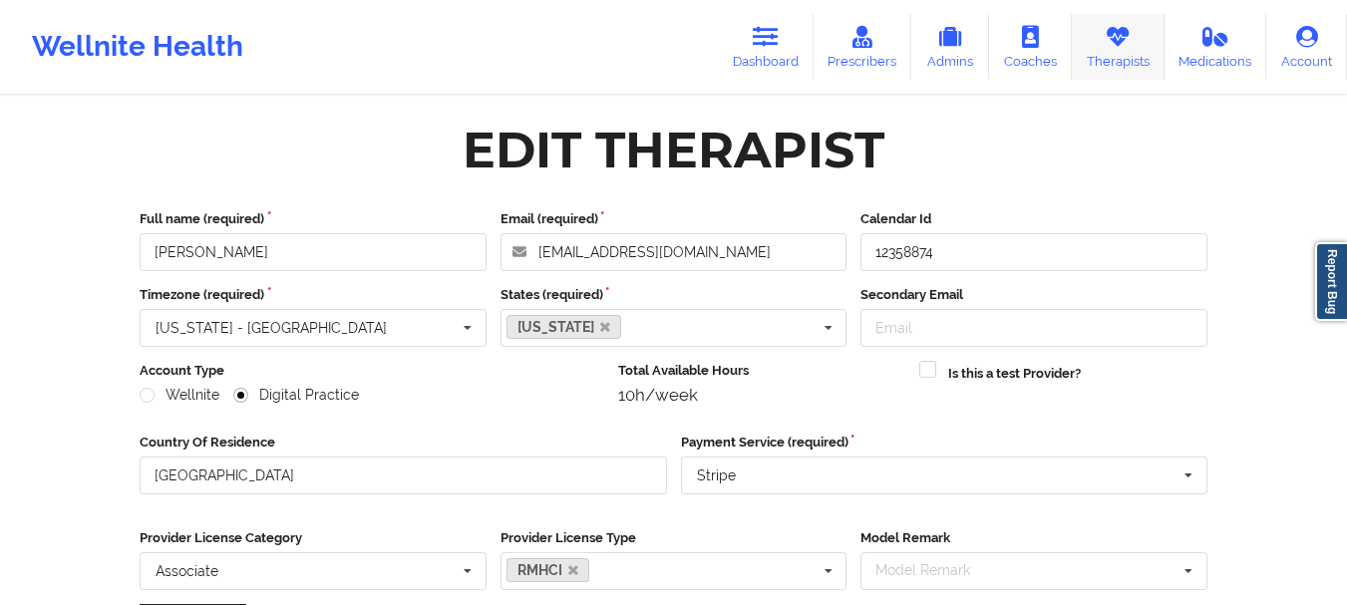
click at [1098, 45] on link "Therapists" at bounding box center [1118, 47] width 93 height 66
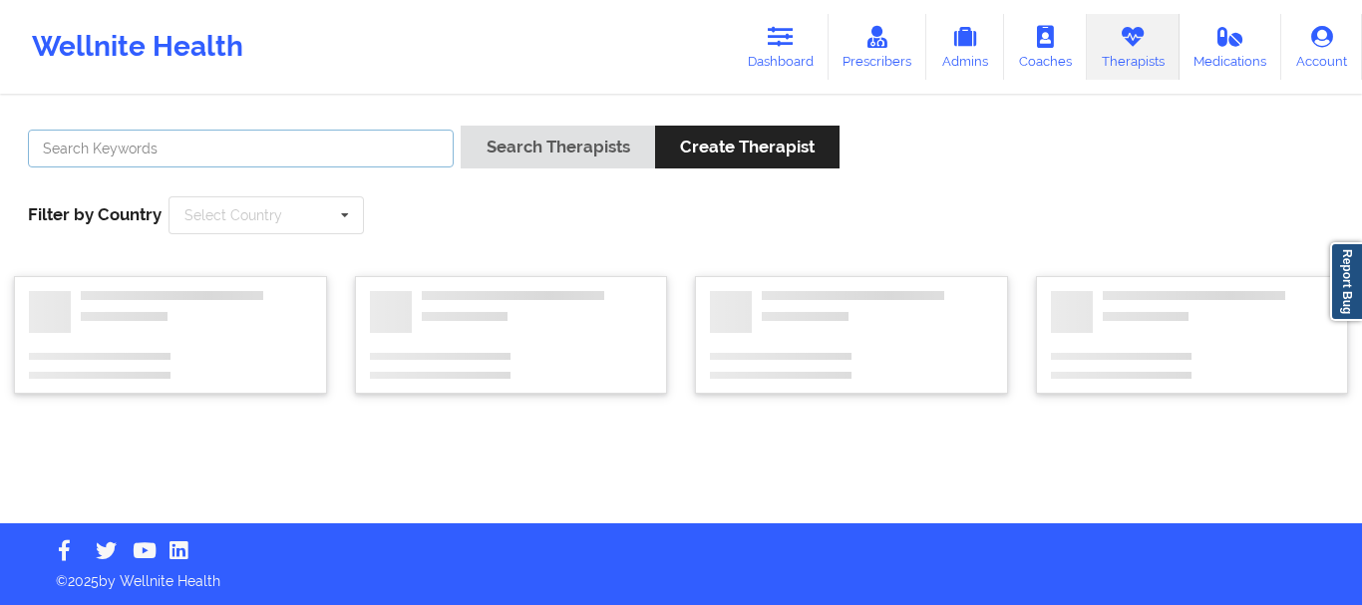
click at [346, 153] on input "text" at bounding box center [241, 149] width 426 height 38
paste input "[PERSON_NAME]"
type input "[PERSON_NAME]"
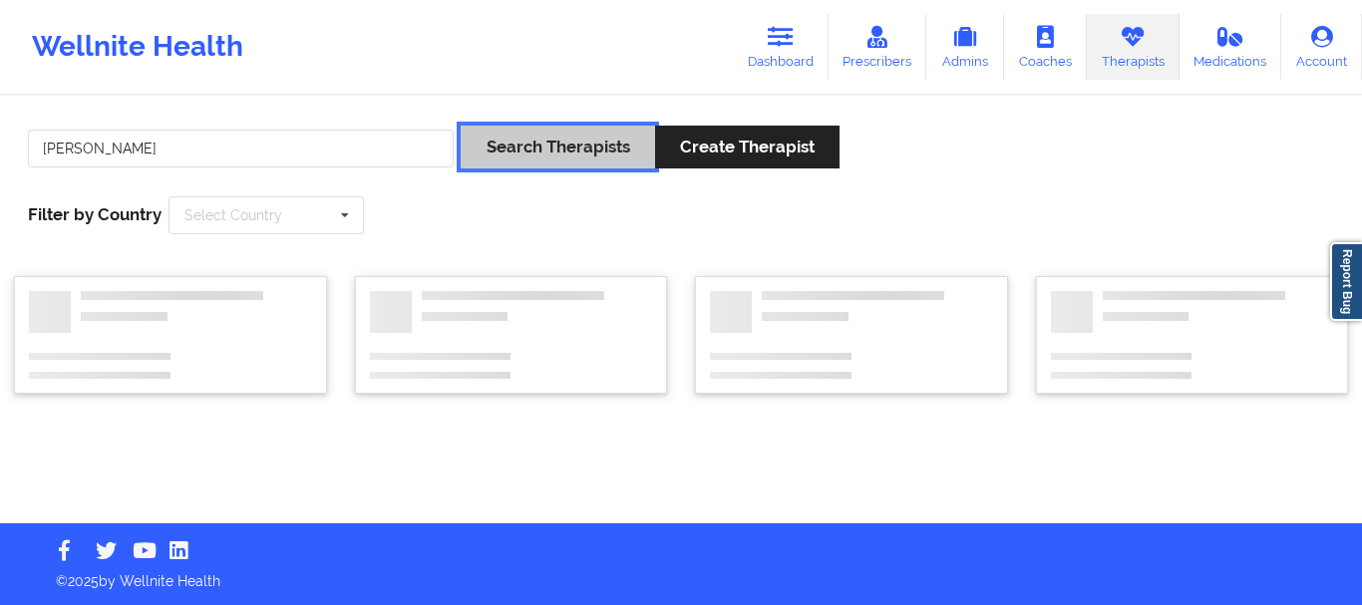
click at [546, 156] on button "Search Therapists" at bounding box center [556, 147] width 193 height 43
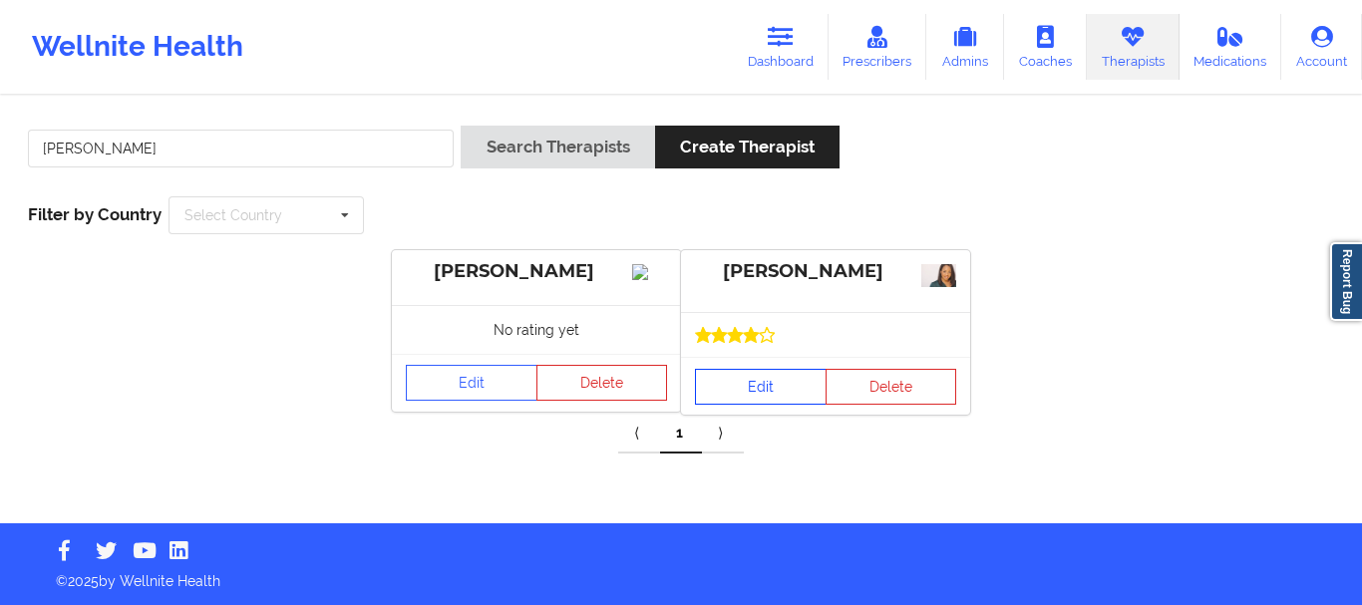
click at [764, 387] on link "Edit" at bounding box center [761, 387] width 132 height 36
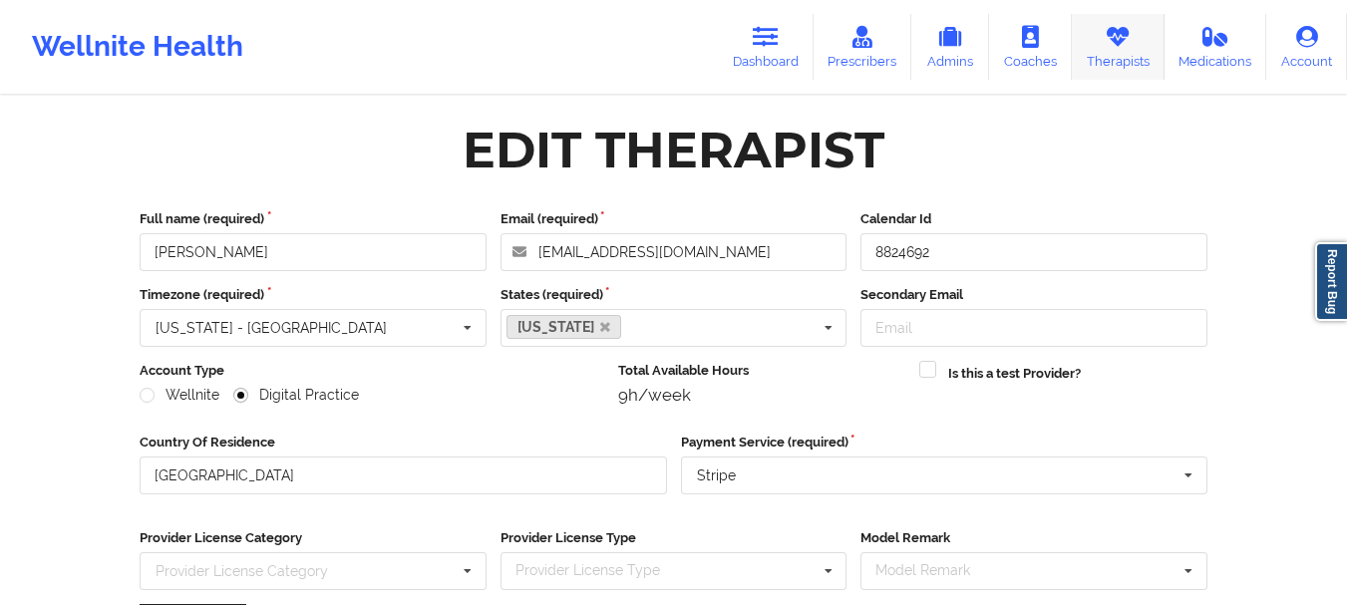
click at [1090, 54] on link "Therapists" at bounding box center [1118, 47] width 93 height 66
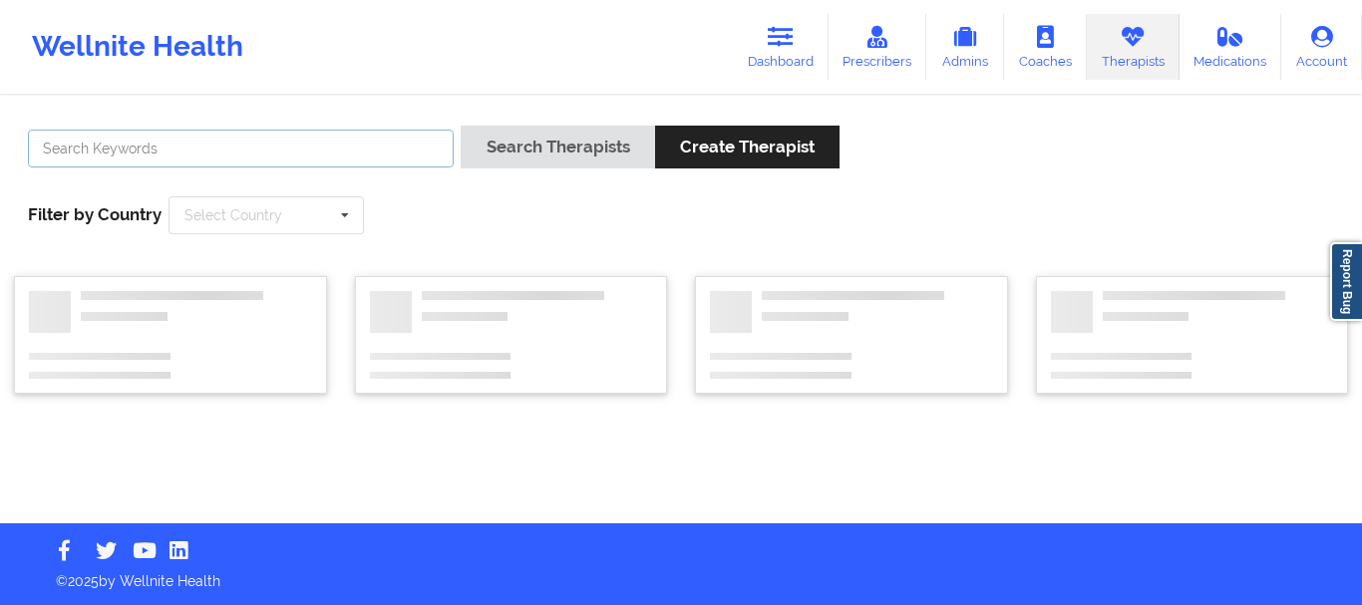
click at [351, 156] on input "text" at bounding box center [241, 149] width 426 height 38
paste input "[PERSON_NAME]"
type input "[PERSON_NAME]"
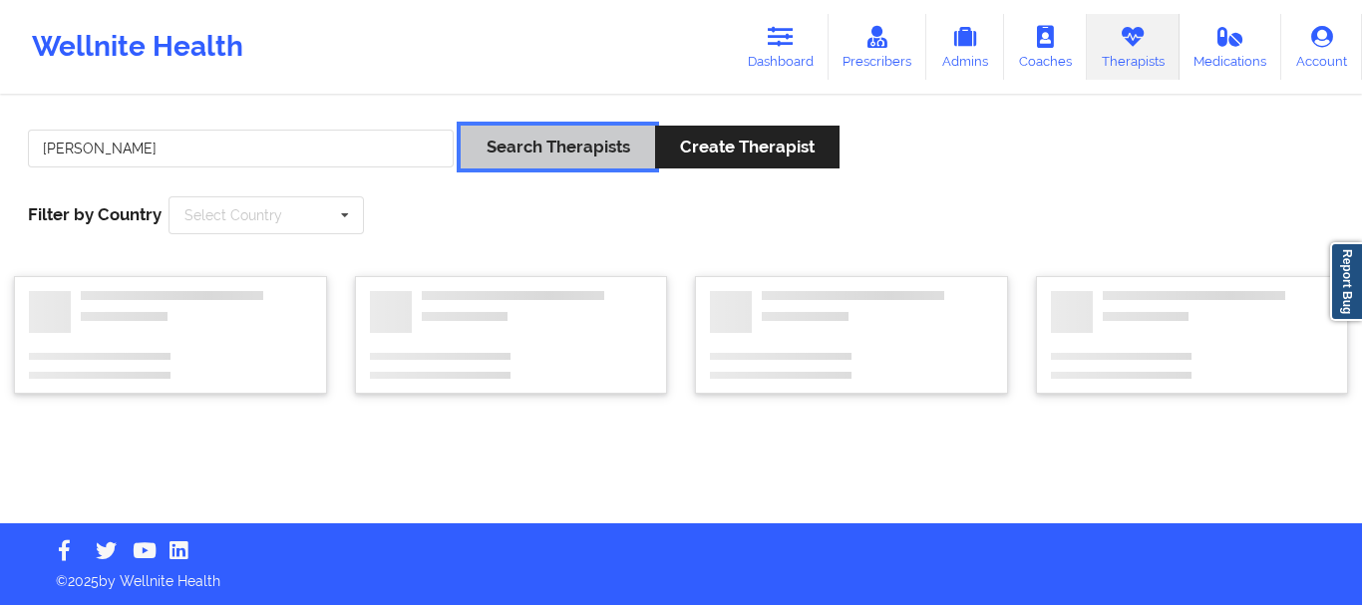
click at [526, 153] on button "Search Therapists" at bounding box center [556, 147] width 193 height 43
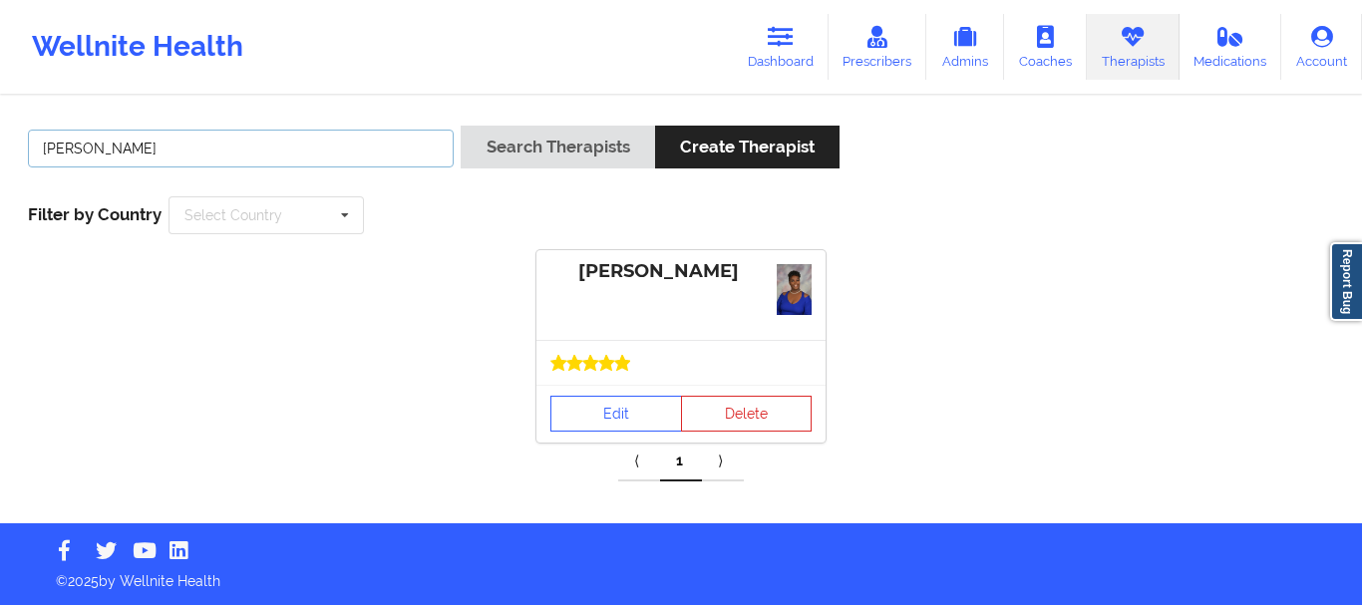
click at [111, 150] on input "[PERSON_NAME]" at bounding box center [241, 149] width 426 height 38
click at [598, 420] on link "Edit" at bounding box center [616, 414] width 132 height 36
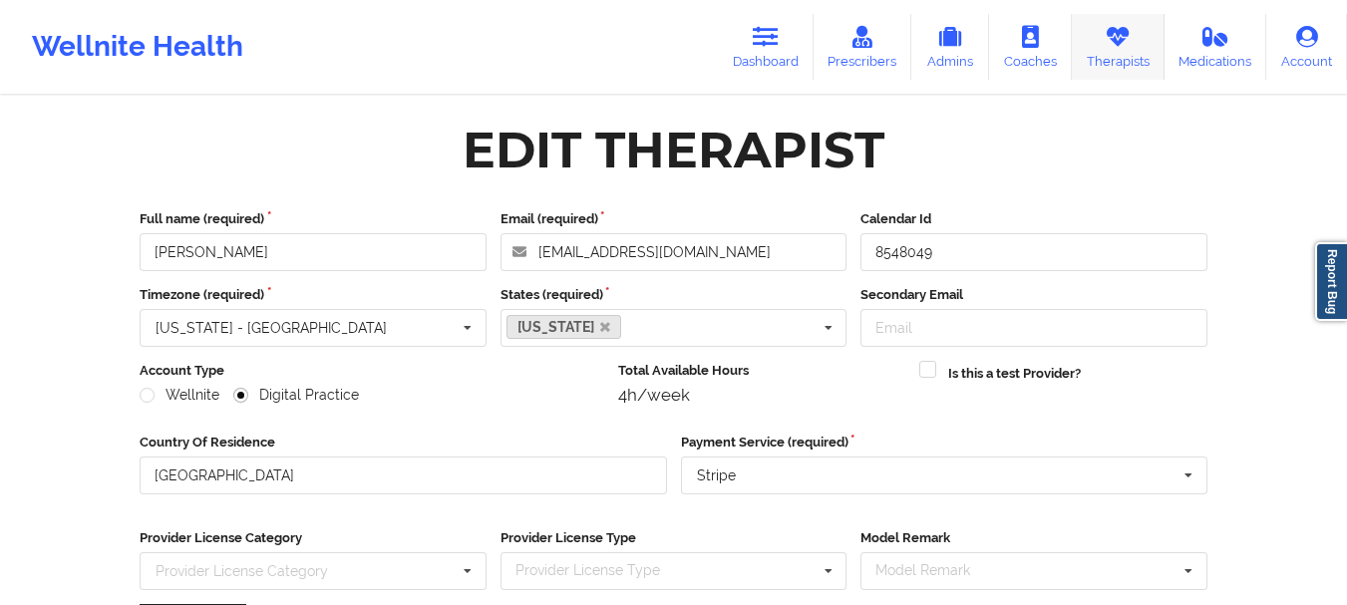
click at [1111, 49] on link "Therapists" at bounding box center [1118, 47] width 93 height 66
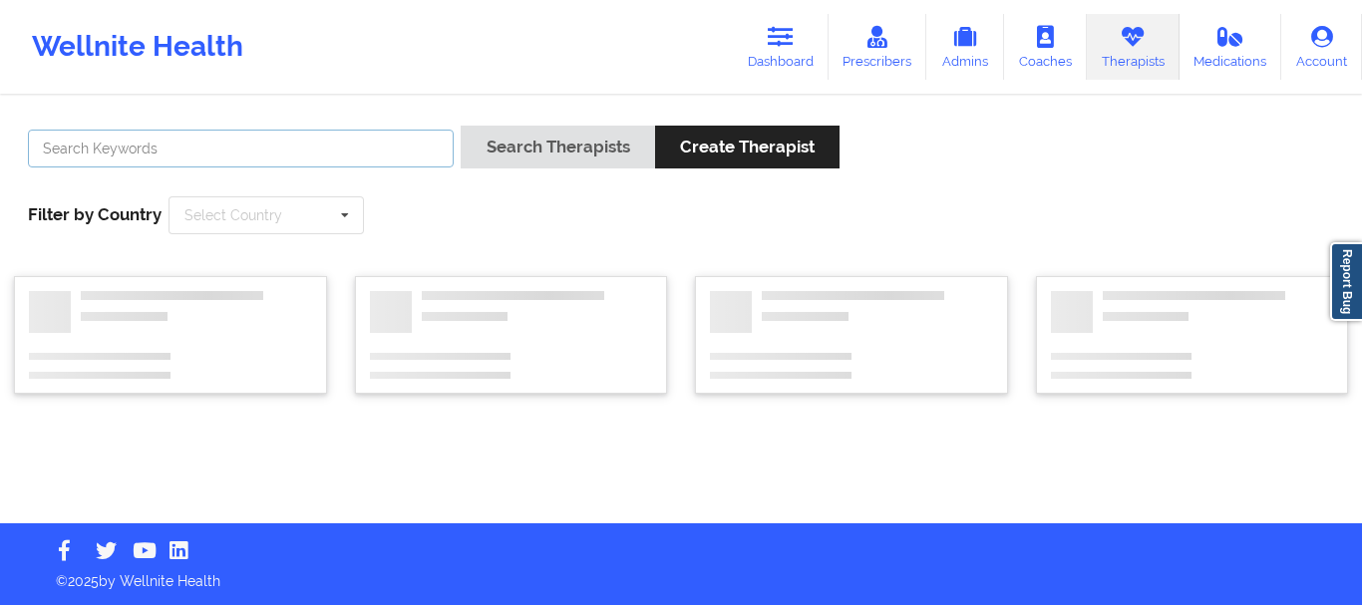
click at [364, 137] on input "text" at bounding box center [241, 149] width 426 height 38
paste input "[PERSON_NAME]"
type input "[PERSON_NAME]"
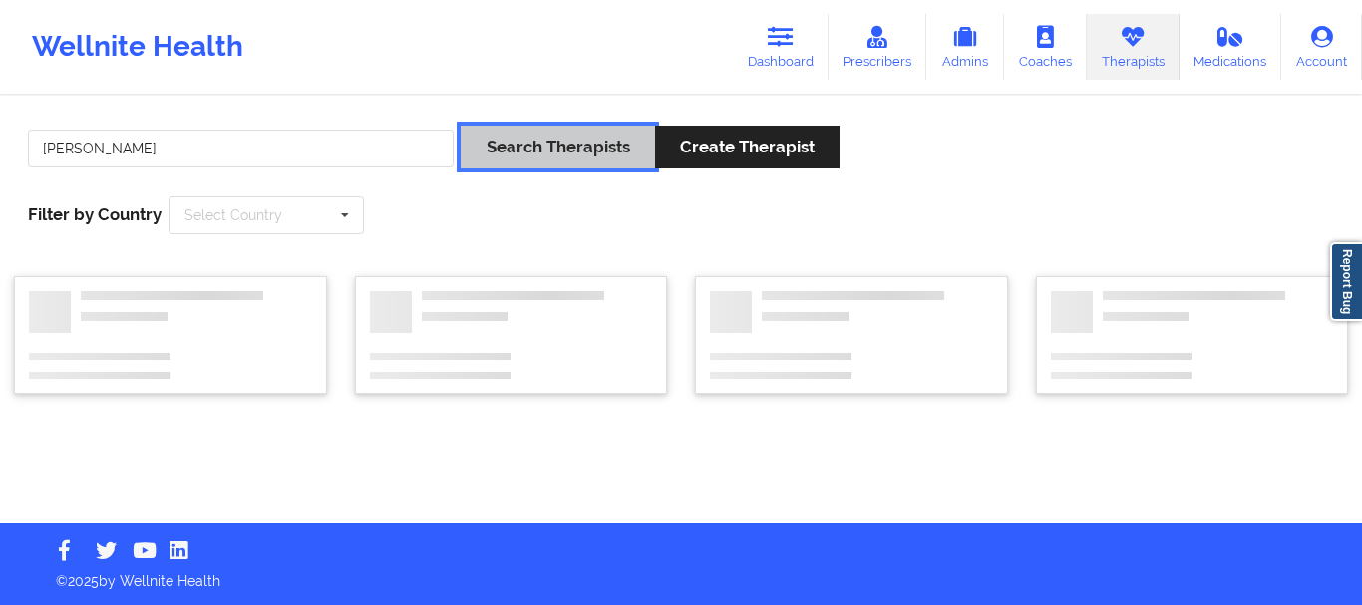
click at [530, 142] on button "Search Therapists" at bounding box center [556, 147] width 193 height 43
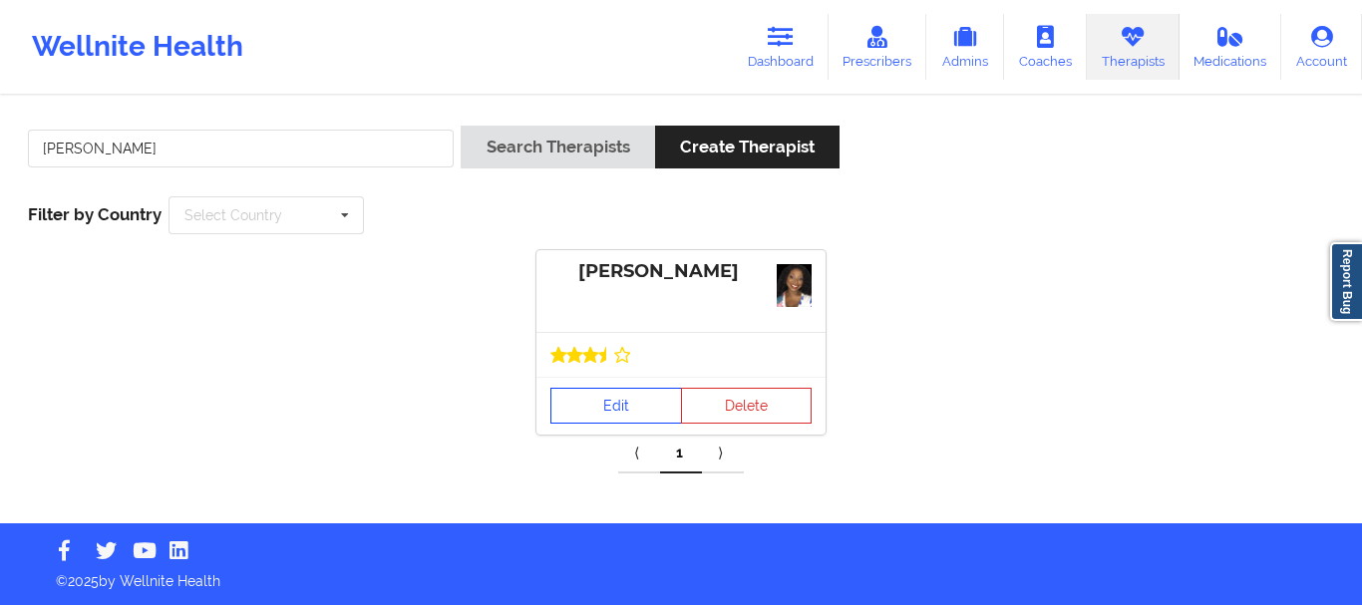
click at [614, 395] on link "Edit" at bounding box center [616, 406] width 132 height 36
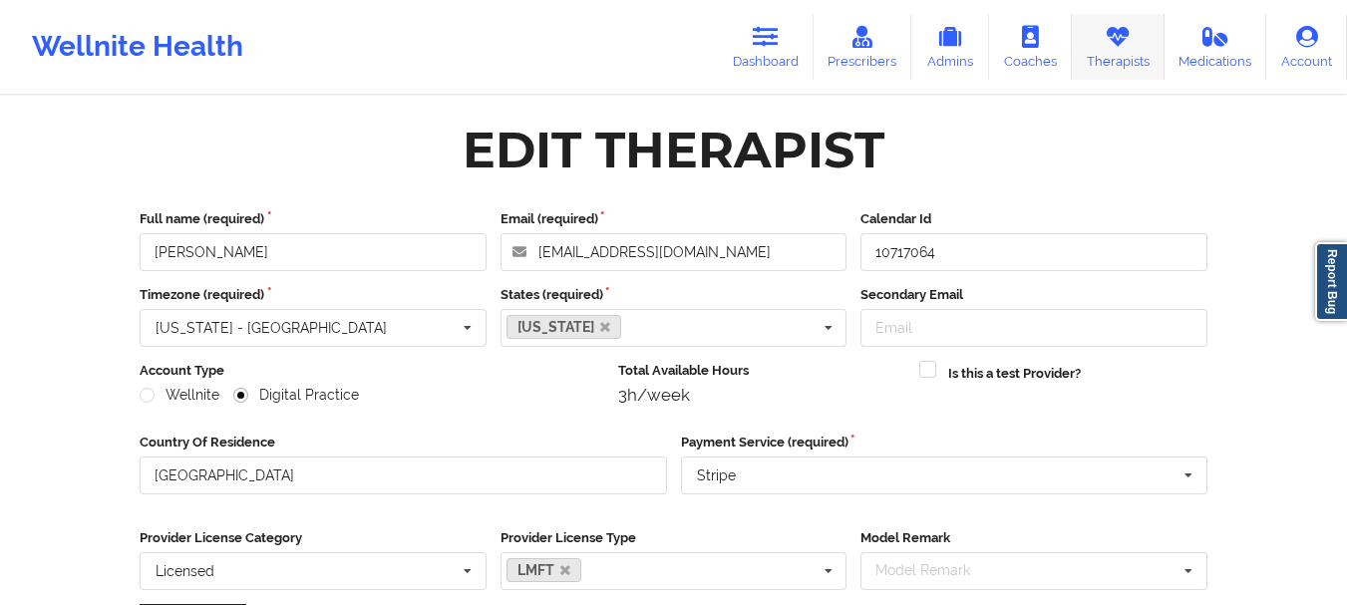
click at [1107, 45] on icon at bounding box center [1117, 37] width 26 height 22
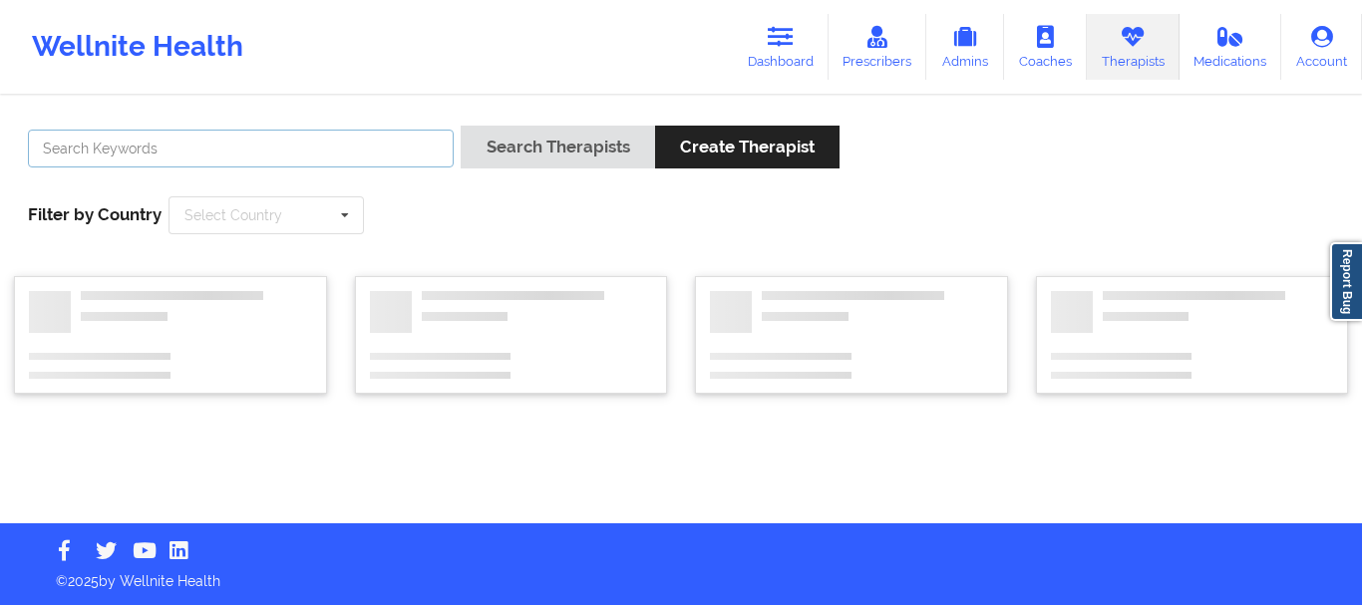
click at [382, 146] on input "text" at bounding box center [241, 149] width 426 height 38
paste input "[PERSON_NAME]"
type input "[PERSON_NAME]"
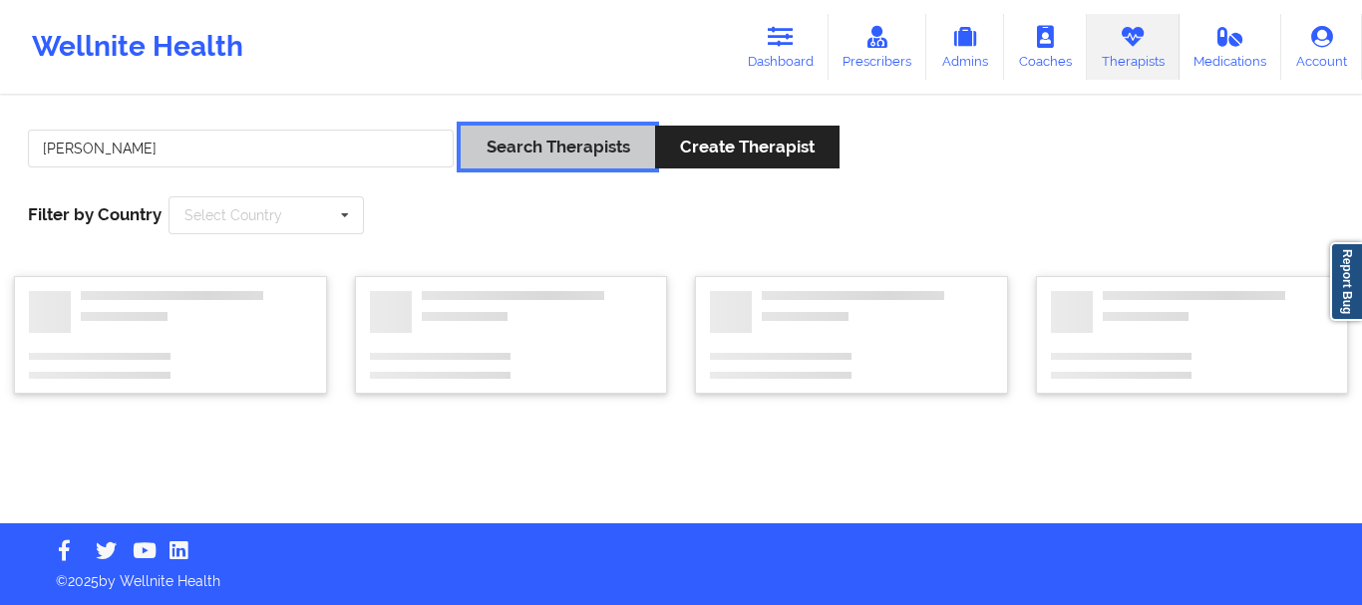
click at [519, 140] on button "Search Therapists" at bounding box center [556, 147] width 193 height 43
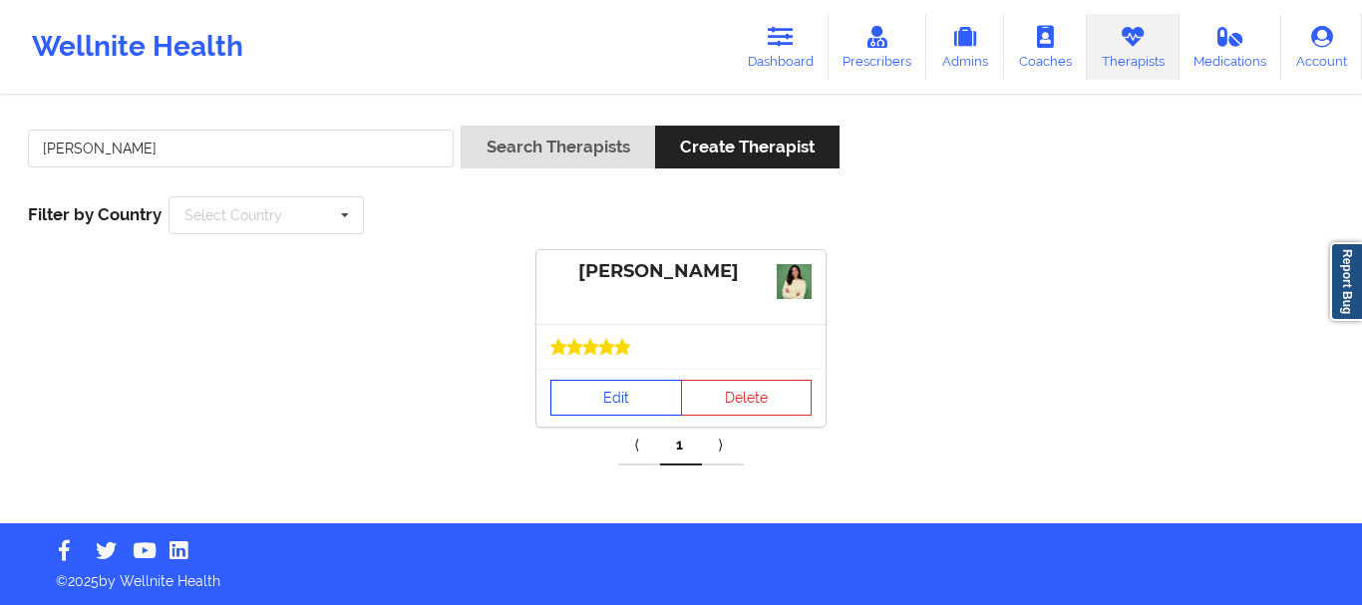
click at [607, 400] on link "Edit" at bounding box center [616, 398] width 132 height 36
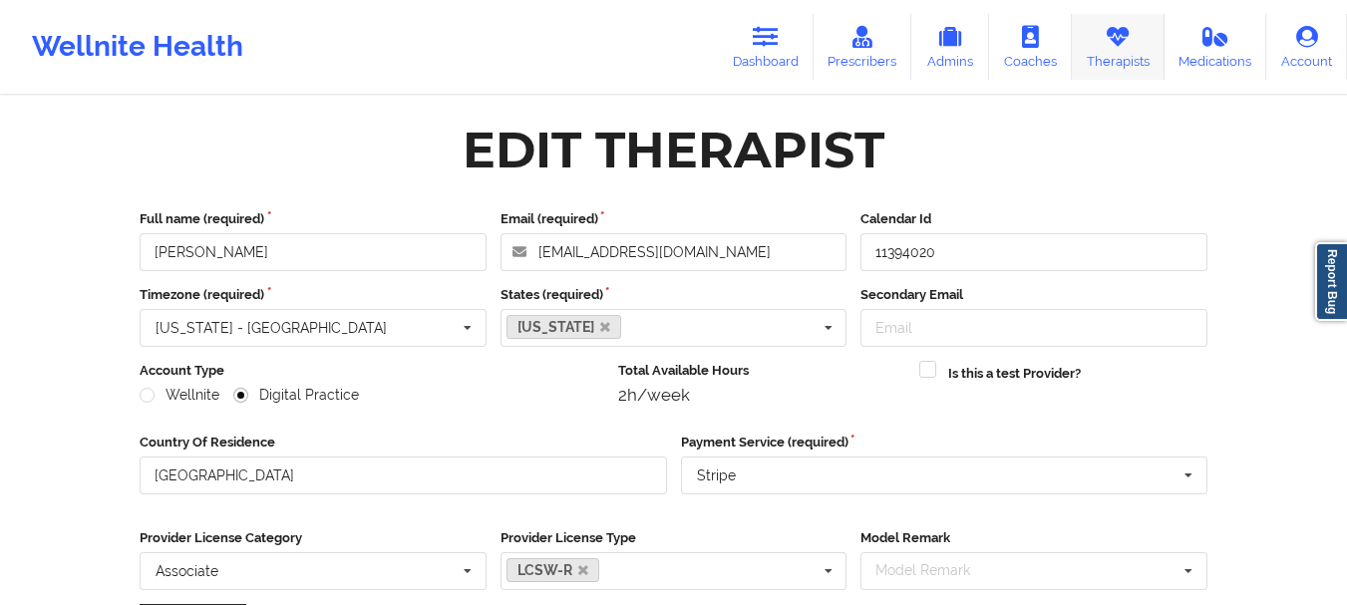
click at [1106, 50] on link "Therapists" at bounding box center [1118, 47] width 93 height 66
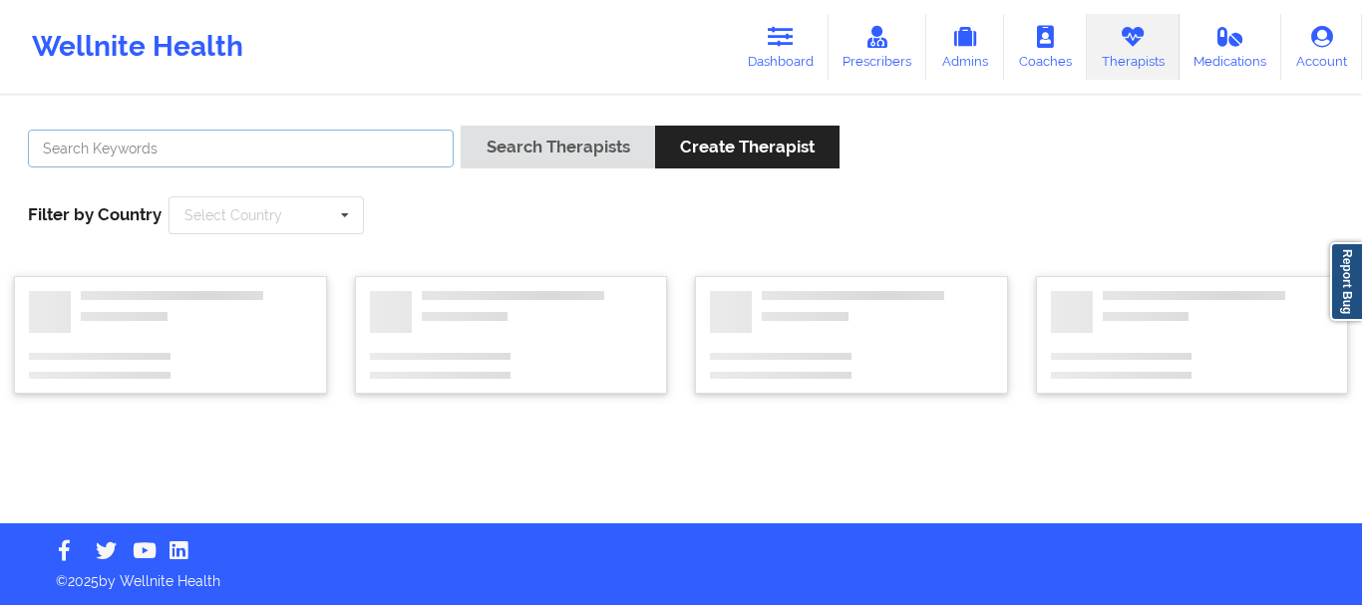
click at [366, 150] on input "text" at bounding box center [241, 149] width 426 height 38
paste input "[PERSON_NAME]"
type input "[PERSON_NAME]"
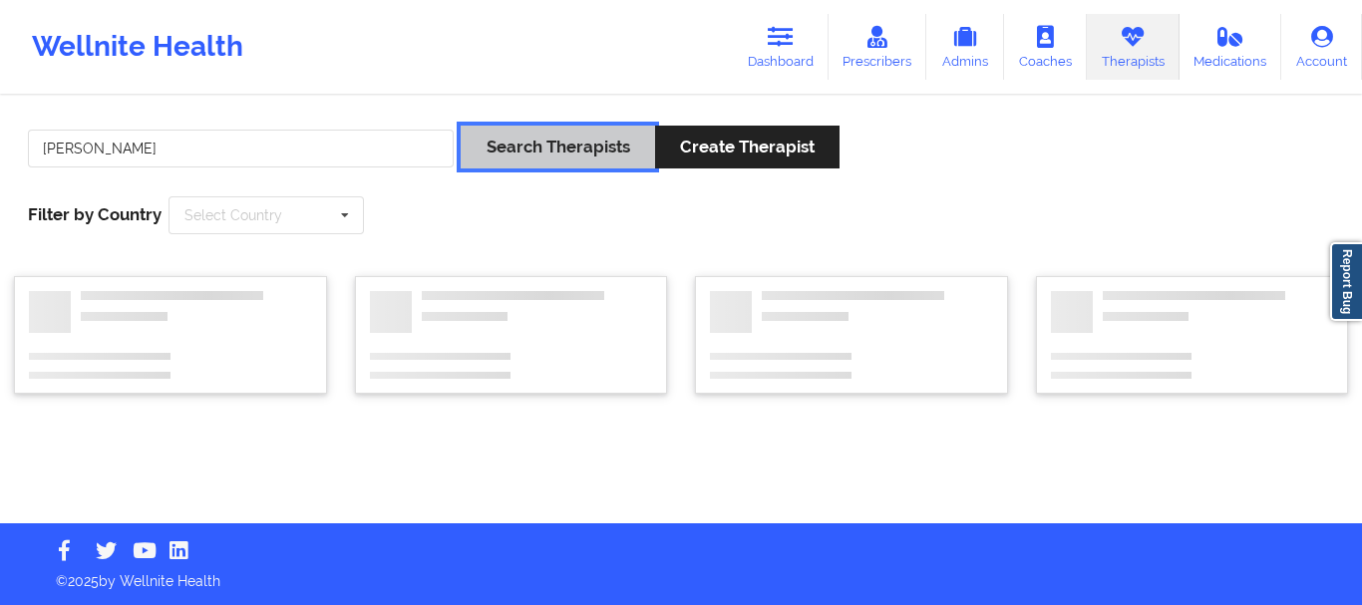
click at [460, 126] on button "Search Therapists" at bounding box center [556, 147] width 193 height 43
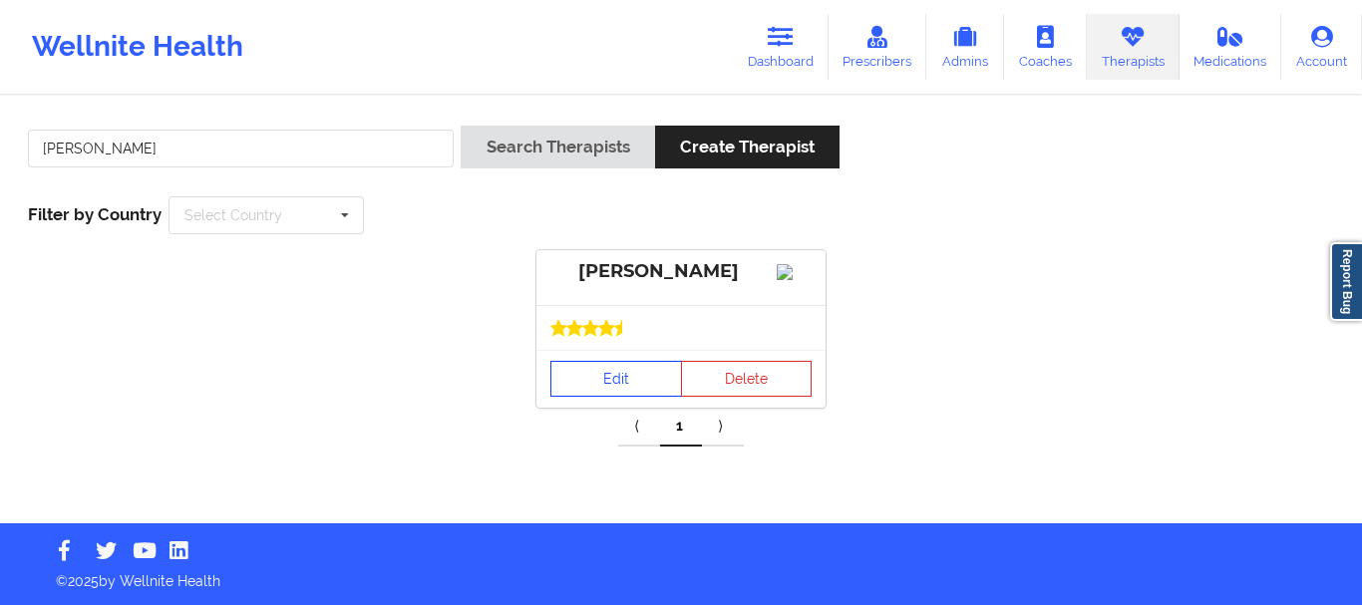
click at [613, 397] on link "Edit" at bounding box center [616, 379] width 132 height 36
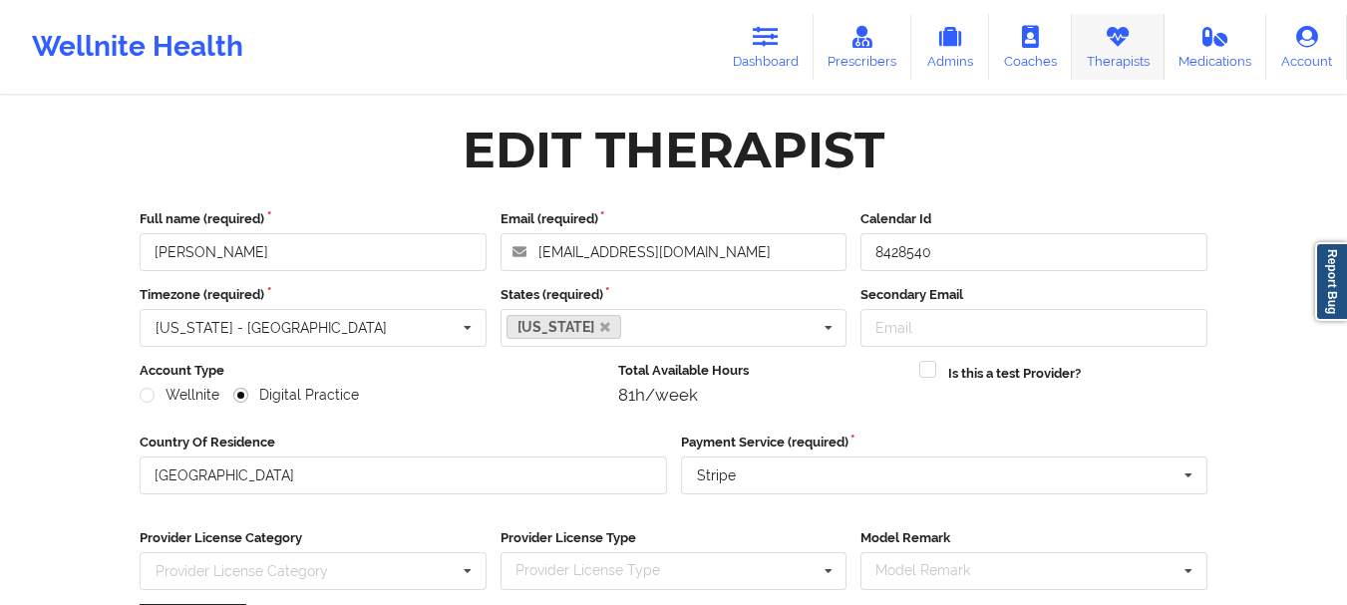
click at [1109, 30] on icon at bounding box center [1117, 37] width 26 height 22
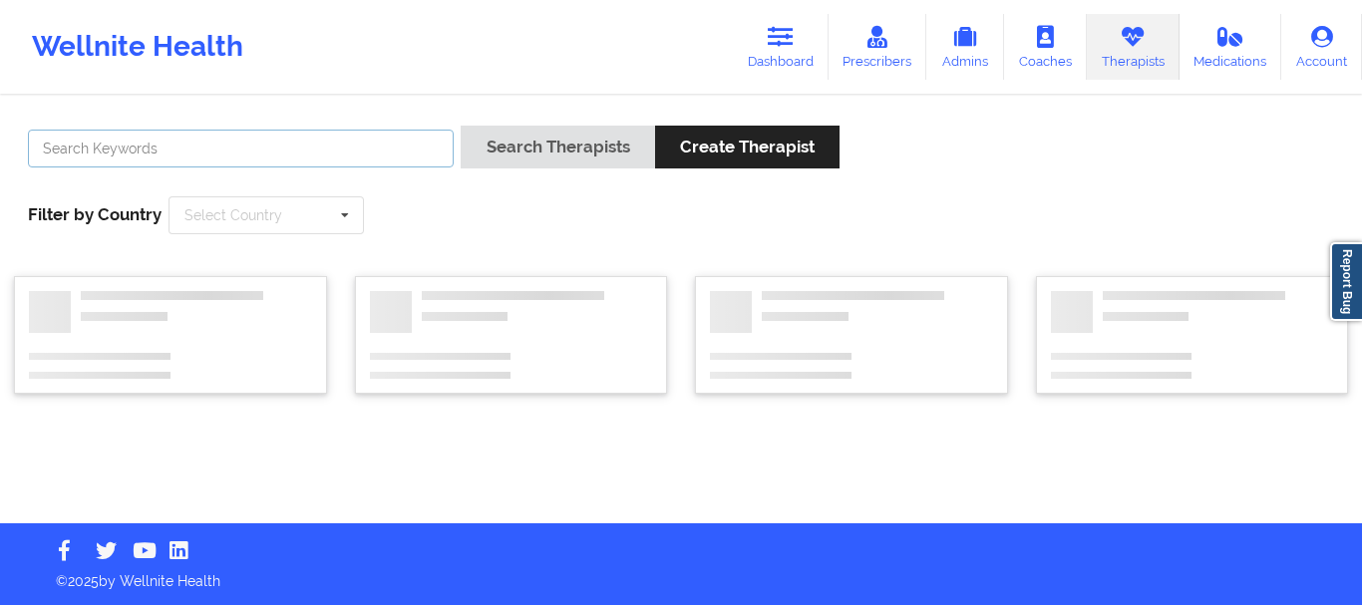
drag, startPoint x: 321, startPoint y: 153, endPoint x: 292, endPoint y: 143, distance: 30.9
click at [311, 151] on input "text" at bounding box center [241, 149] width 426 height 38
type input "[PERSON_NAME]"
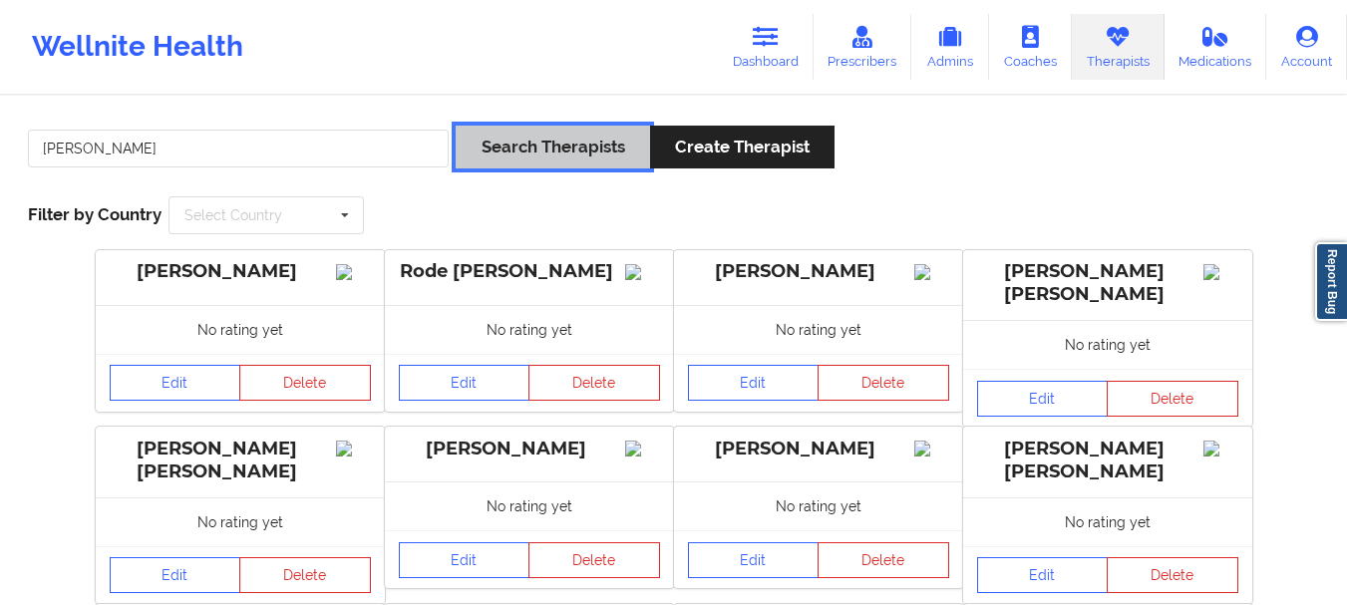
click at [456, 126] on button "Search Therapists" at bounding box center [552, 147] width 193 height 43
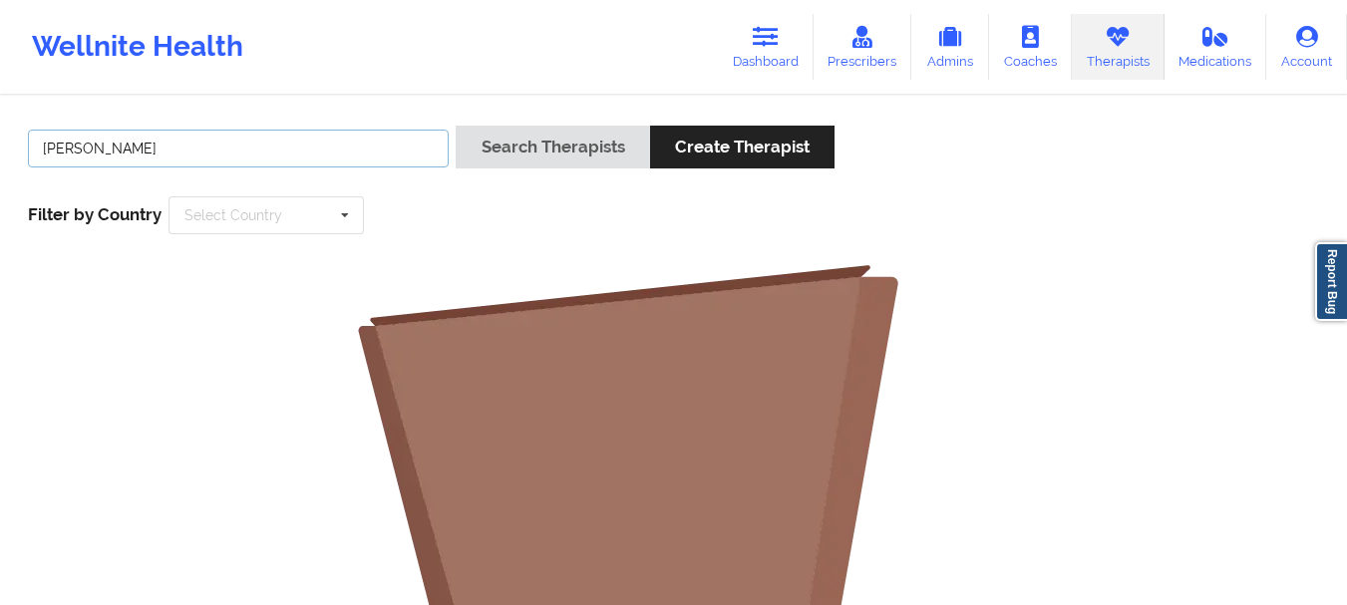
click at [84, 143] on input "[PERSON_NAME]" at bounding box center [238, 149] width 421 height 38
type input "[PERSON_NAME]"
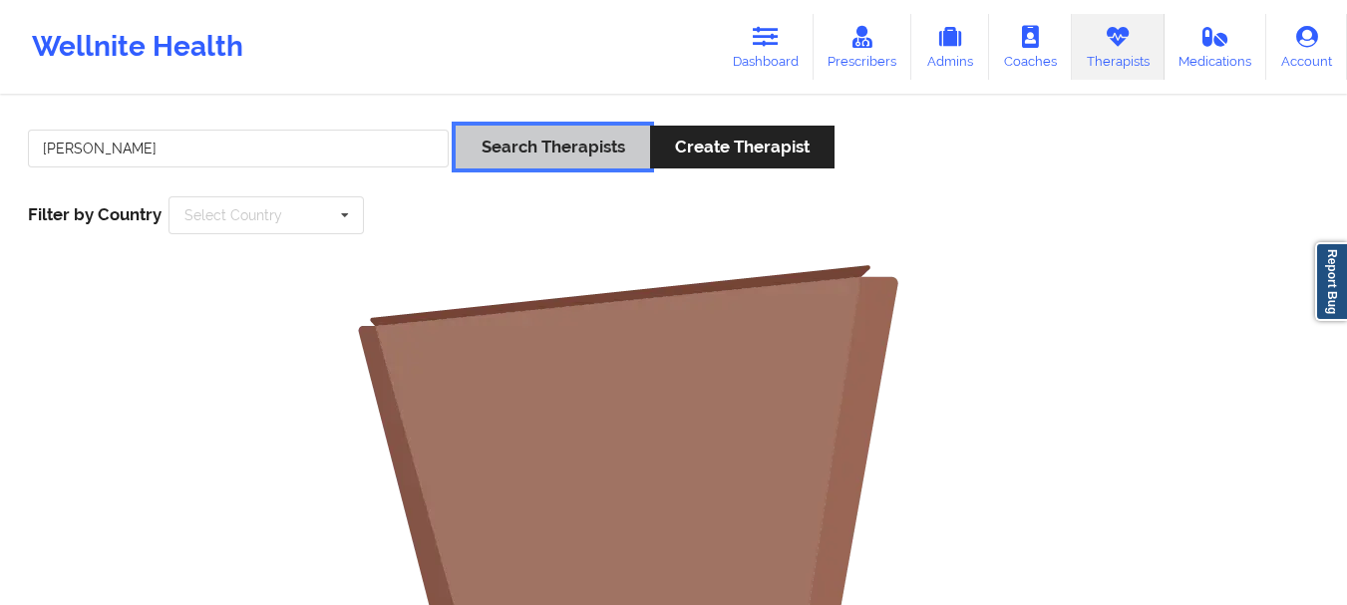
click at [456, 126] on button "Search Therapists" at bounding box center [552, 147] width 193 height 43
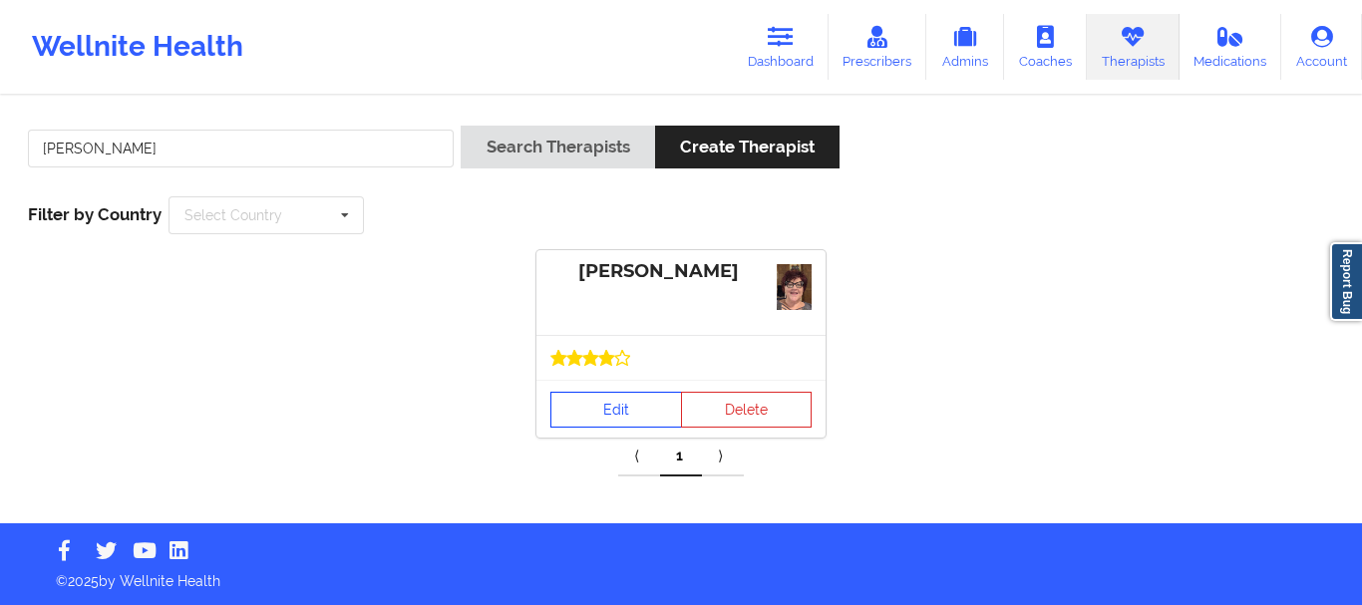
click at [608, 412] on link "Edit" at bounding box center [616, 410] width 132 height 36
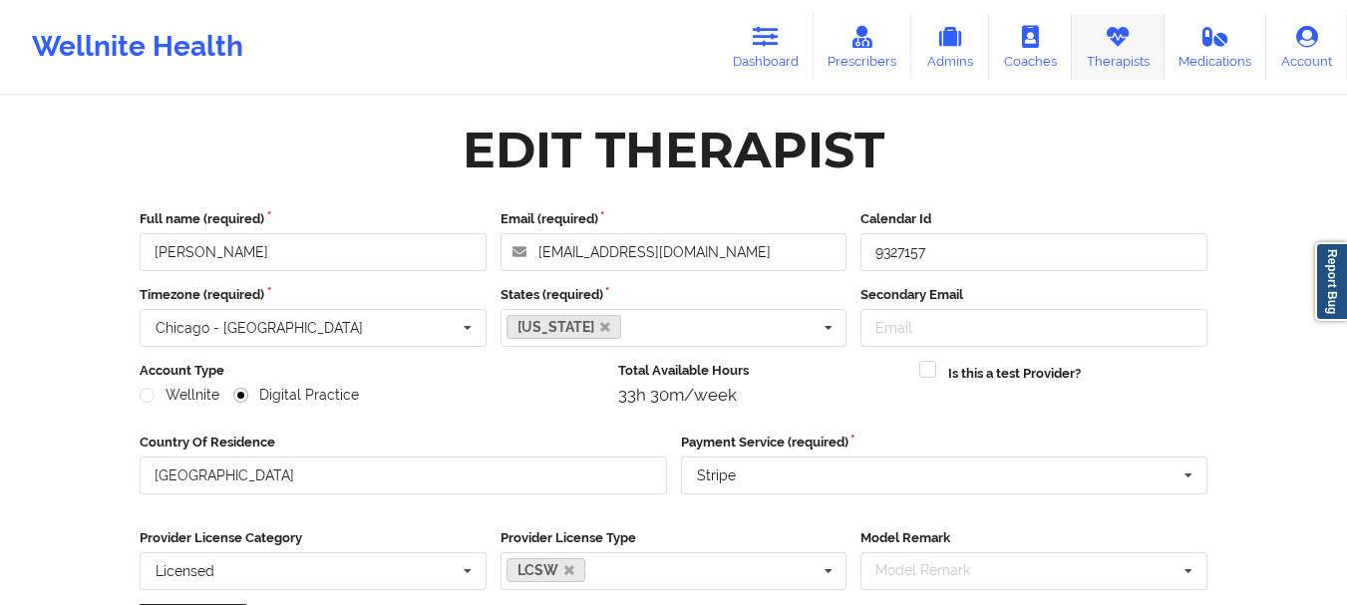
click at [1134, 42] on link "Therapists" at bounding box center [1118, 47] width 93 height 66
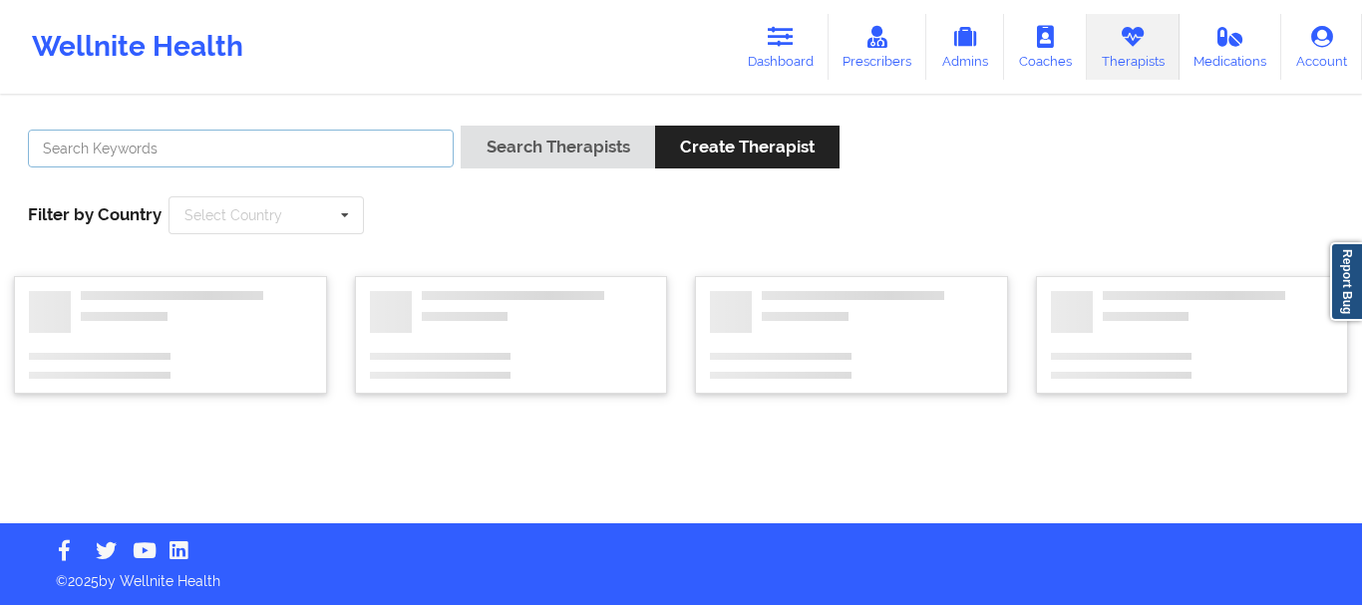
click at [392, 149] on input "text" at bounding box center [241, 149] width 426 height 38
paste input "[PERSON_NAME]"
type input "[PERSON_NAME]"
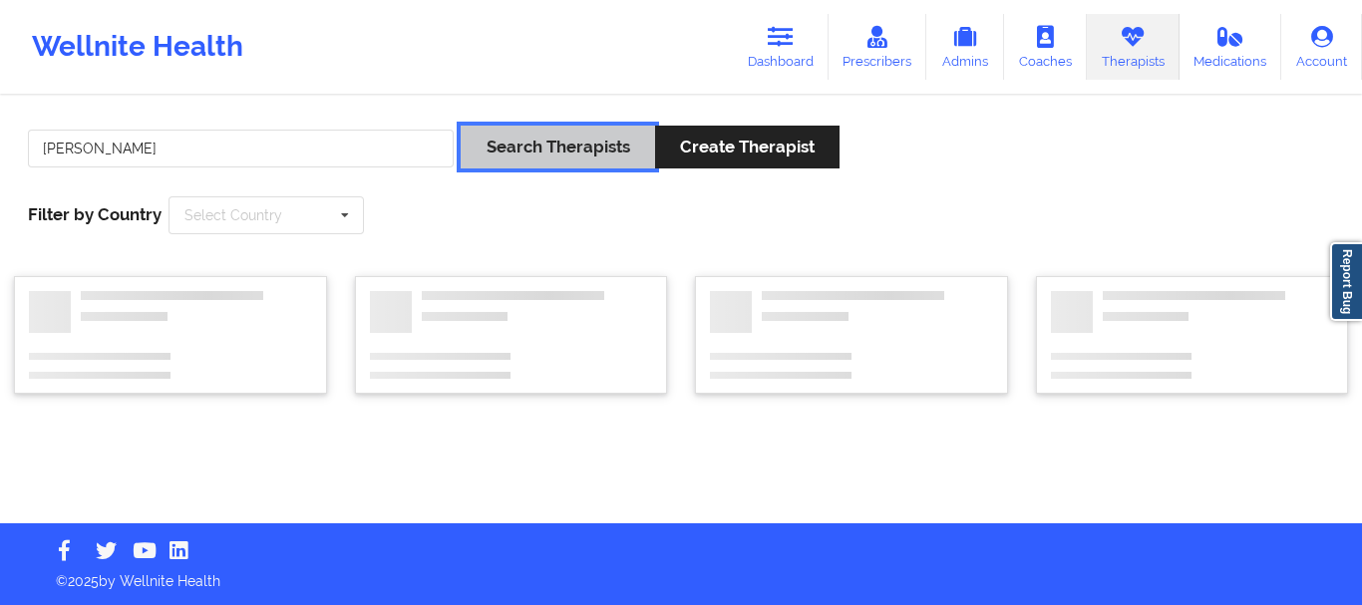
click at [519, 141] on button "Search Therapists" at bounding box center [556, 147] width 193 height 43
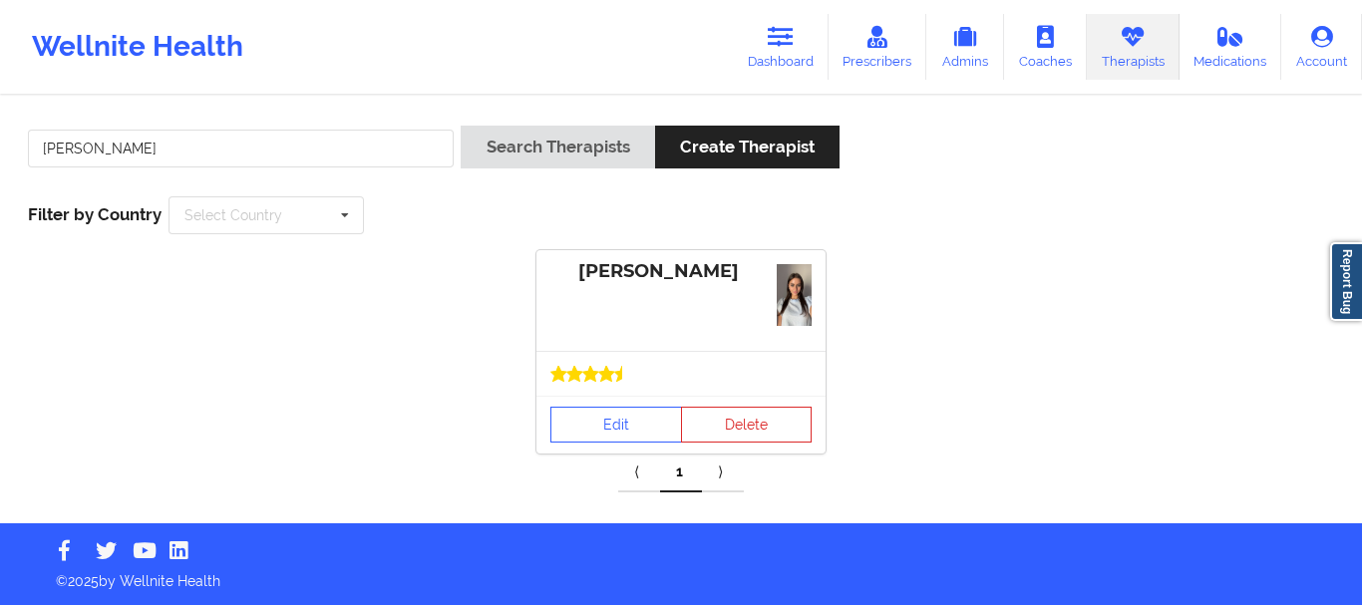
click at [645, 376] on div at bounding box center [680, 374] width 261 height 16
click at [608, 419] on link "Edit" at bounding box center [616, 425] width 132 height 36
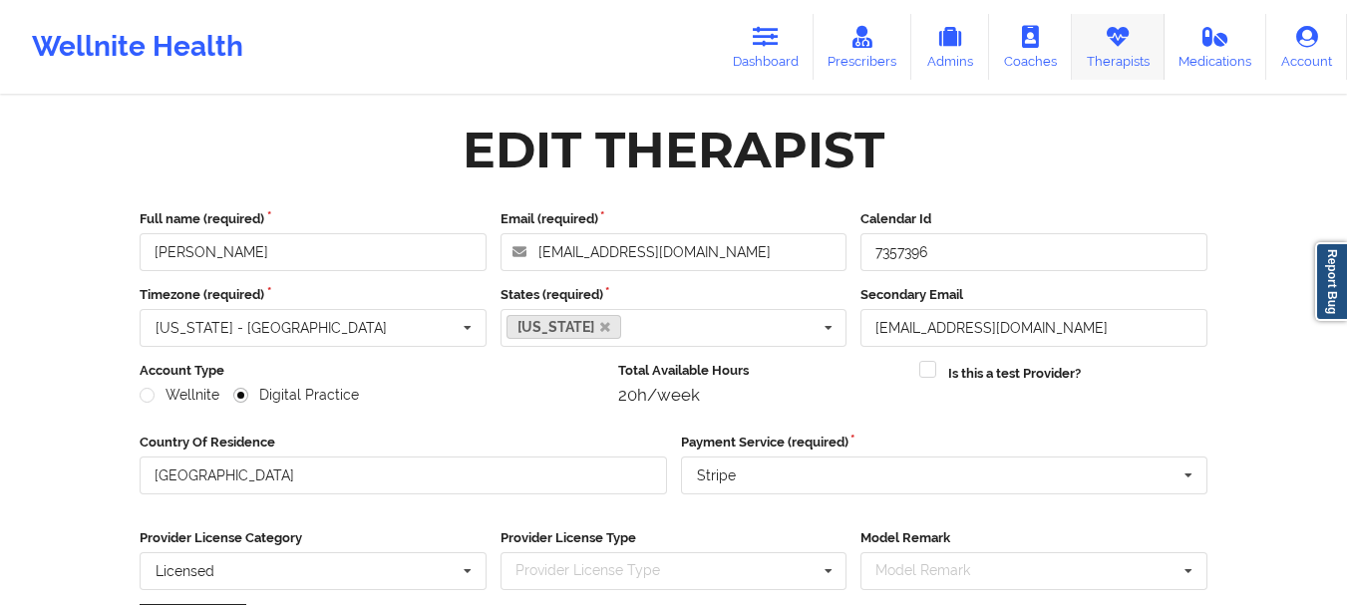
click at [1113, 33] on icon at bounding box center [1117, 37] width 26 height 22
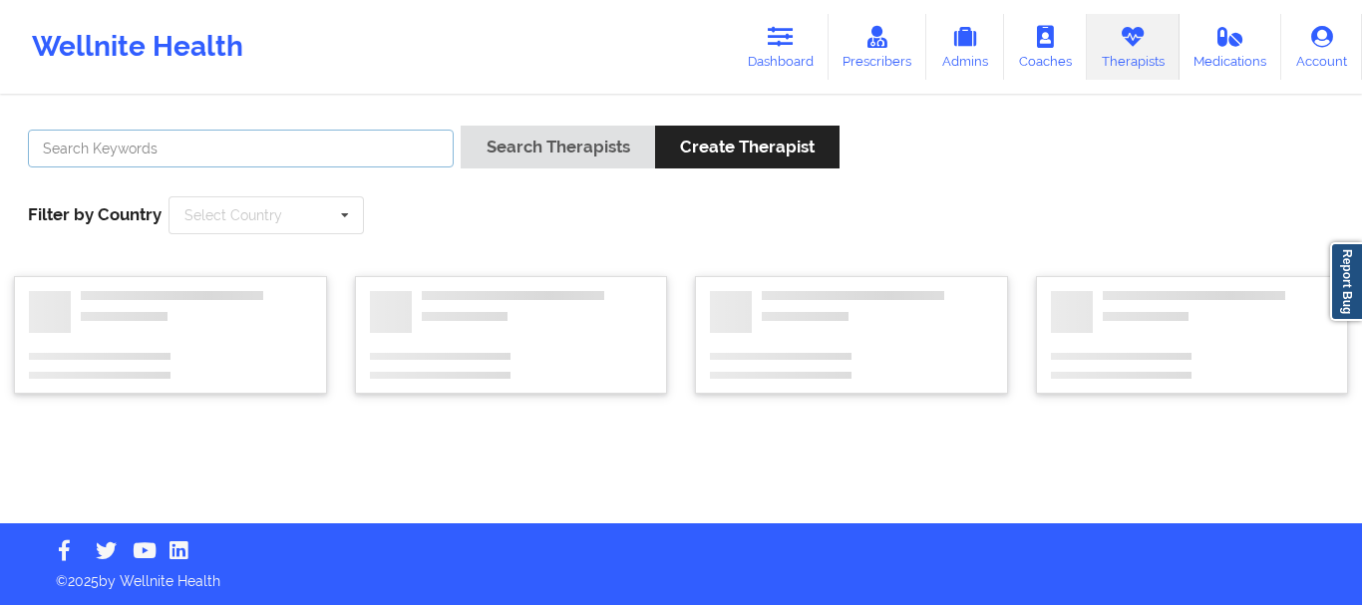
click at [346, 145] on input "text" at bounding box center [241, 149] width 426 height 38
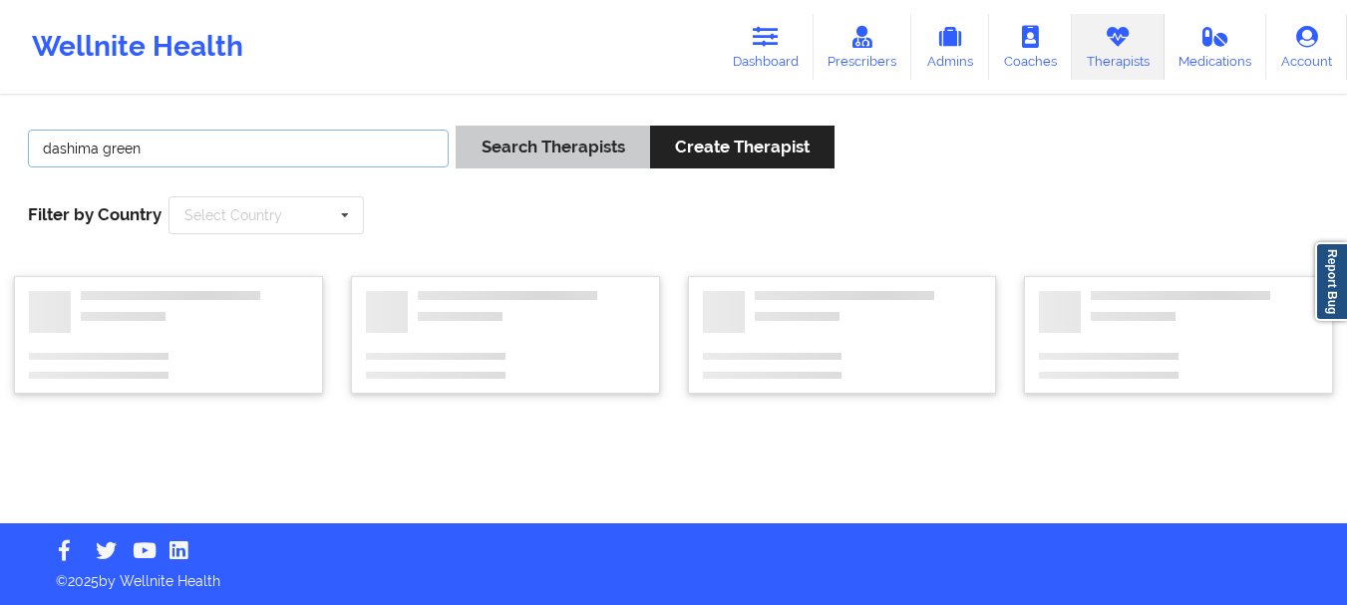
type input "dashima green"
drag, startPoint x: 549, startPoint y: 134, endPoint x: 559, endPoint y: 138, distance: 10.7
click at [550, 134] on button "Search Therapists" at bounding box center [552, 147] width 193 height 43
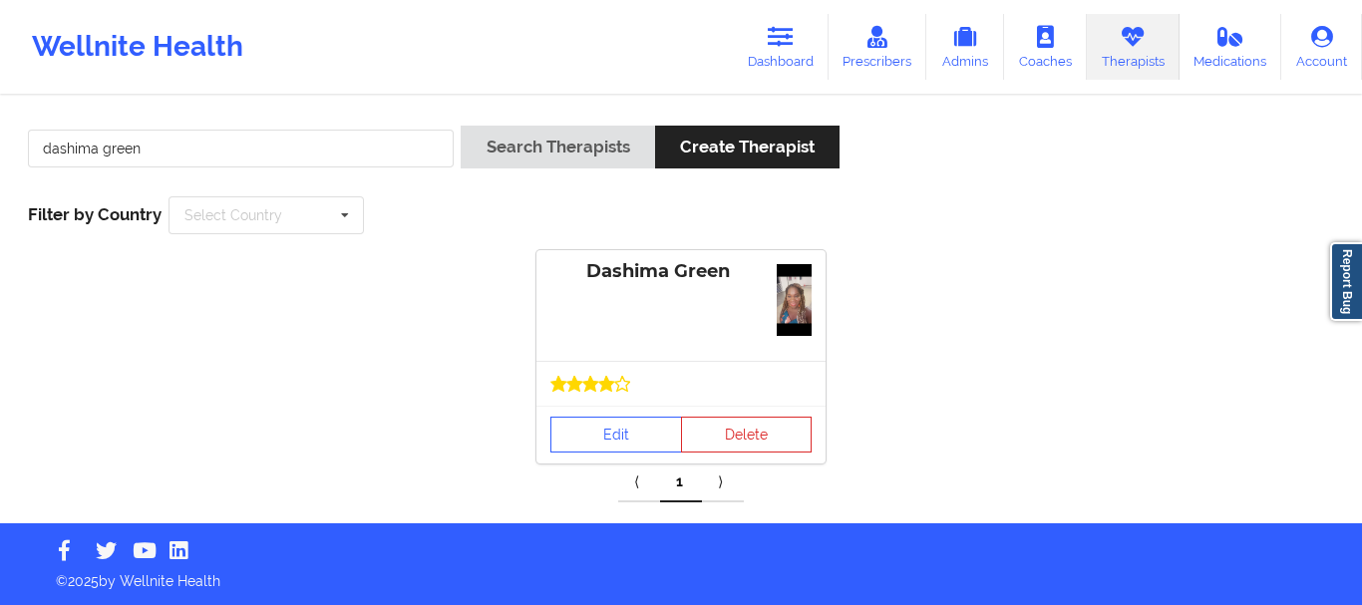
click at [640, 386] on div at bounding box center [680, 384] width 261 height 16
click at [612, 436] on link "Edit" at bounding box center [616, 435] width 132 height 36
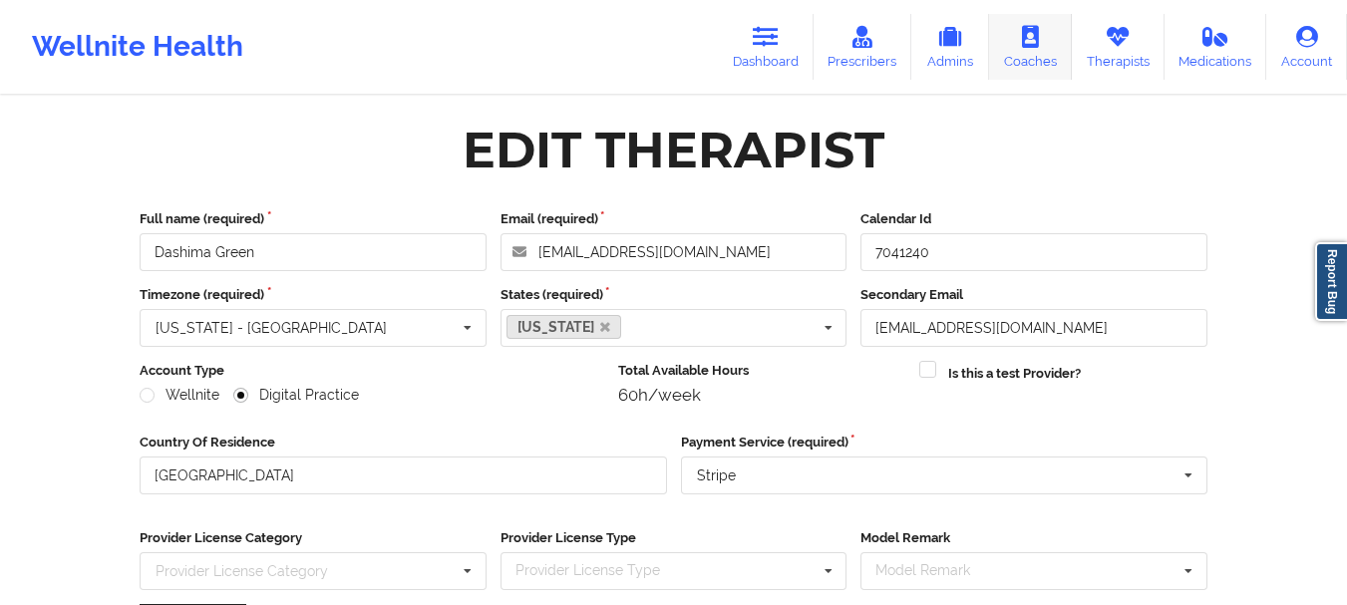
click at [1117, 35] on icon at bounding box center [1117, 37] width 26 height 22
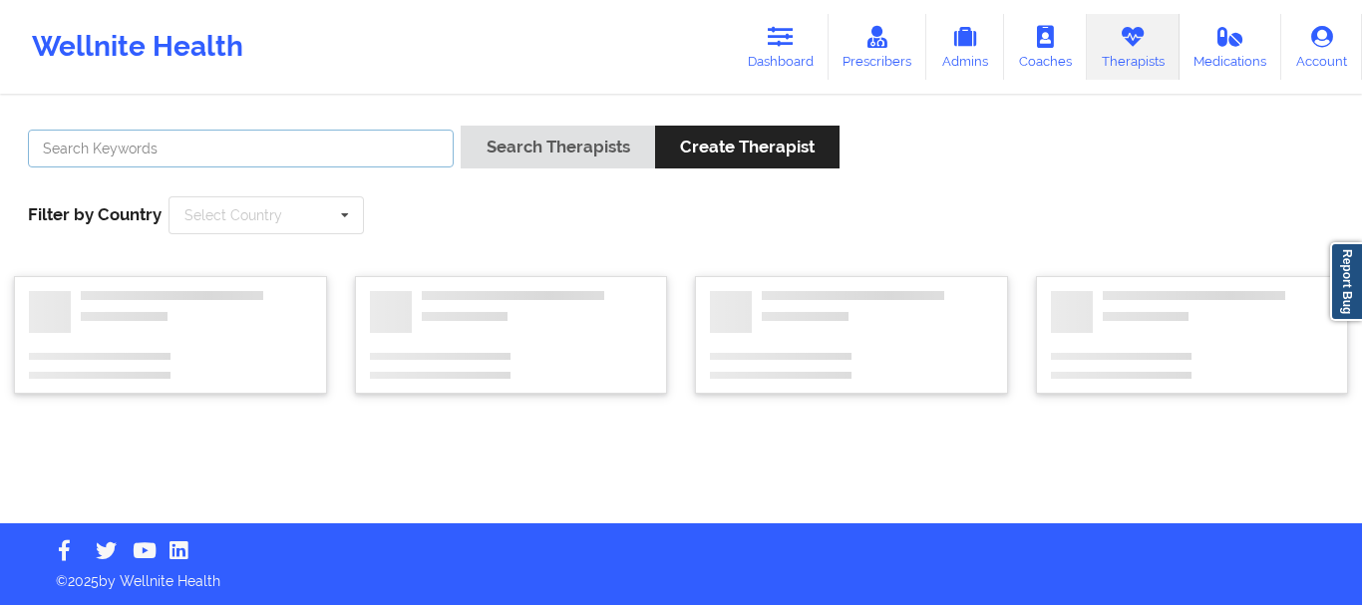
click at [358, 152] on input "text" at bounding box center [241, 149] width 426 height 38
paste input "Hi [PERSON_NAME], You have 1 appointment scheduled for [DATE], [DATE]. Please l…"
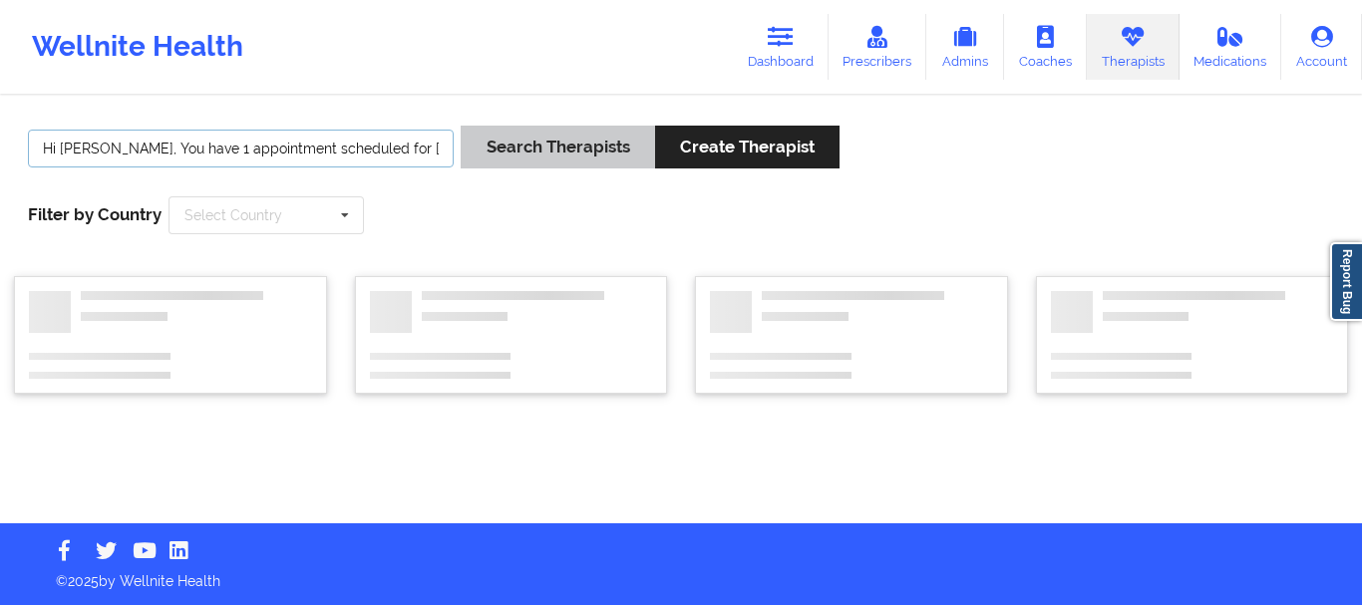
scroll to position [0, 2439]
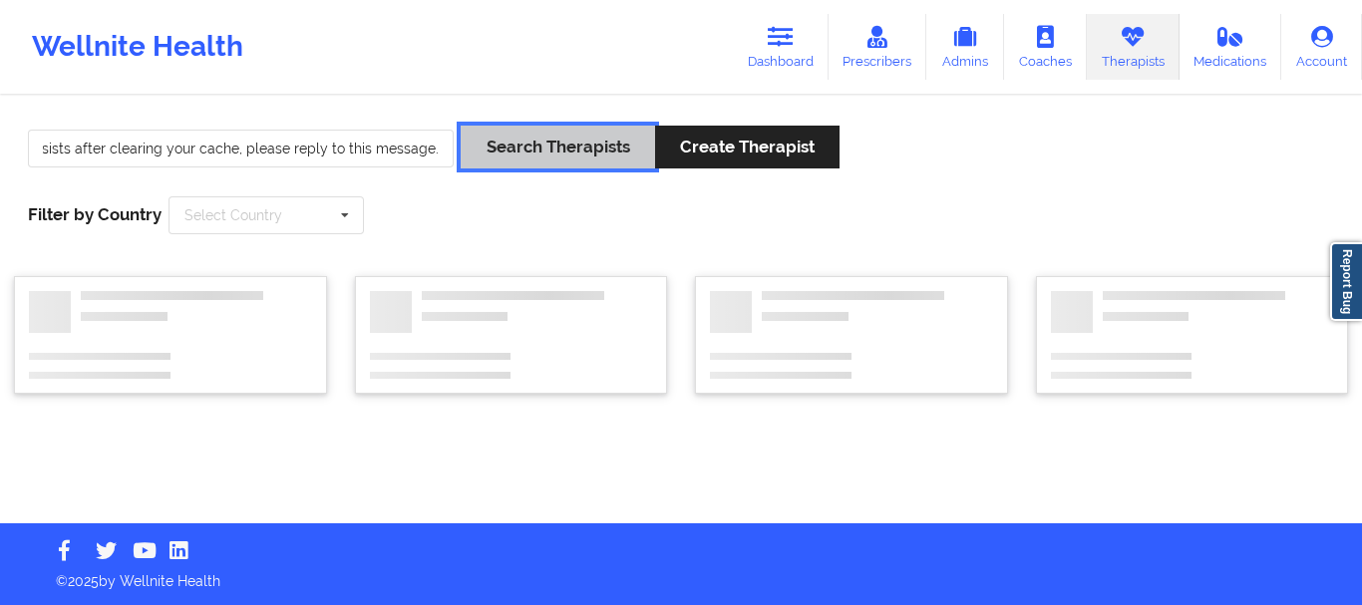
click at [557, 146] on button "Search Therapists" at bounding box center [556, 147] width 193 height 43
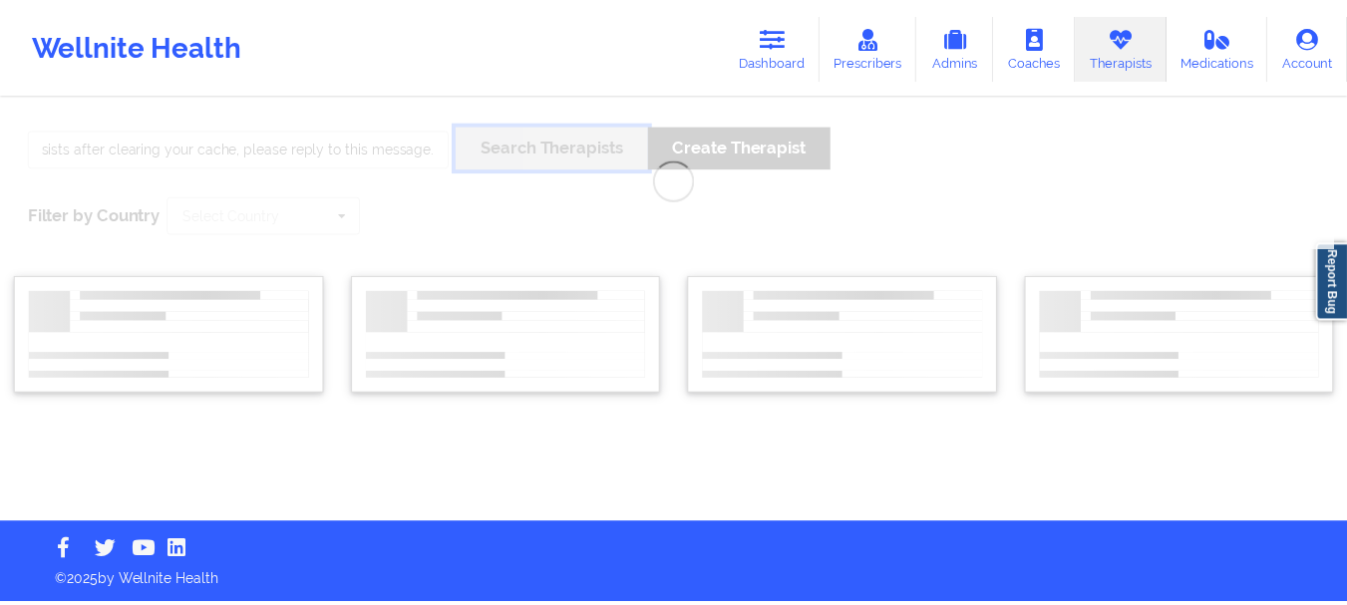
scroll to position [0, 0]
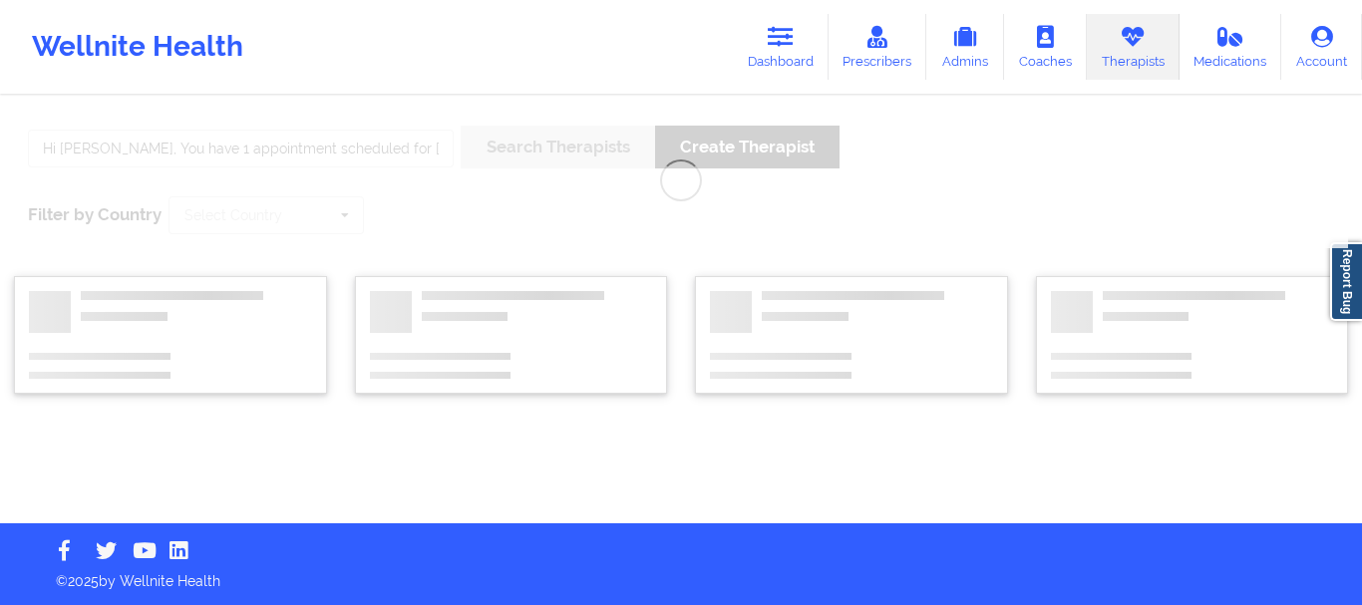
click at [264, 149] on div "Hi [PERSON_NAME], You have 1 appointment scheduled for [DATE], [DATE]. Please l…" at bounding box center [681, 311] width 1362 height 426
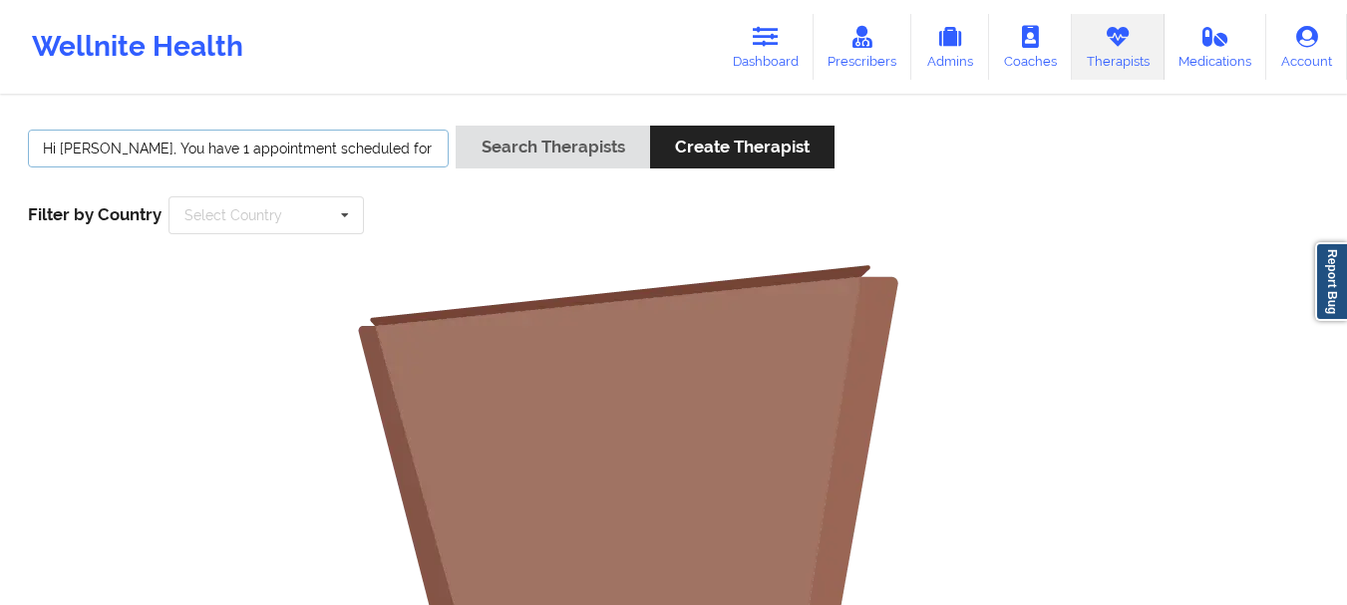
click at [263, 149] on input "Hi [PERSON_NAME], You have 1 appointment scheduled for [DATE], [DATE]. Please l…" at bounding box center [238, 149] width 421 height 38
type input "[PERSON_NAME]"
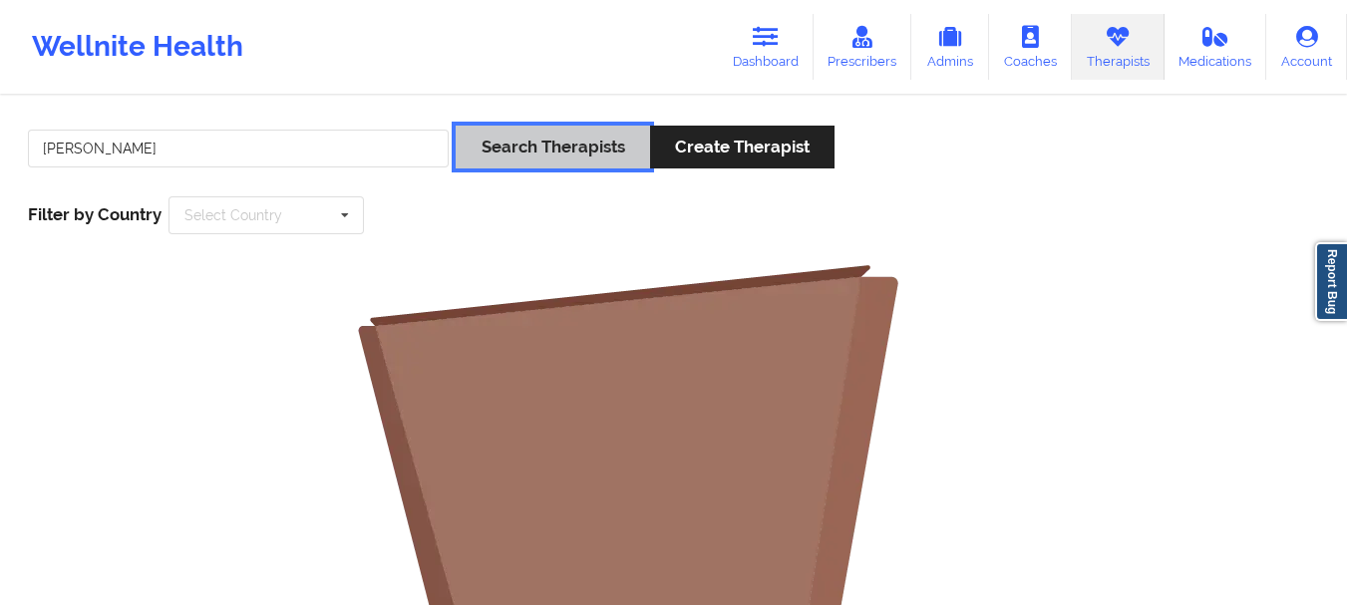
click at [456, 126] on button "Search Therapists" at bounding box center [552, 147] width 193 height 43
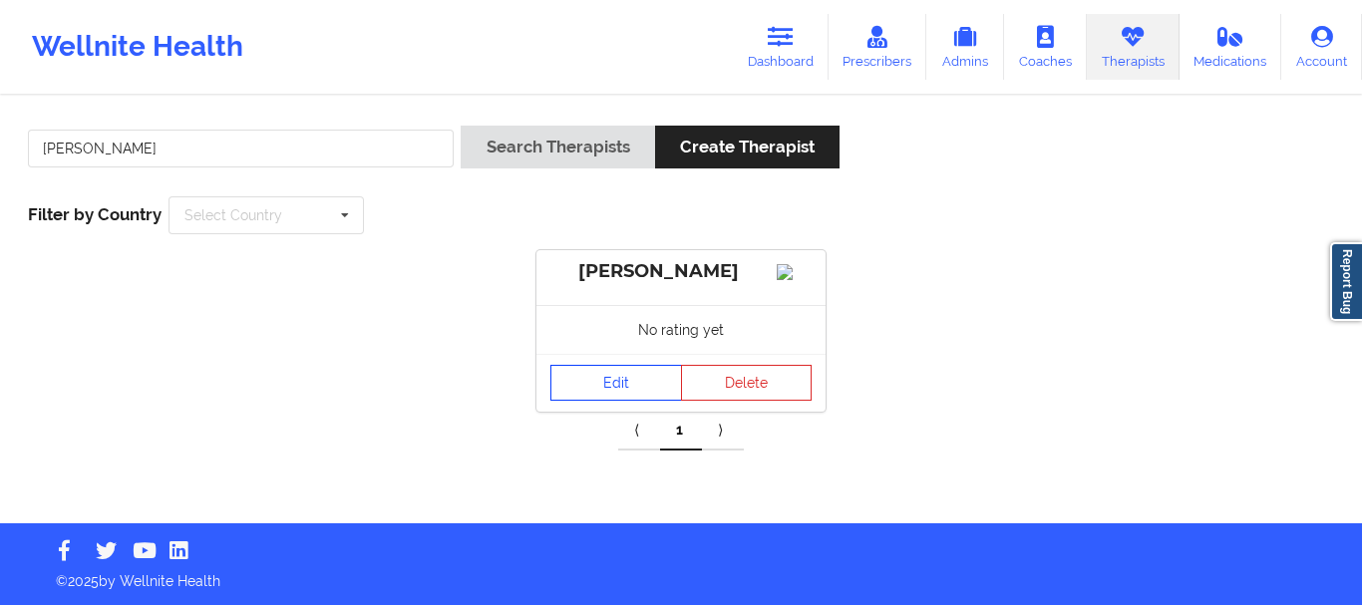
click at [637, 401] on link "Edit" at bounding box center [616, 383] width 132 height 36
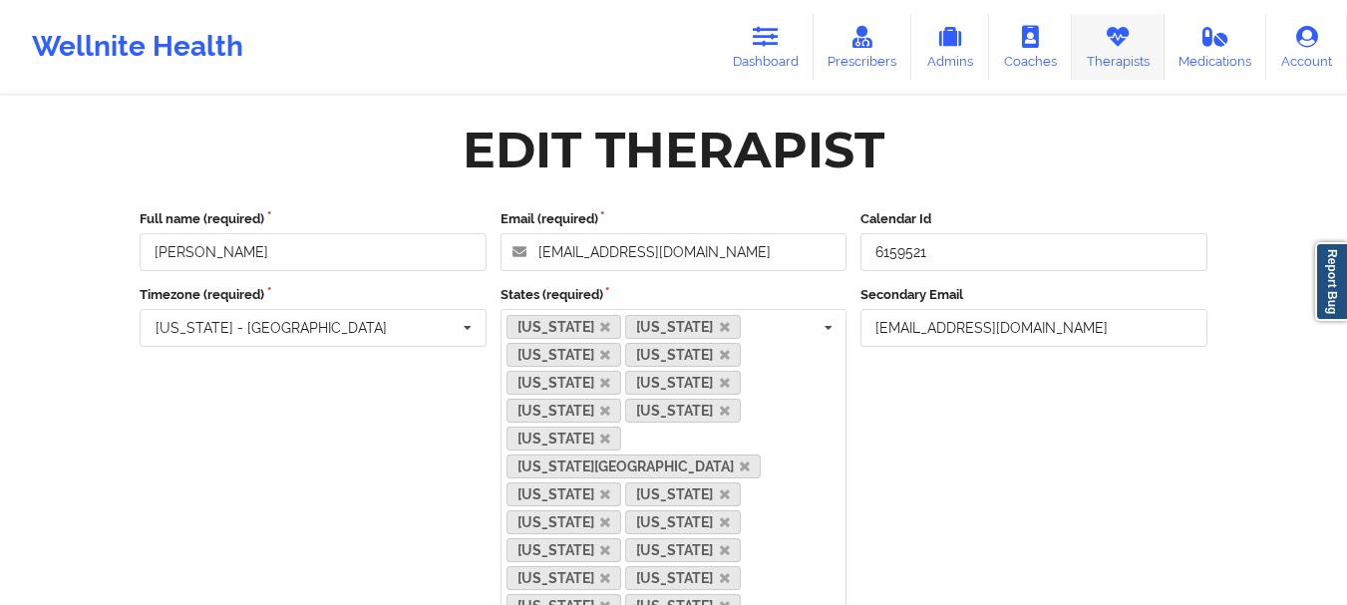
click at [1099, 51] on link "Therapists" at bounding box center [1118, 47] width 93 height 66
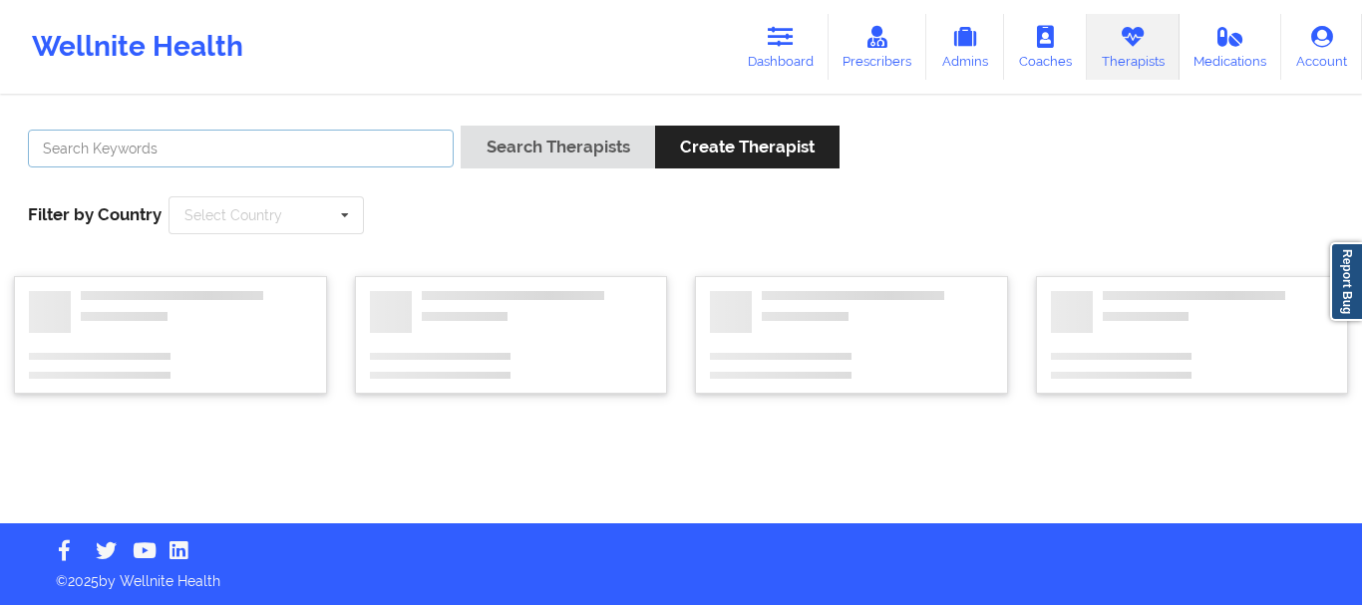
drag, startPoint x: 381, startPoint y: 132, endPoint x: 358, endPoint y: 140, distance: 24.3
click at [377, 132] on input "text" at bounding box center [241, 149] width 426 height 38
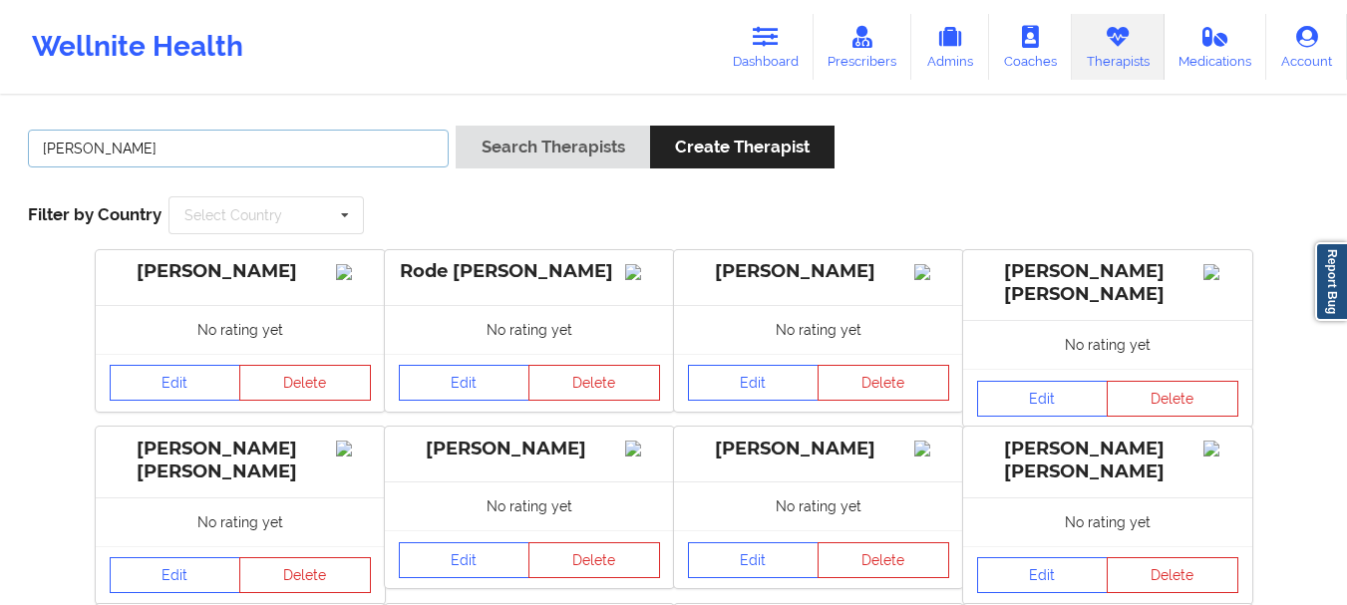
type input "[PERSON_NAME]"
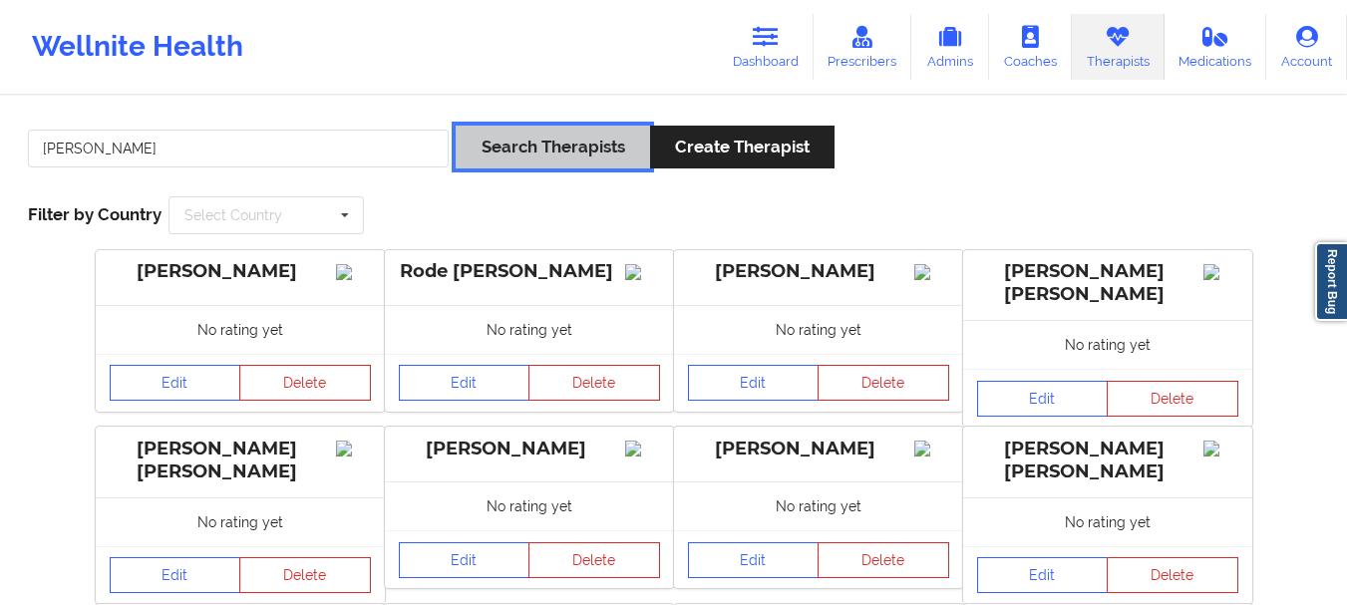
click at [456, 126] on button "Search Therapists" at bounding box center [552, 147] width 193 height 43
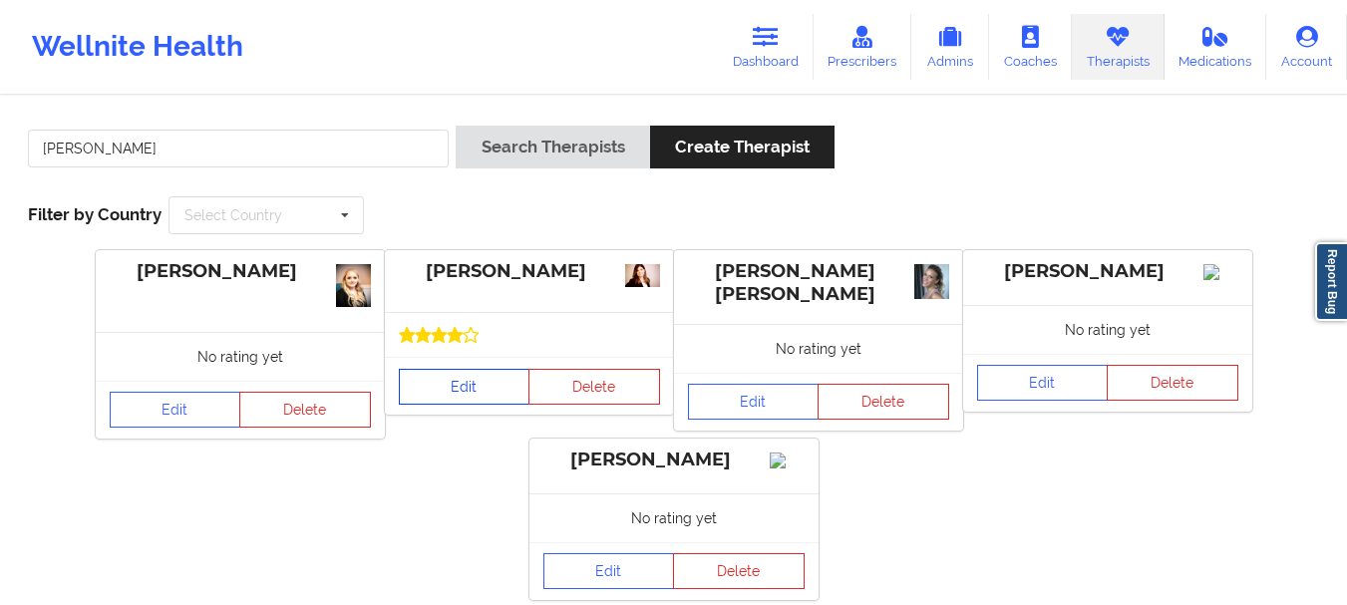
click at [457, 392] on link "Edit" at bounding box center [465, 387] width 132 height 36
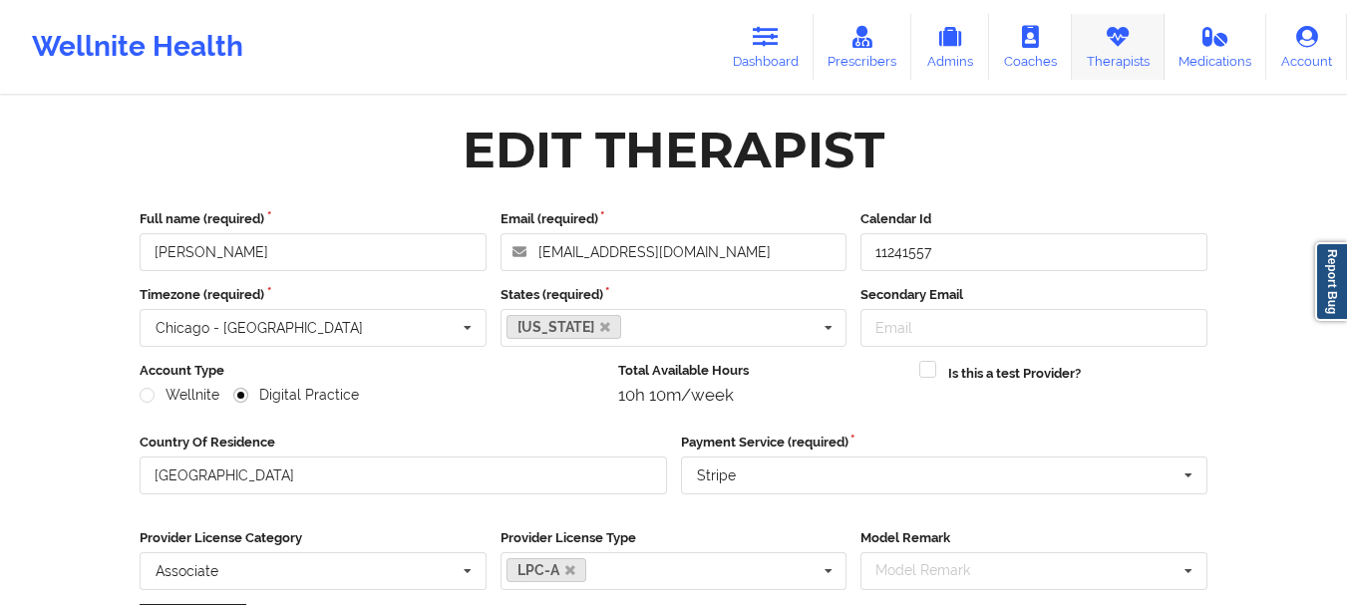
click at [1117, 42] on icon at bounding box center [1117, 37] width 26 height 22
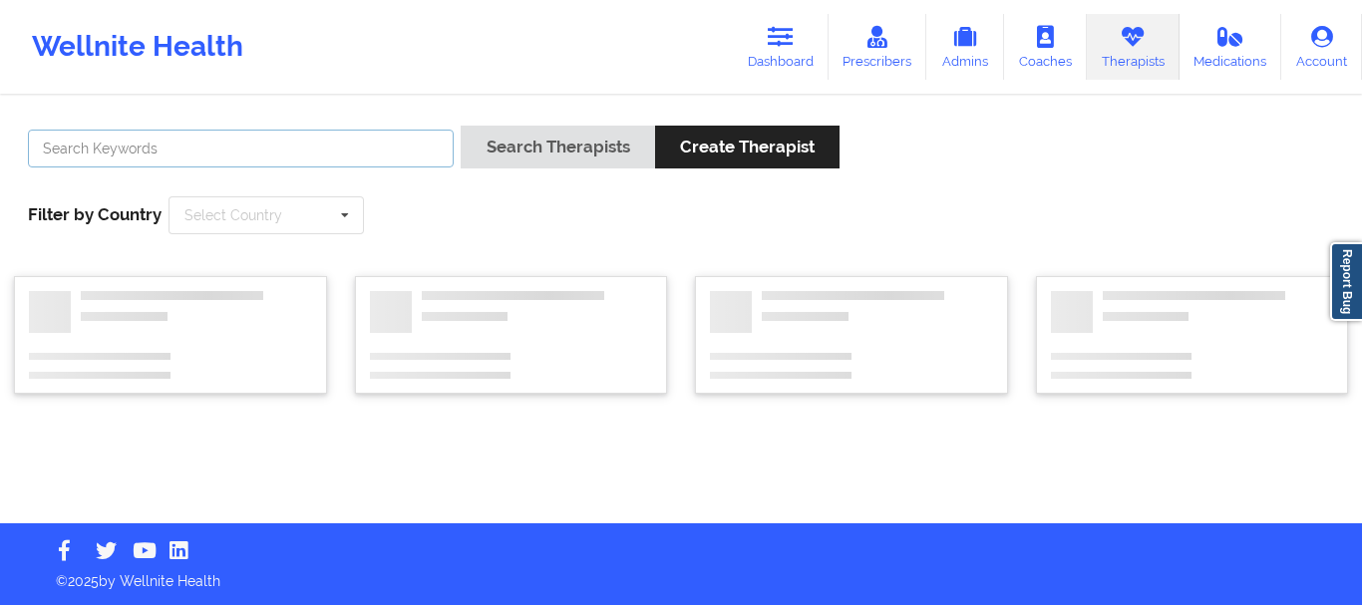
click at [340, 135] on input "text" at bounding box center [241, 149] width 426 height 38
click at [332, 136] on input "text" at bounding box center [241, 149] width 426 height 38
paste input "[PERSON_NAME]"
type input "[PERSON_NAME]"
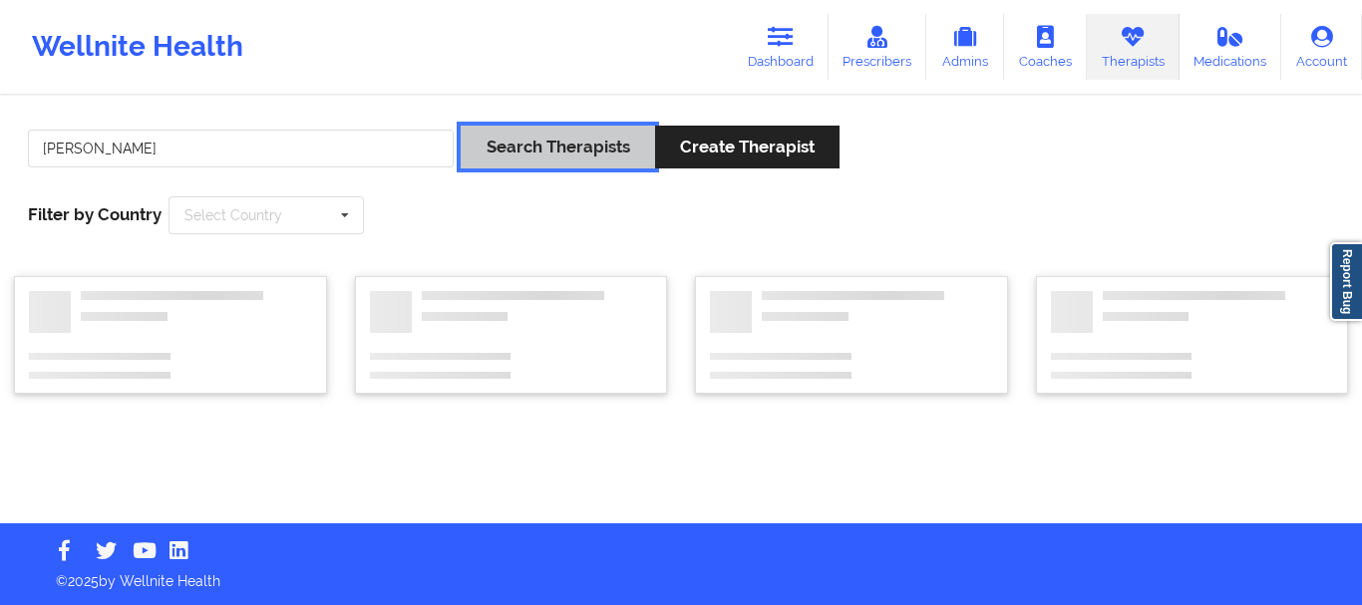
click at [567, 148] on button "Search Therapists" at bounding box center [556, 147] width 193 height 43
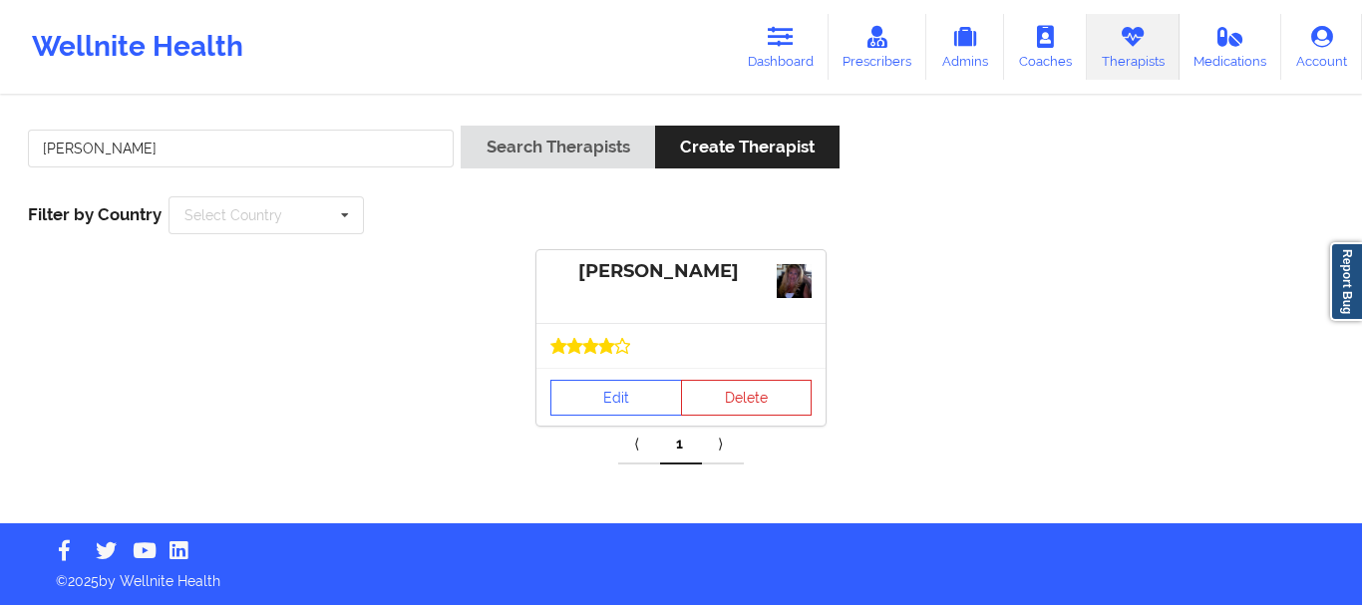
click at [620, 374] on div "Edit Delete" at bounding box center [680, 397] width 289 height 58
click at [622, 391] on link "Edit" at bounding box center [616, 398] width 132 height 36
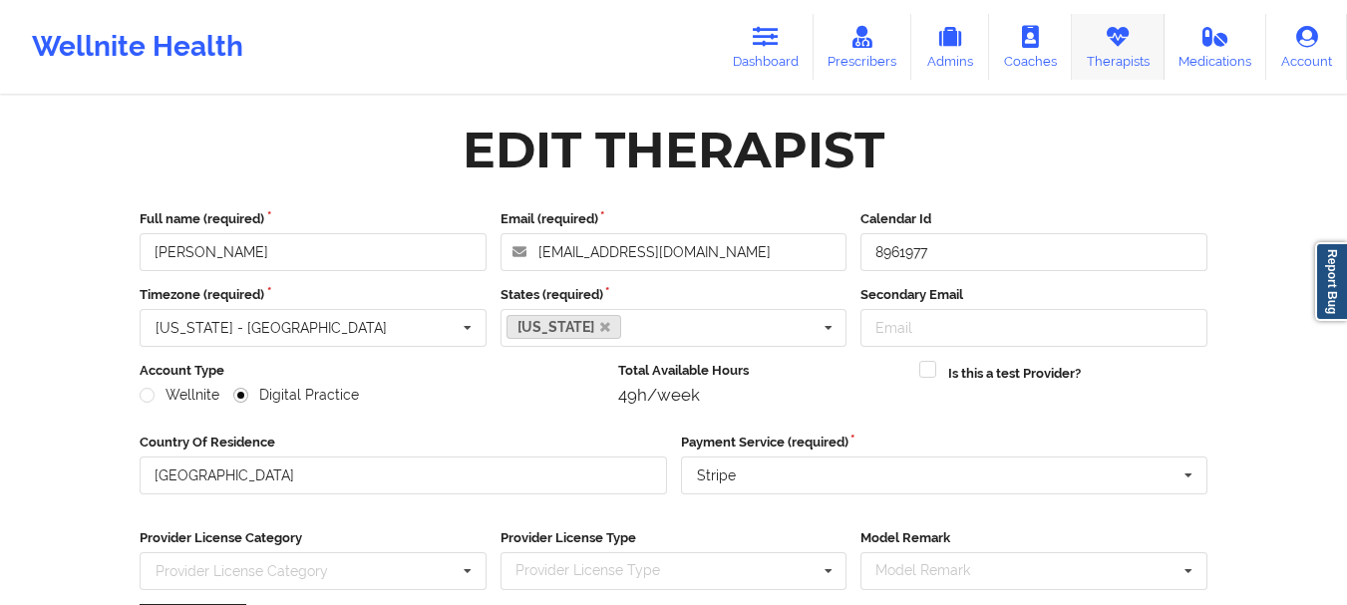
click at [1158, 51] on link "Therapists" at bounding box center [1118, 47] width 93 height 66
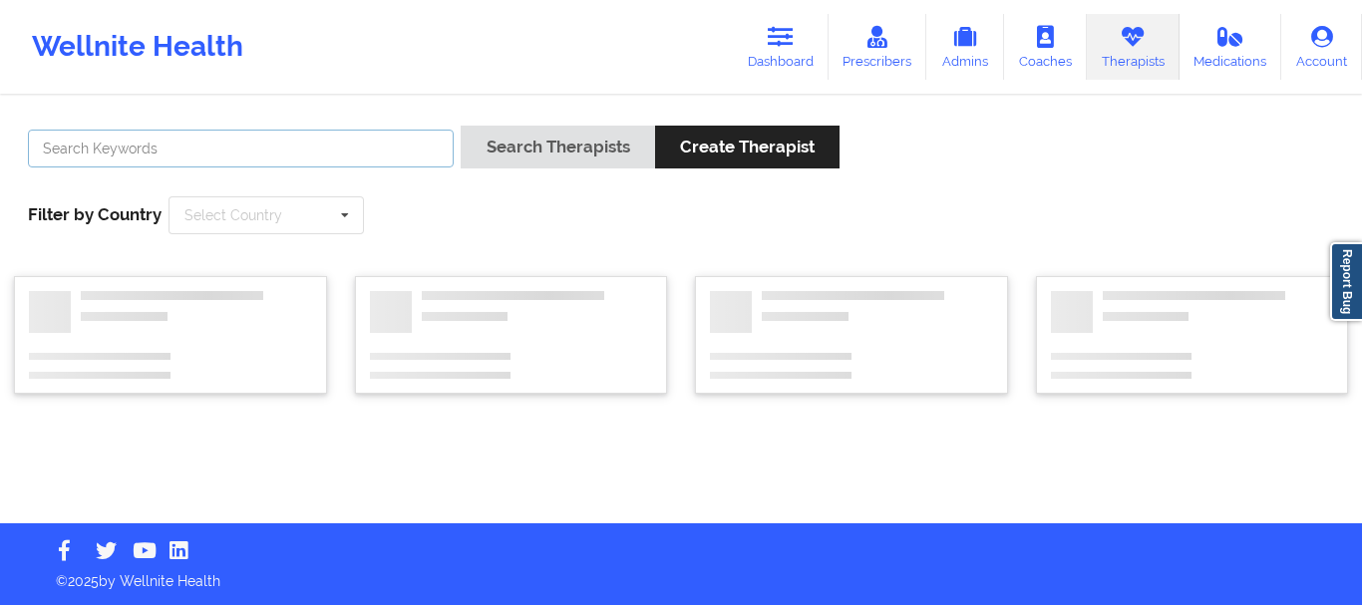
click at [386, 140] on input "text" at bounding box center [241, 149] width 426 height 38
paste input "[PERSON_NAME][GEOGRAPHIC_DATA][PERSON_NAME]"
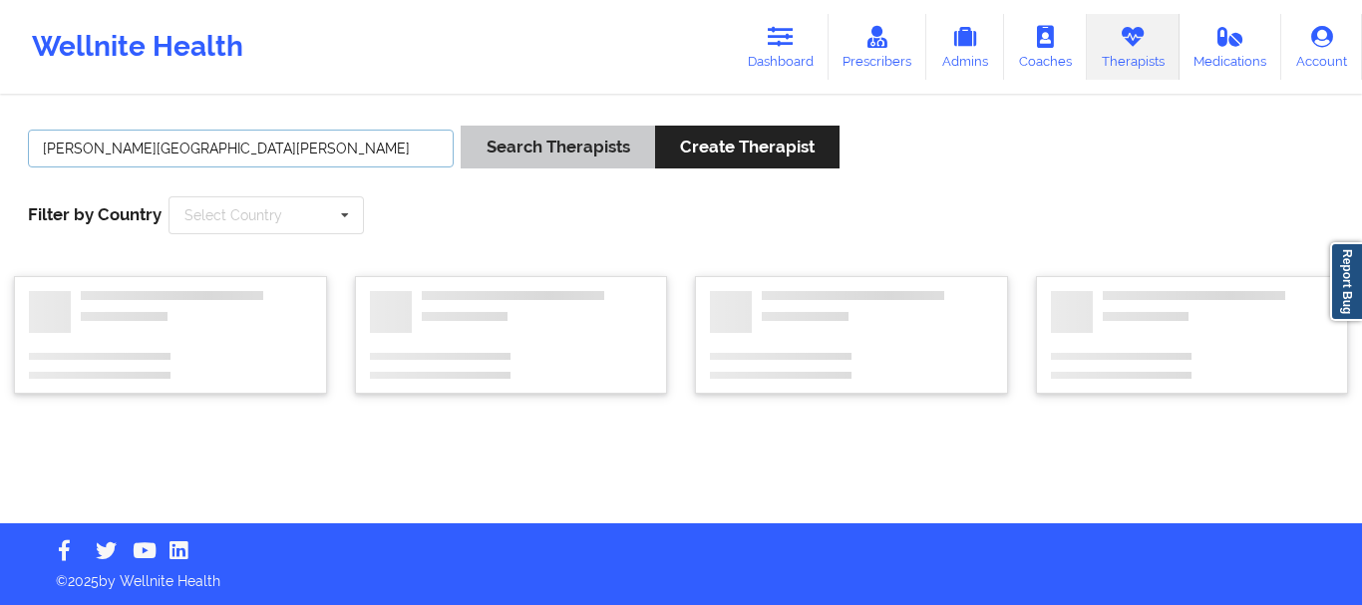
type input "[PERSON_NAME][GEOGRAPHIC_DATA][PERSON_NAME]"
click at [544, 149] on button "Search Therapists" at bounding box center [556, 147] width 193 height 43
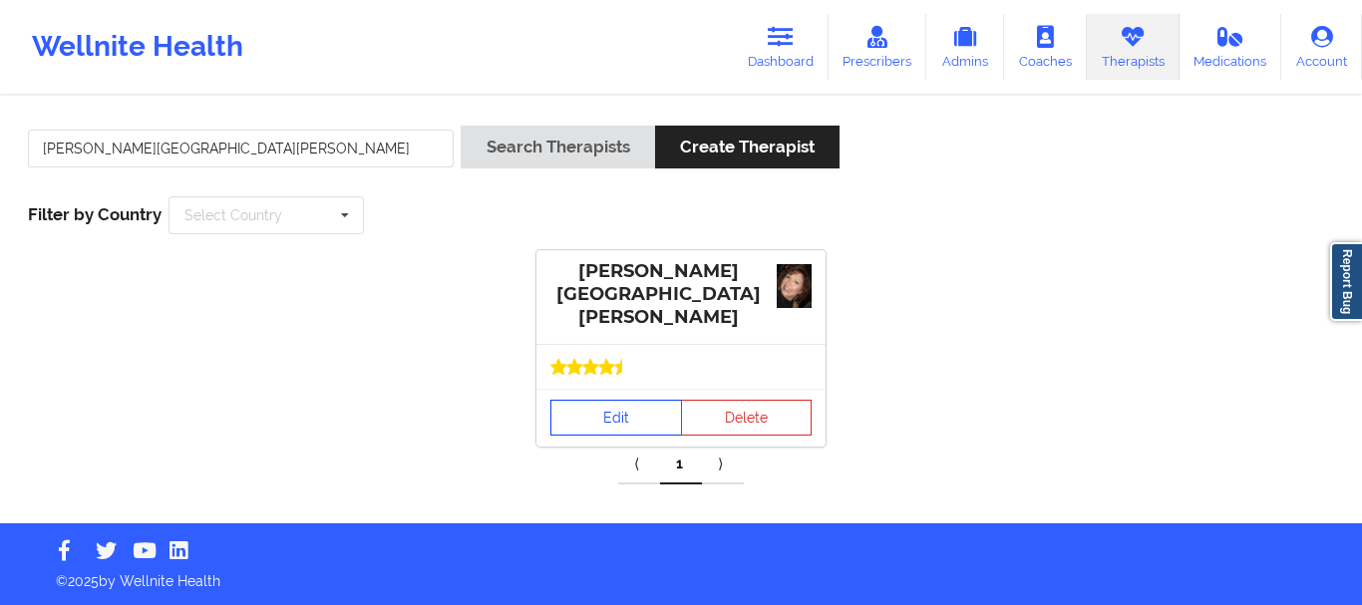
click at [629, 400] on link "Edit" at bounding box center [616, 418] width 132 height 36
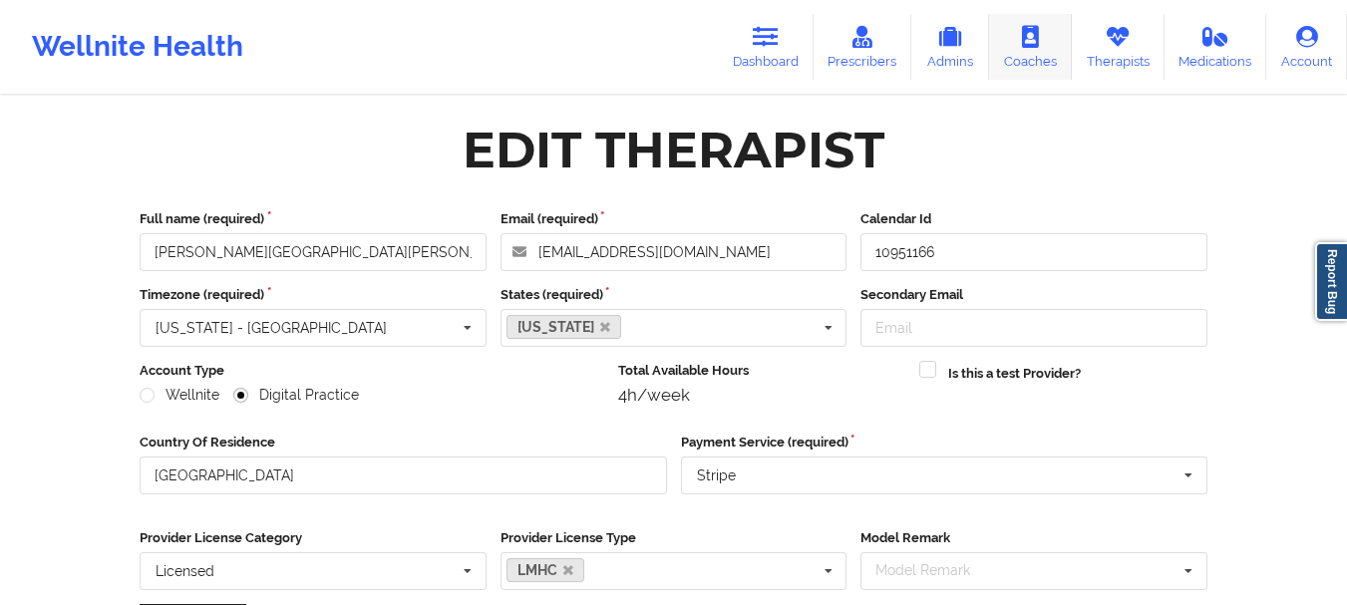
drag, startPoint x: 1116, startPoint y: 43, endPoint x: 1026, endPoint y: 56, distance: 91.6
click at [1116, 42] on icon at bounding box center [1117, 37] width 26 height 22
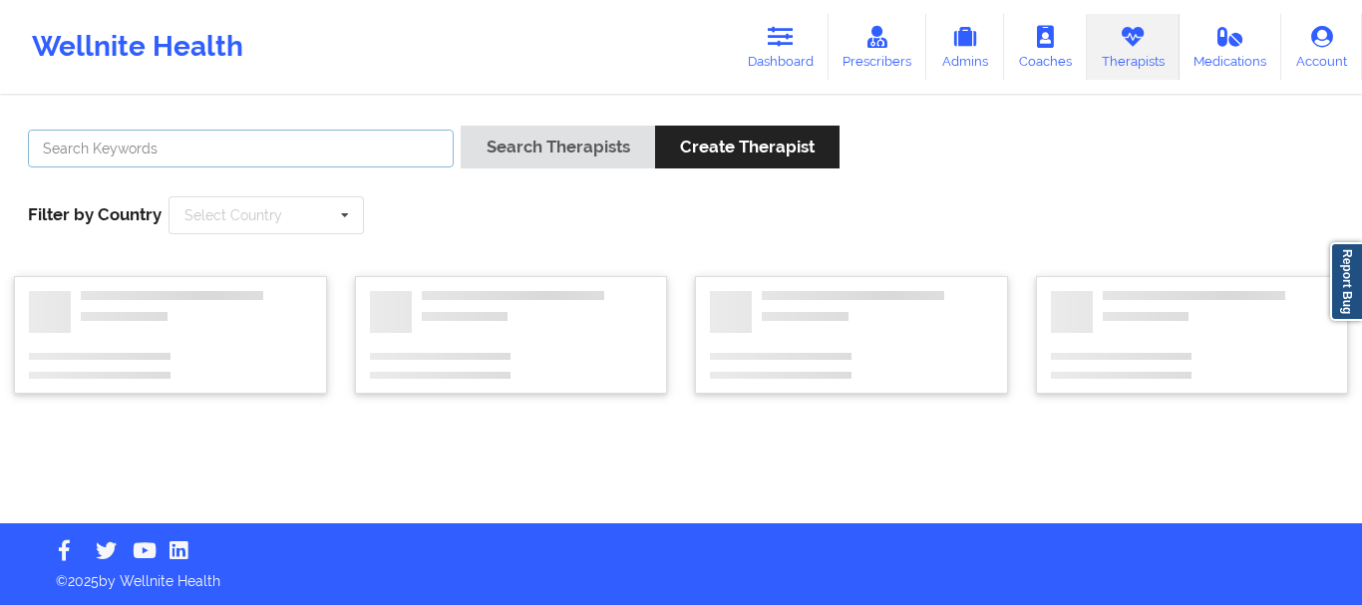
click at [374, 152] on input "text" at bounding box center [241, 149] width 426 height 38
paste input "[PERSON_NAME]"
type input "[PERSON_NAME]"
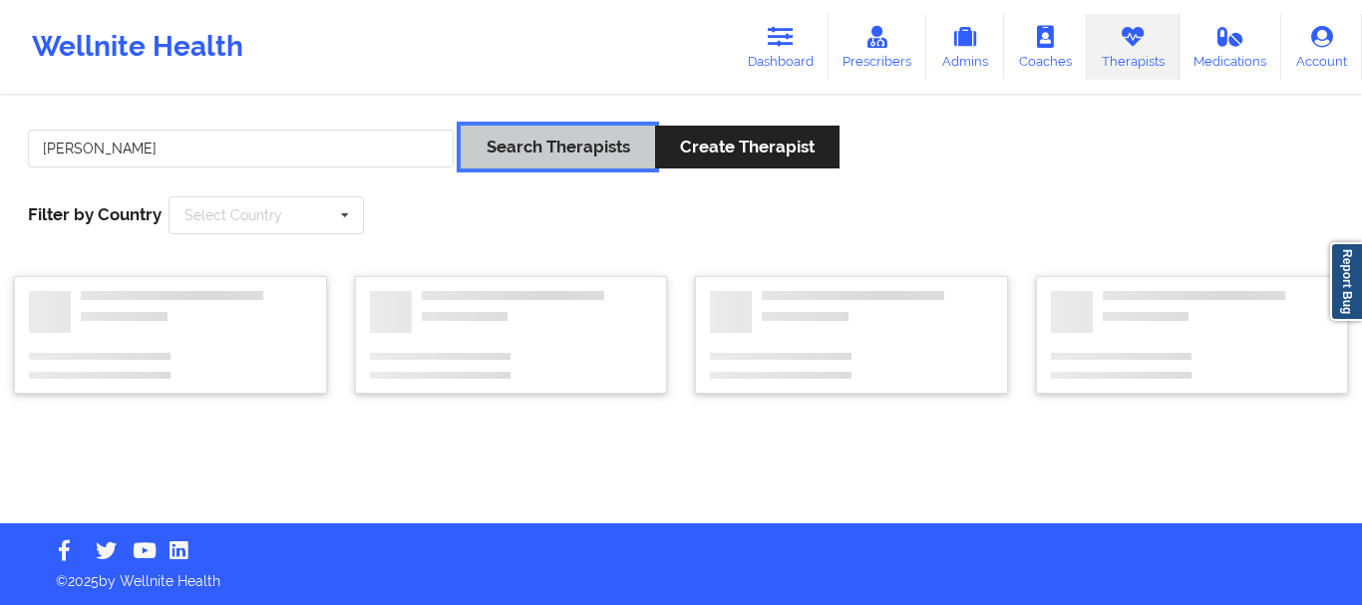
click at [552, 148] on button "Search Therapists" at bounding box center [556, 147] width 193 height 43
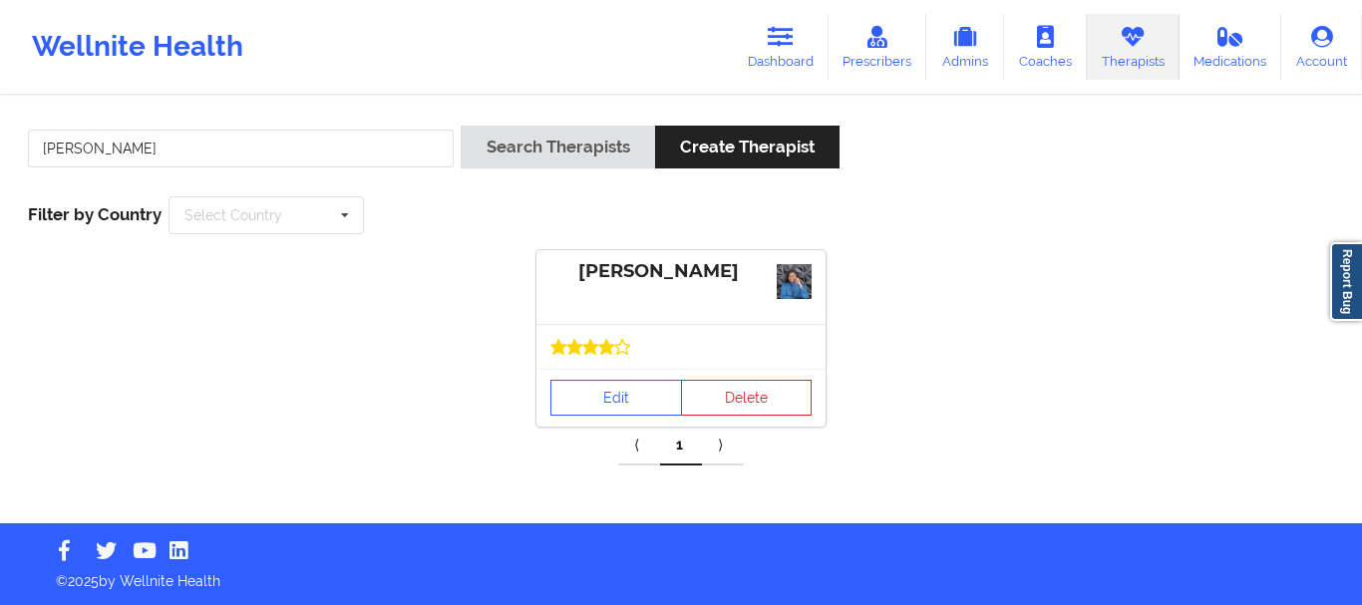
click at [618, 426] on link "⟨" at bounding box center [639, 446] width 42 height 40
click at [621, 407] on link "Edit" at bounding box center [616, 398] width 132 height 36
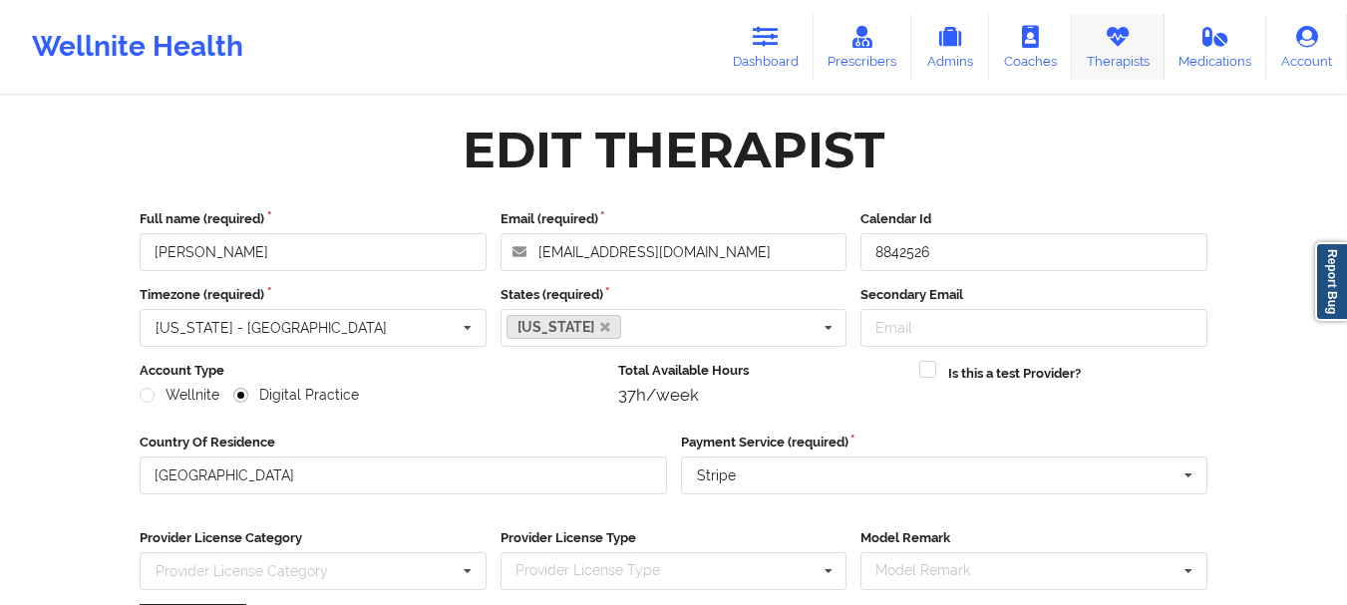
click at [1098, 39] on link "Therapists" at bounding box center [1118, 47] width 93 height 66
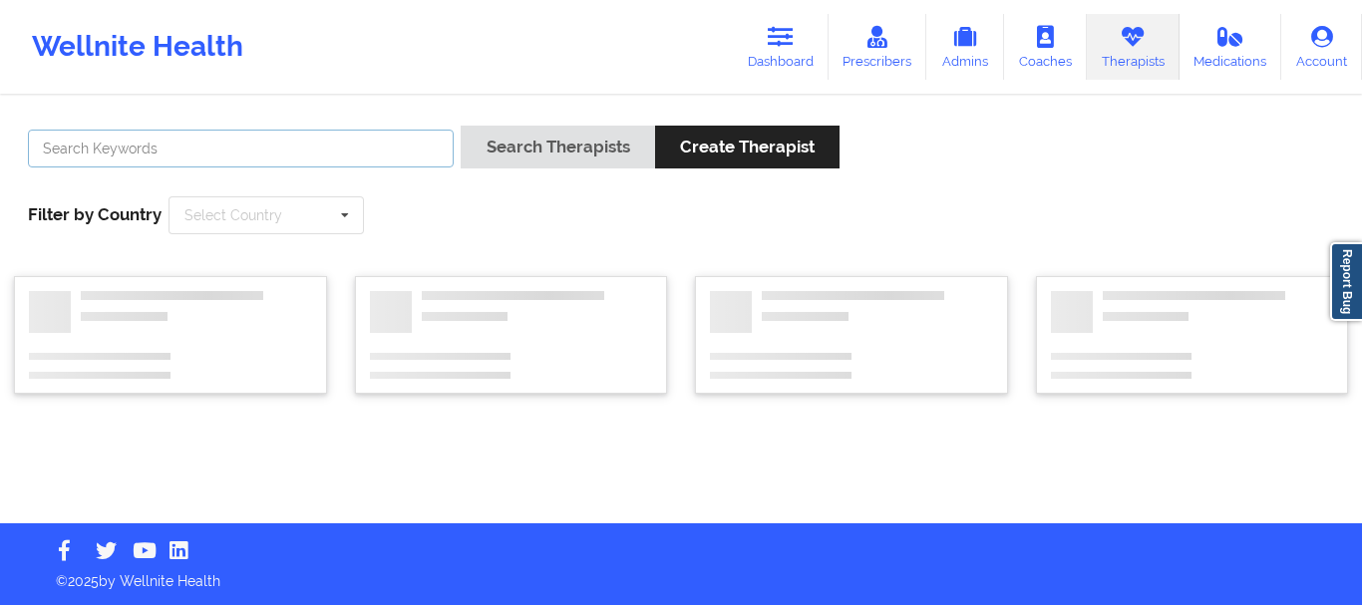
click at [375, 149] on input "text" at bounding box center [241, 149] width 426 height 38
paste input "[PERSON_NAME]"
type input "[PERSON_NAME]"
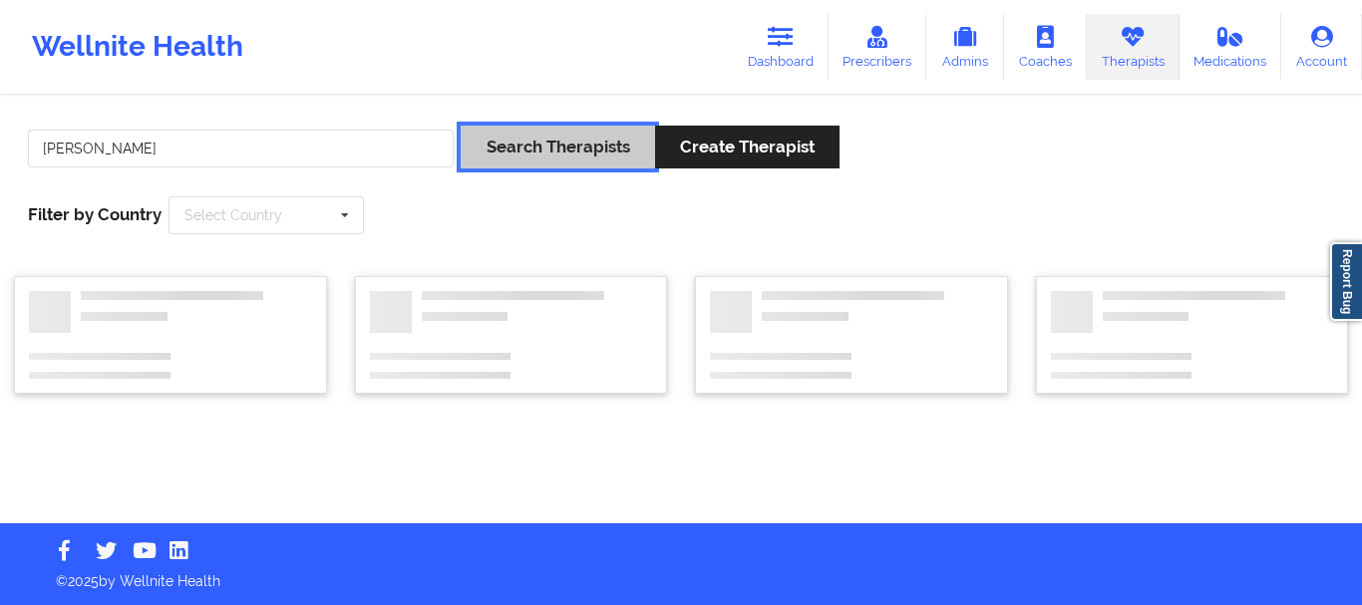
click at [498, 142] on button "Search Therapists" at bounding box center [556, 147] width 193 height 43
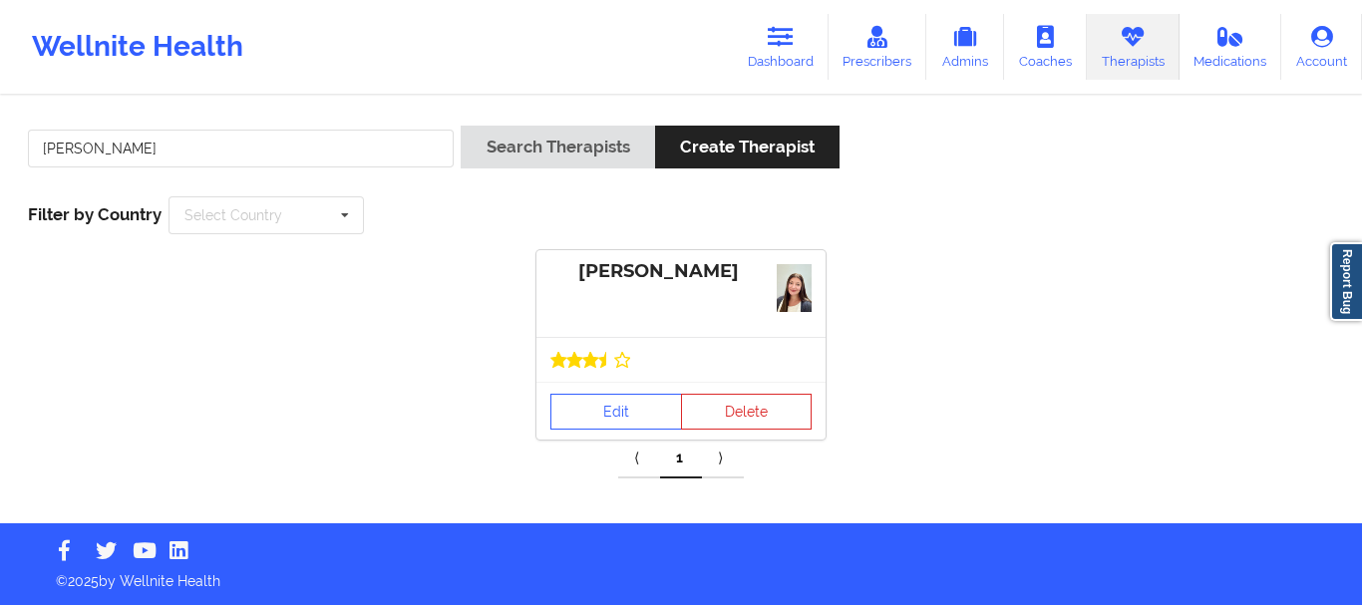
click at [592, 382] on div "[PERSON_NAME] Edit Delete" at bounding box center [680, 344] width 289 height 189
click at [603, 408] on link "Edit" at bounding box center [616, 412] width 132 height 36
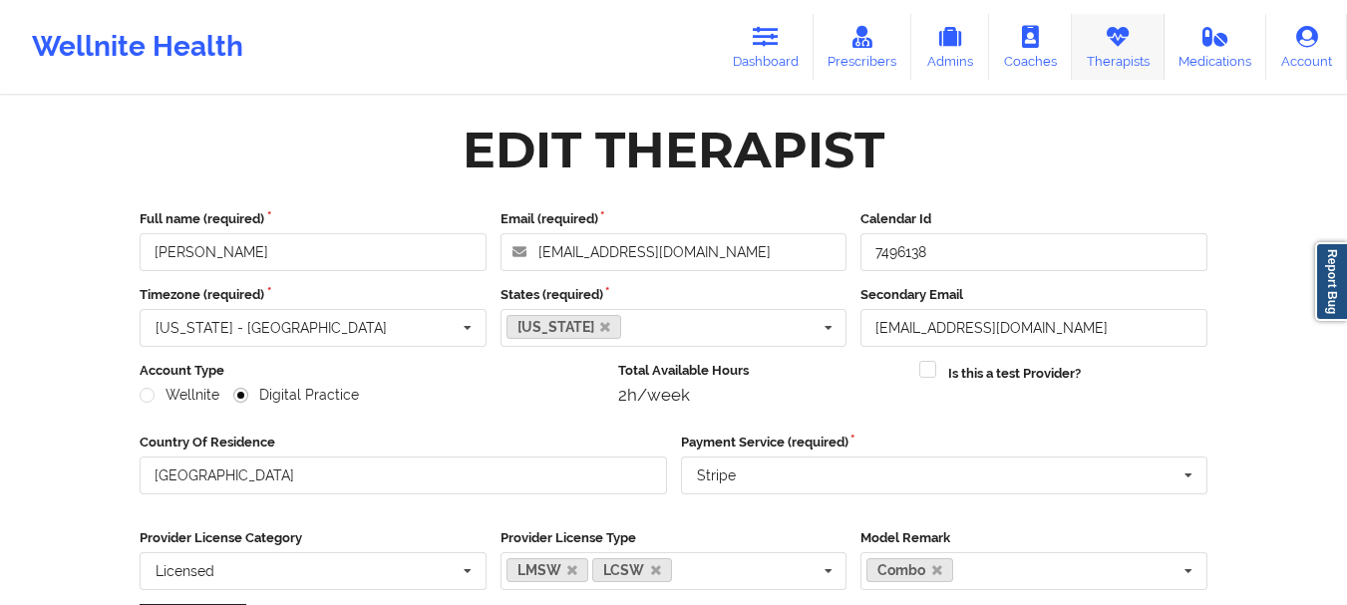
click at [1121, 42] on icon at bounding box center [1117, 37] width 26 height 22
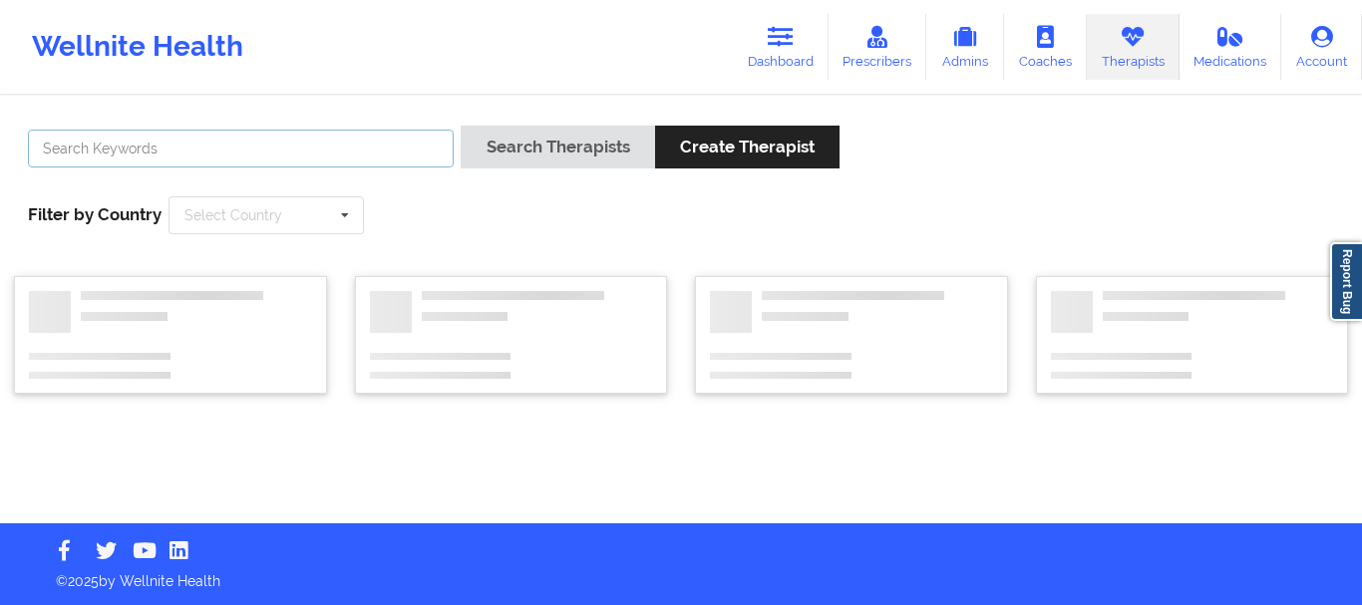
click at [351, 150] on input "text" at bounding box center [241, 149] width 426 height 38
paste input "[PERSON_NAME]"
type input "[PERSON_NAME]"
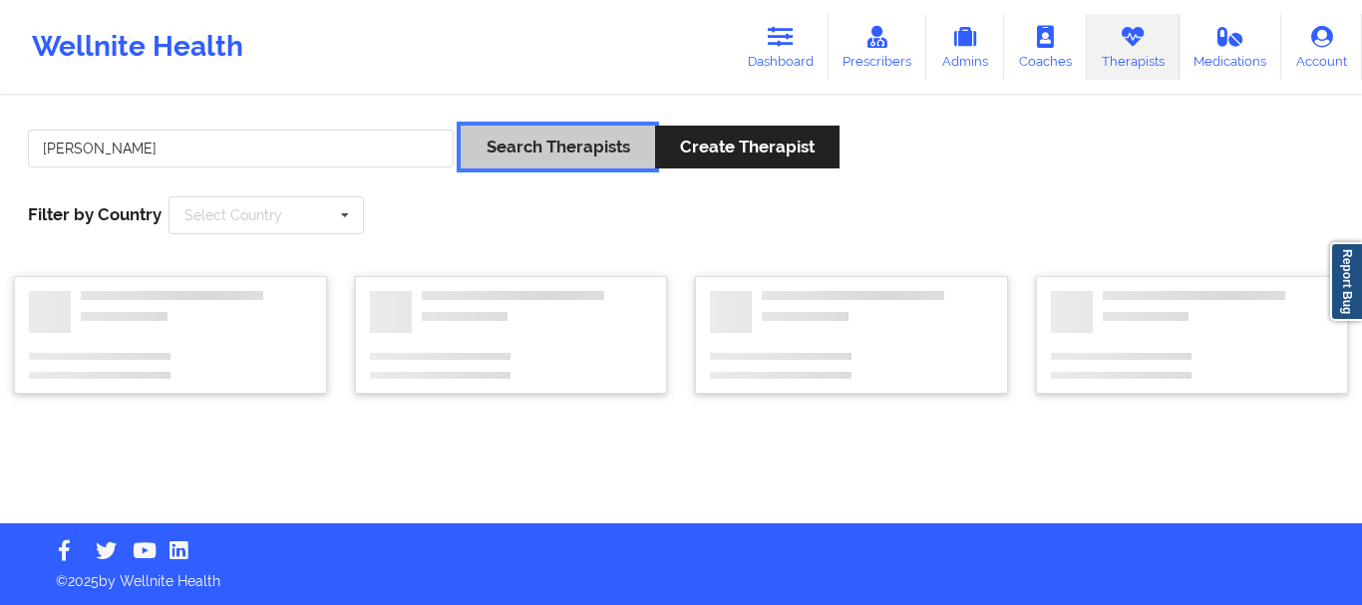
click at [526, 140] on button "Search Therapists" at bounding box center [556, 147] width 193 height 43
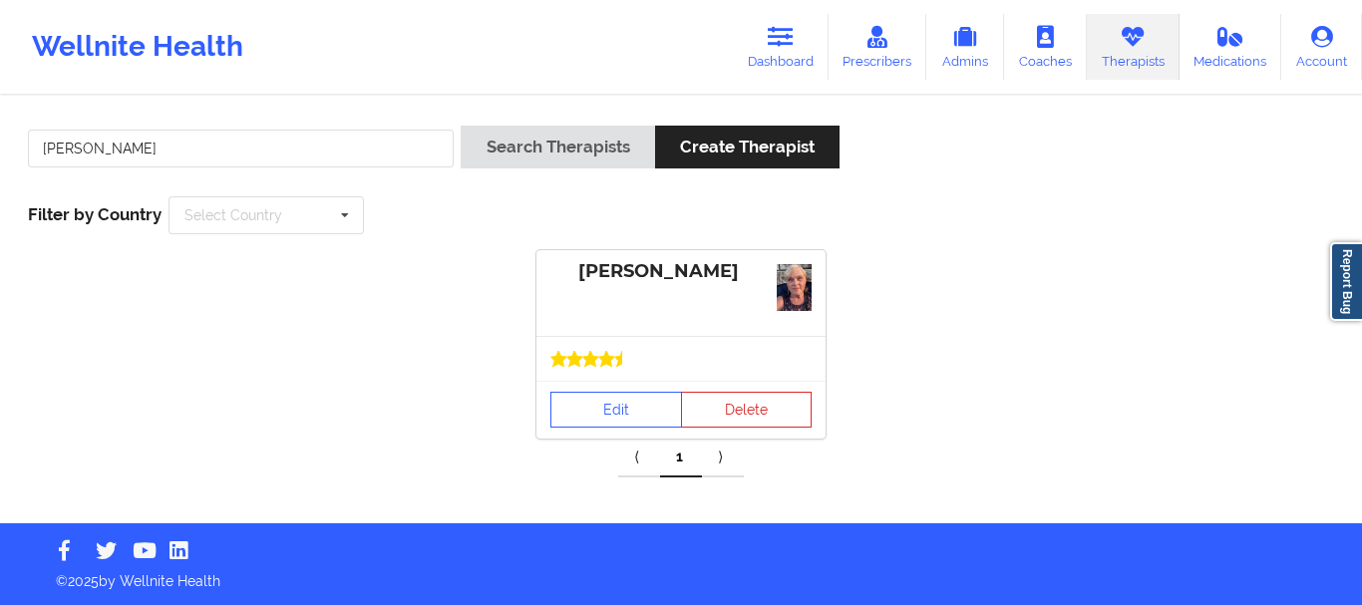
click at [600, 368] on div at bounding box center [680, 358] width 289 height 45
click at [622, 405] on link "Edit" at bounding box center [616, 410] width 132 height 36
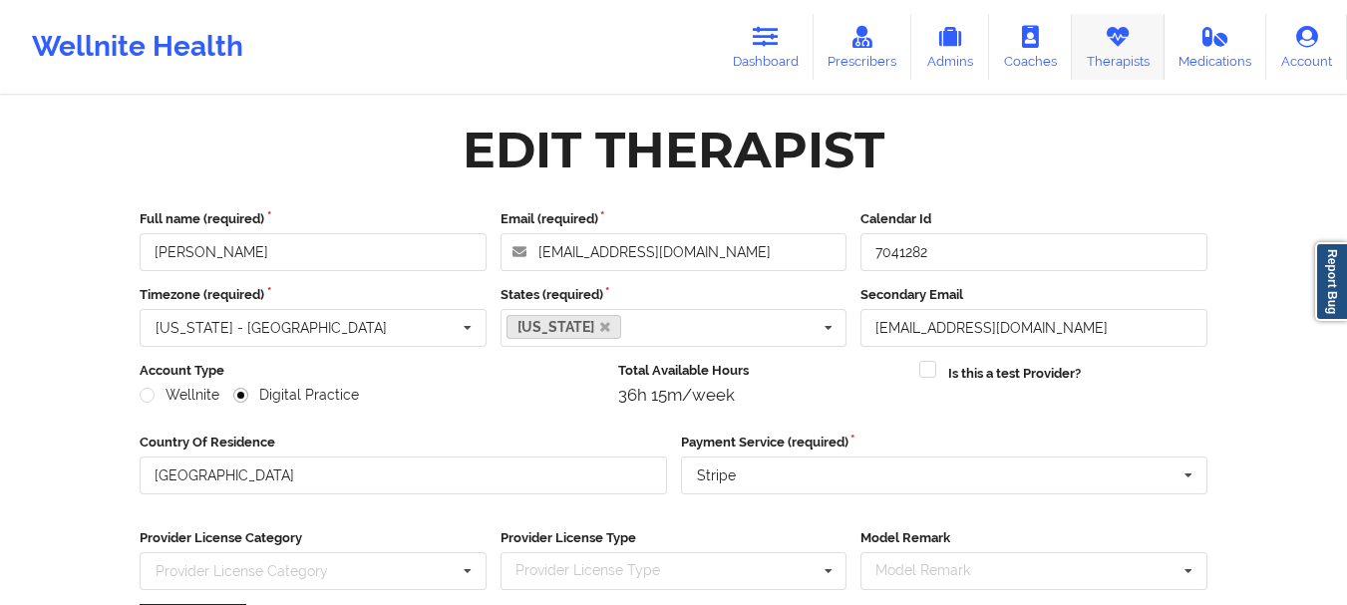
click at [1143, 49] on link "Therapists" at bounding box center [1118, 47] width 93 height 66
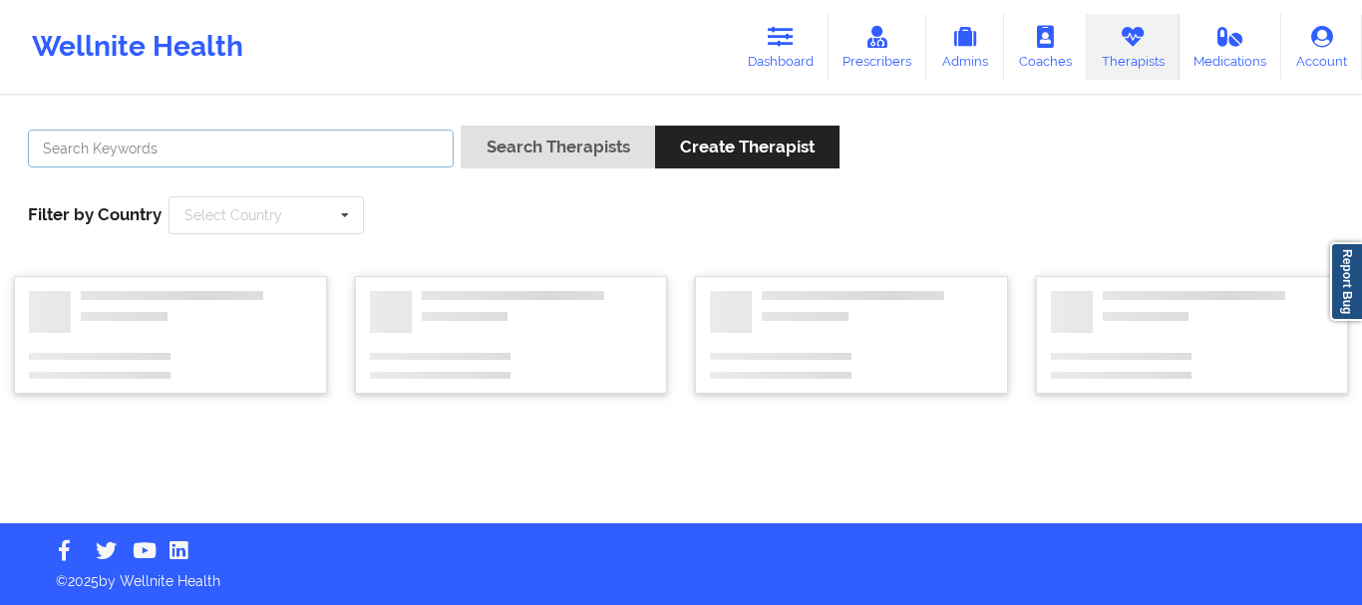
click at [372, 159] on input "text" at bounding box center [241, 149] width 426 height 38
paste input "[PERSON_NAME]"
type input "[PERSON_NAME]"
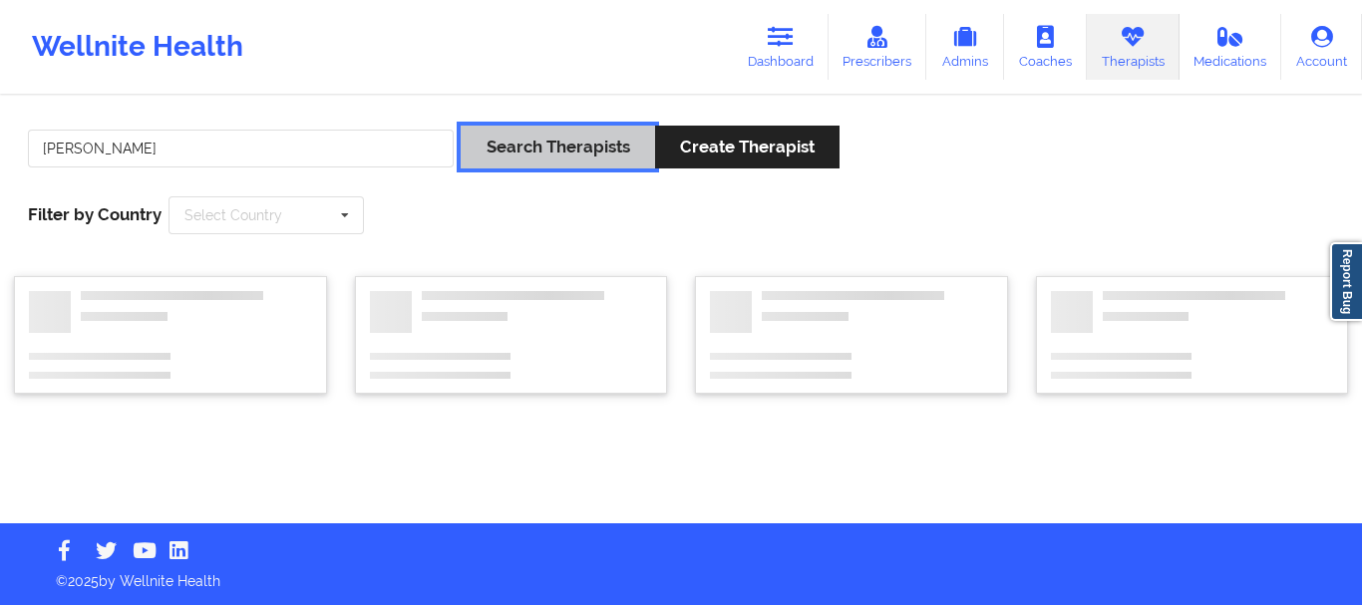
click at [535, 148] on button "Search Therapists" at bounding box center [556, 147] width 193 height 43
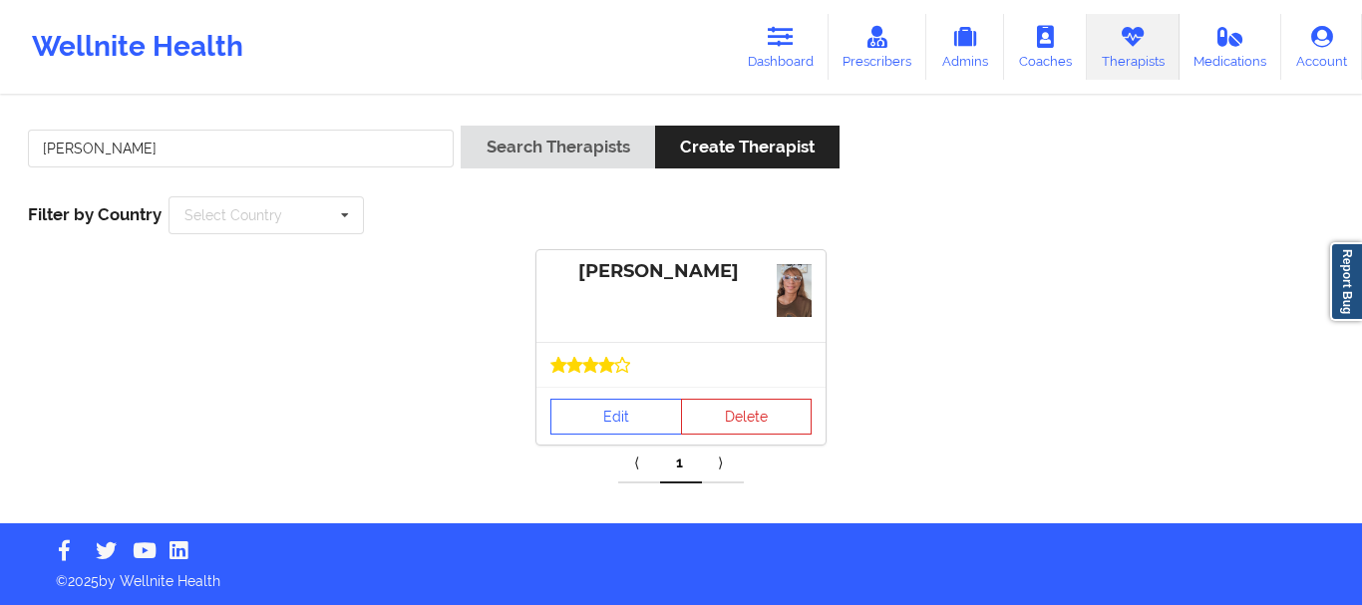
click at [615, 385] on div at bounding box center [680, 364] width 289 height 45
click at [584, 413] on link "Edit" at bounding box center [616, 417] width 132 height 36
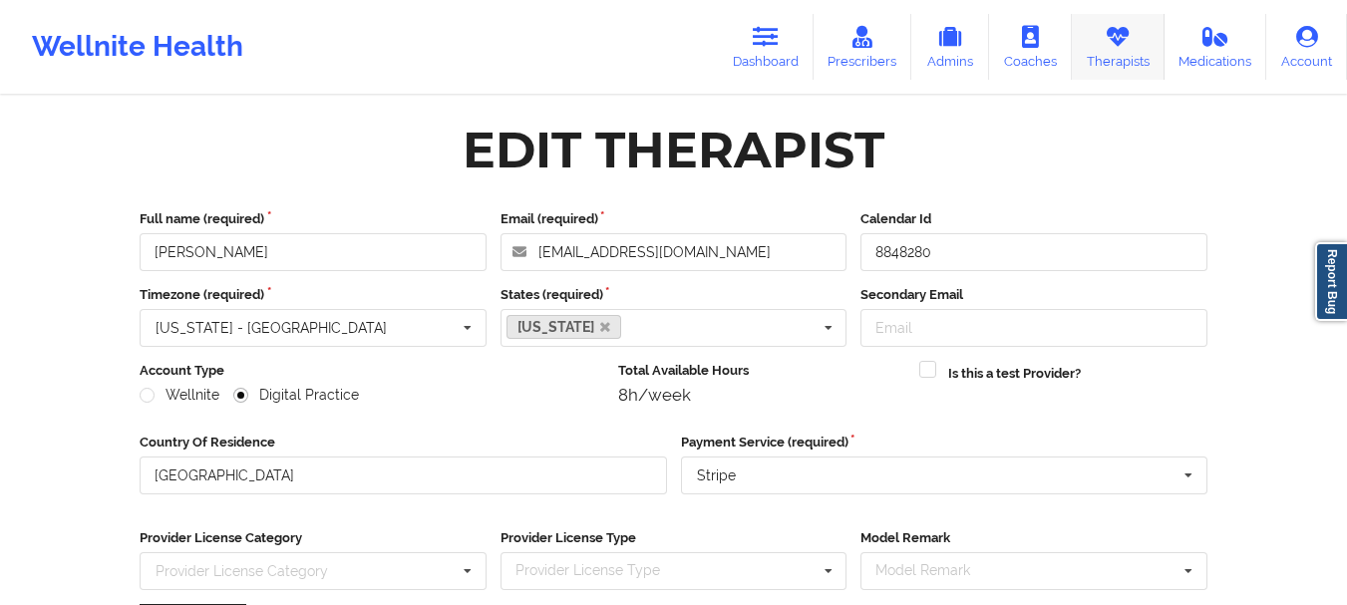
click at [1114, 56] on link "Therapists" at bounding box center [1118, 47] width 93 height 66
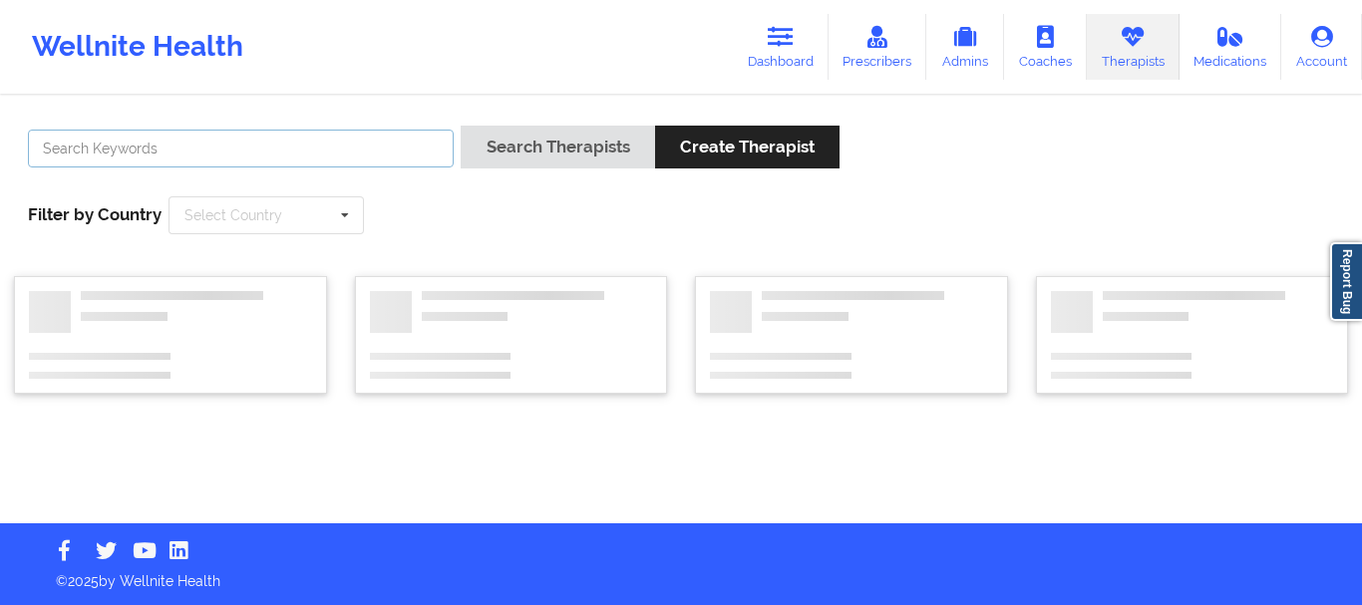
click at [420, 139] on input "text" at bounding box center [241, 149] width 426 height 38
paste input "[PERSON_NAME]"
type input "[PERSON_NAME]"
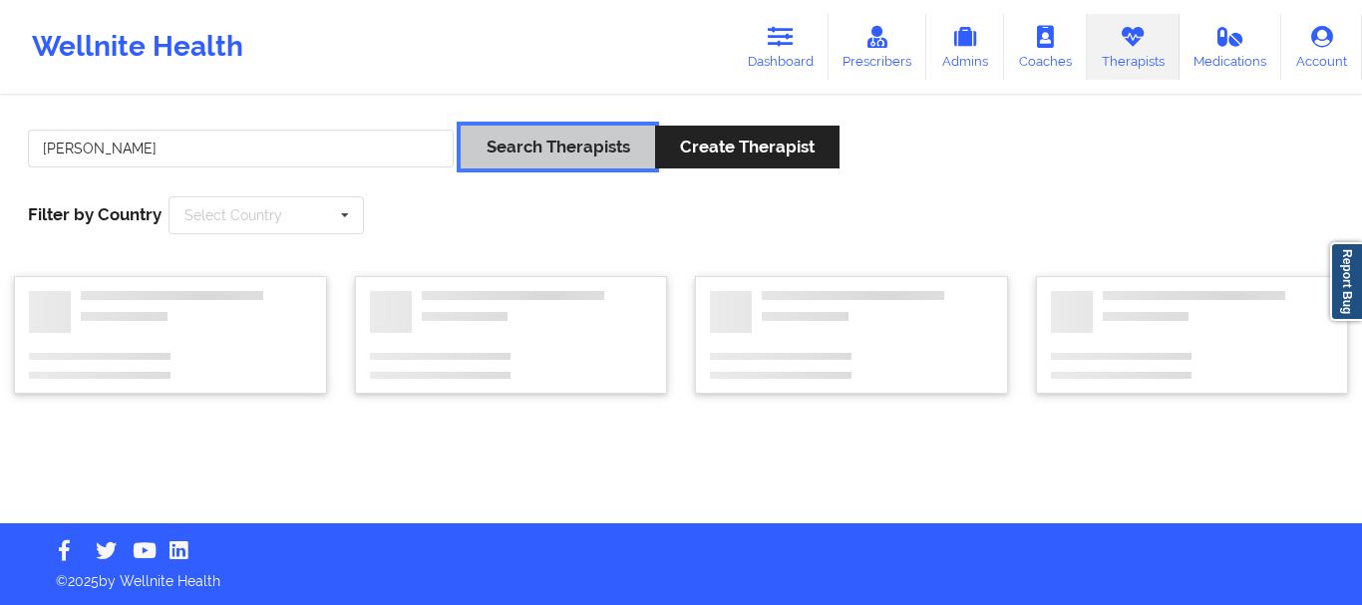
click at [531, 141] on button "Search Therapists" at bounding box center [556, 147] width 193 height 43
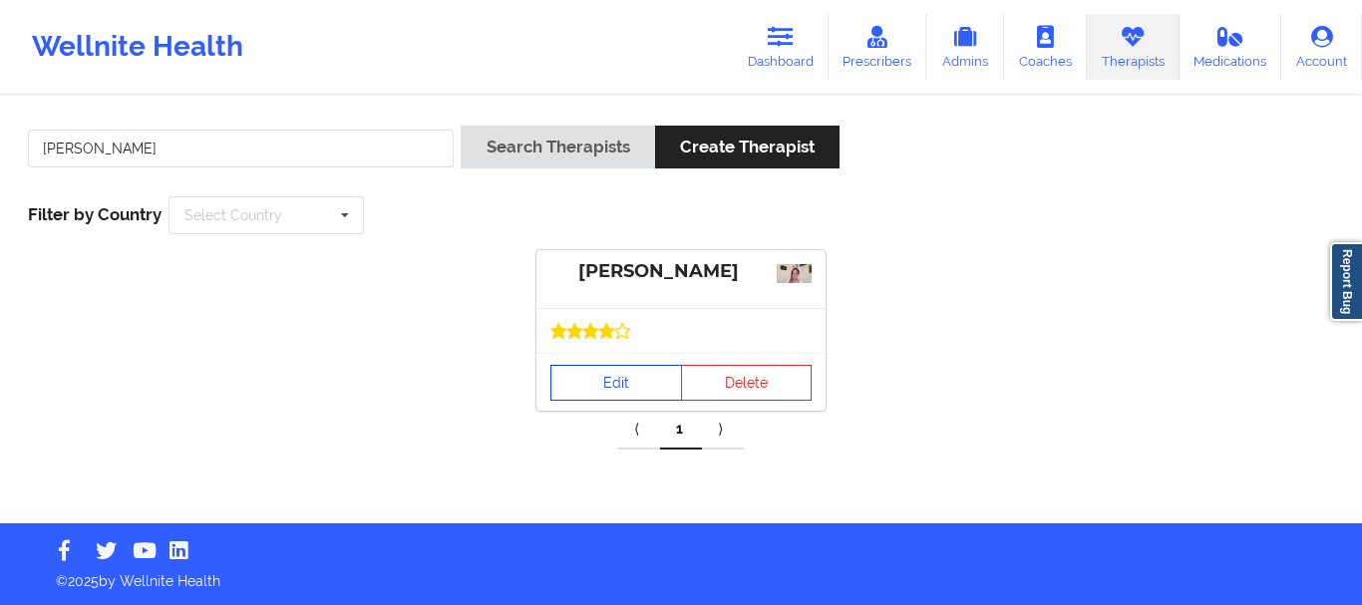
click at [642, 397] on link "Edit" at bounding box center [616, 383] width 132 height 36
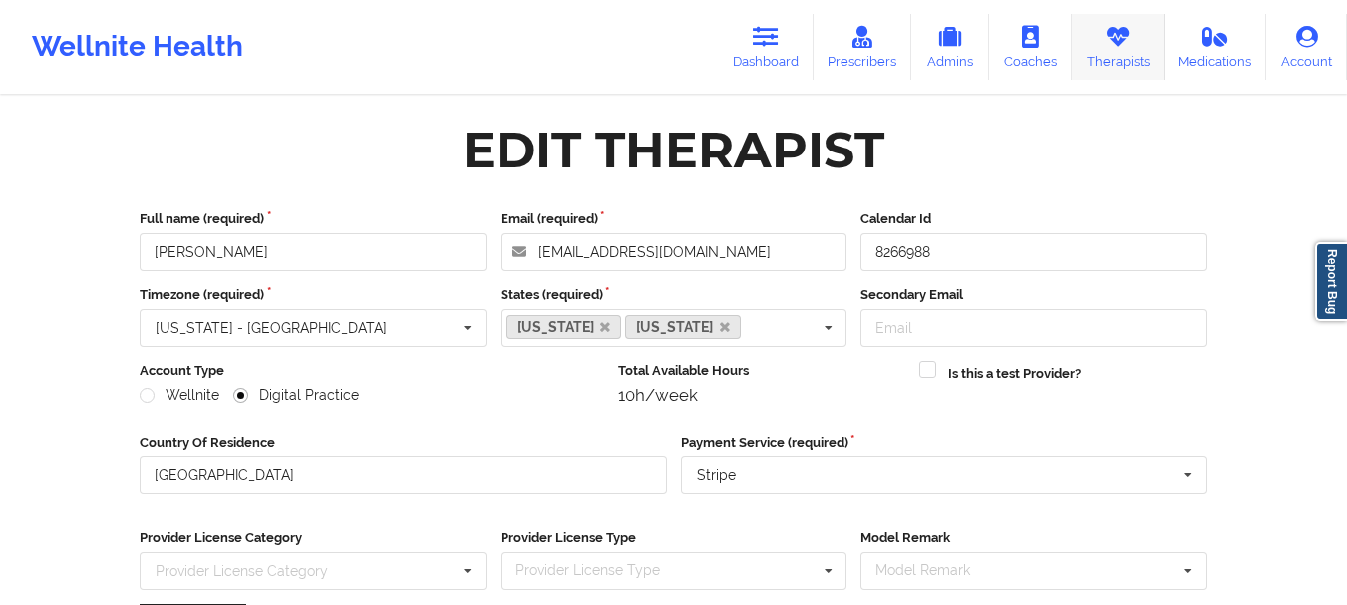
click at [1101, 36] on link "Therapists" at bounding box center [1118, 47] width 93 height 66
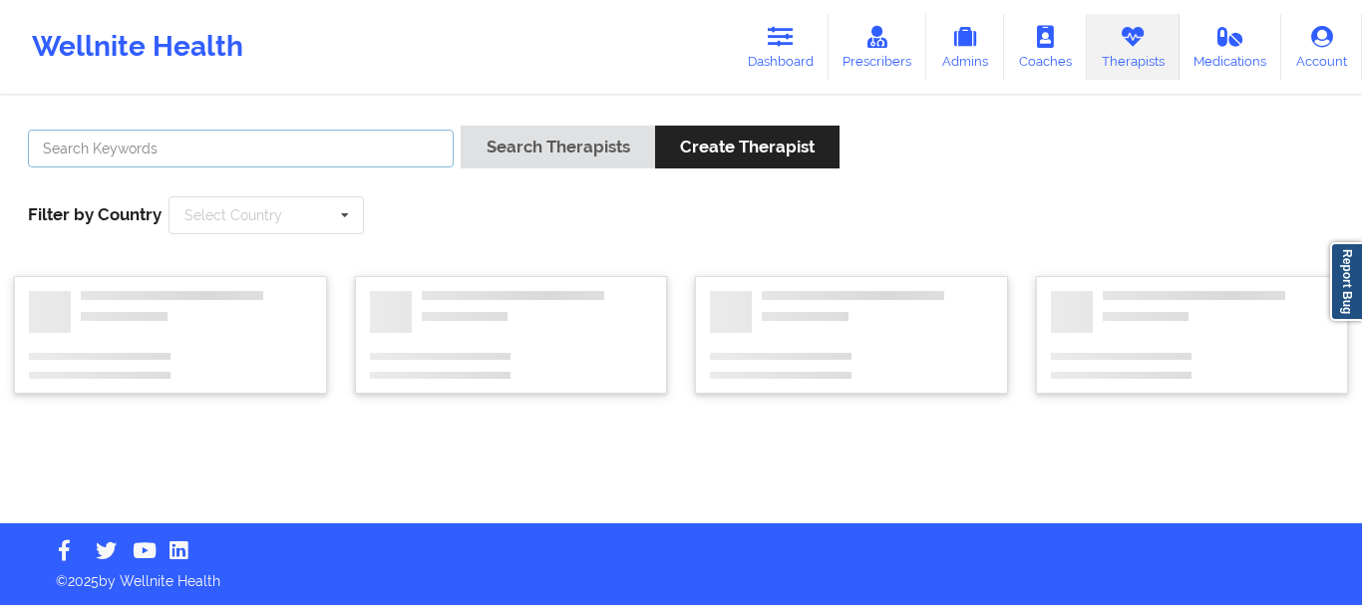
click at [381, 153] on input "text" at bounding box center [241, 149] width 426 height 38
paste input "[PERSON_NAME]"
type input "[PERSON_NAME]"
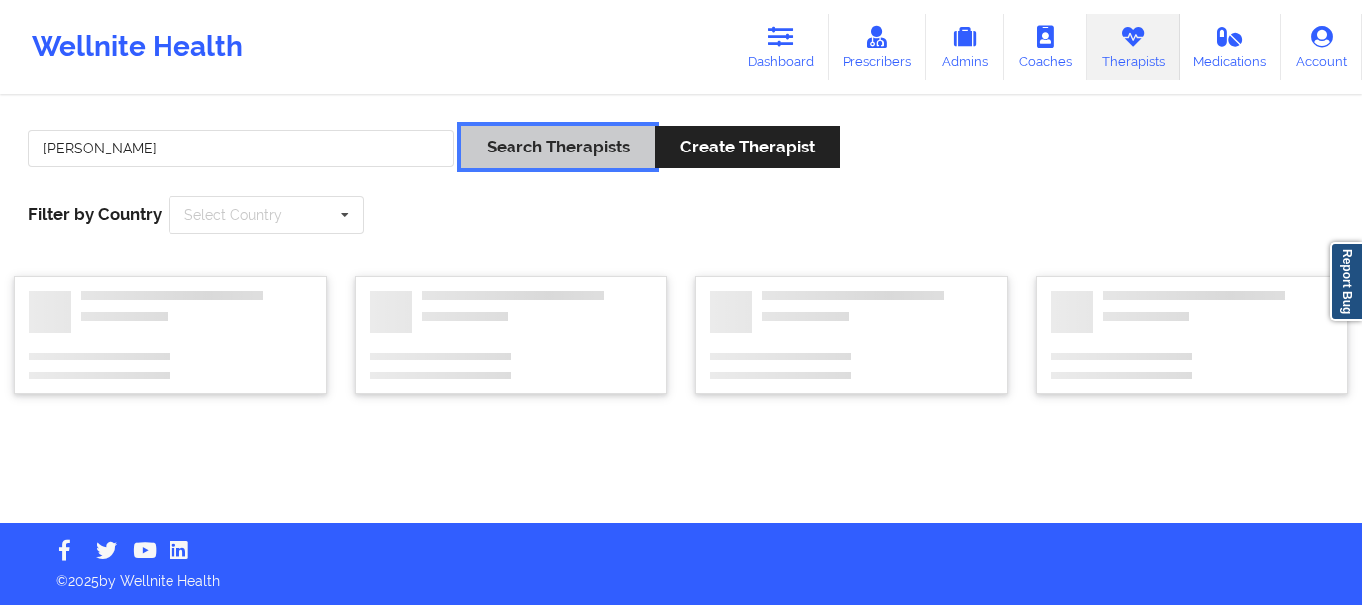
click at [490, 151] on button "Search Therapists" at bounding box center [556, 147] width 193 height 43
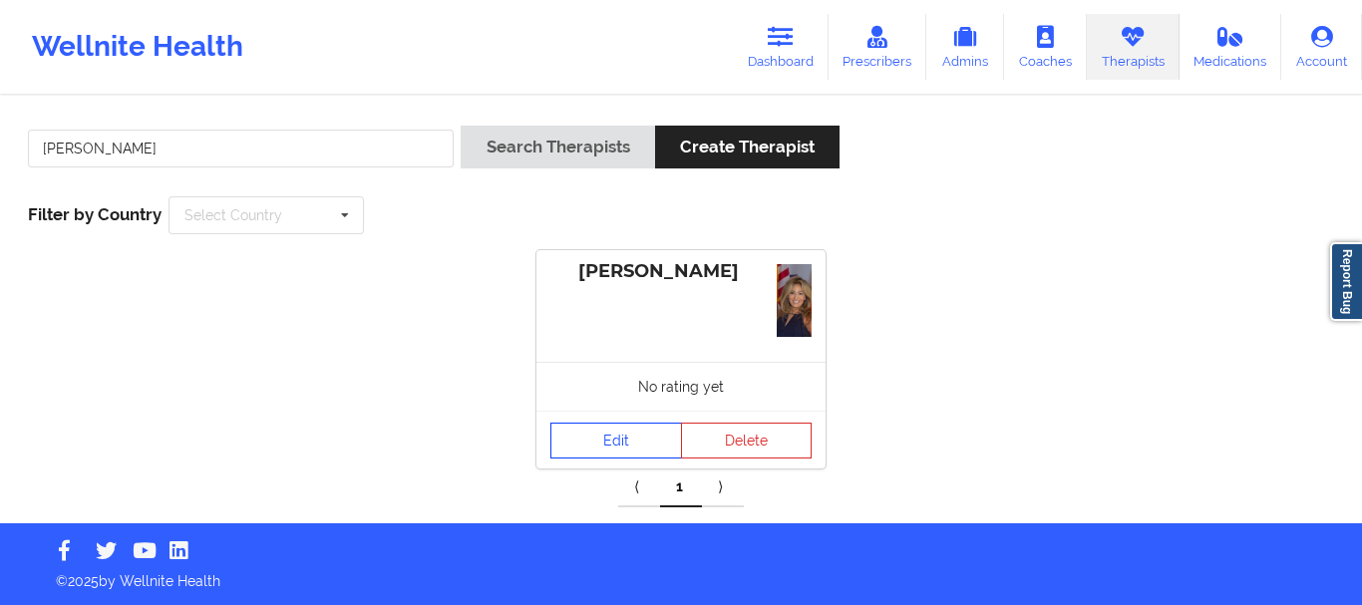
click at [604, 425] on link "Edit" at bounding box center [616, 441] width 132 height 36
